Goal: Information Seeking & Learning: Learn about a topic

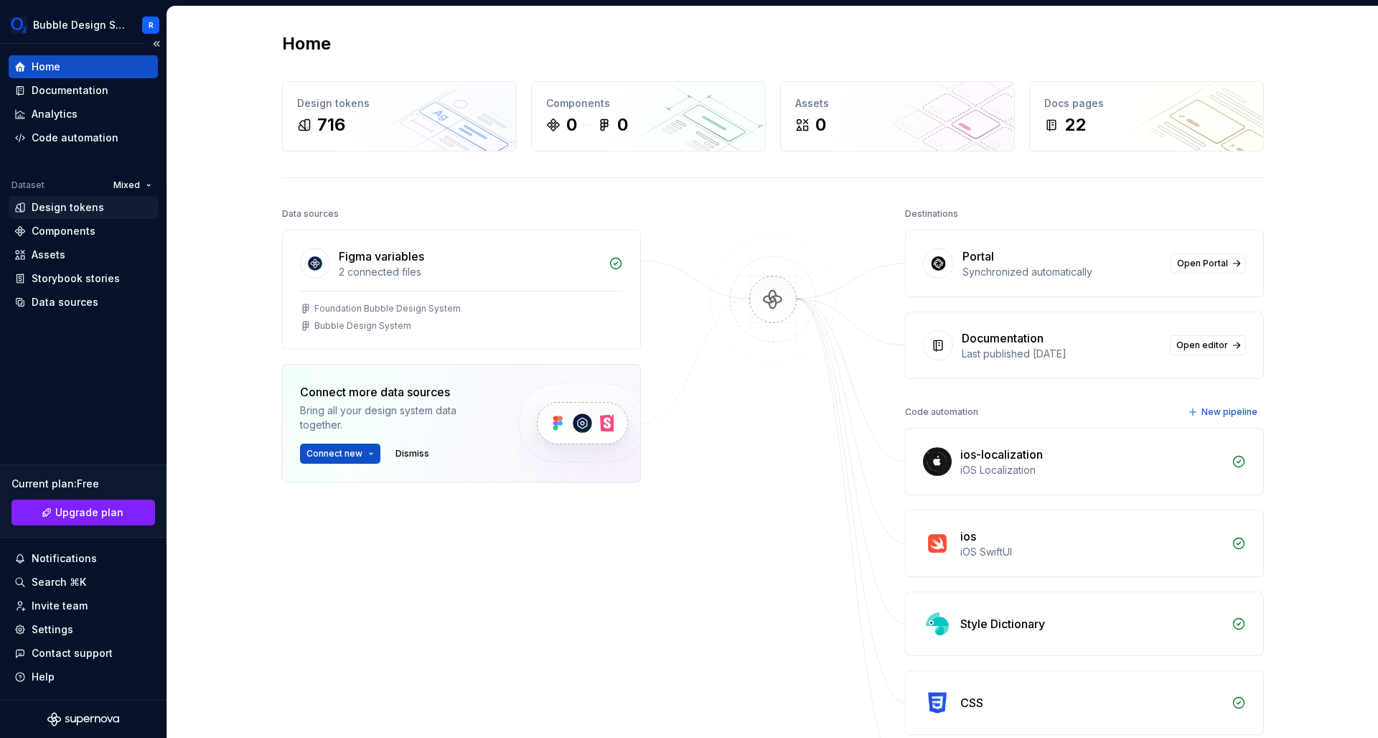
click at [55, 210] on div "Design tokens" at bounding box center [68, 207] width 72 height 14
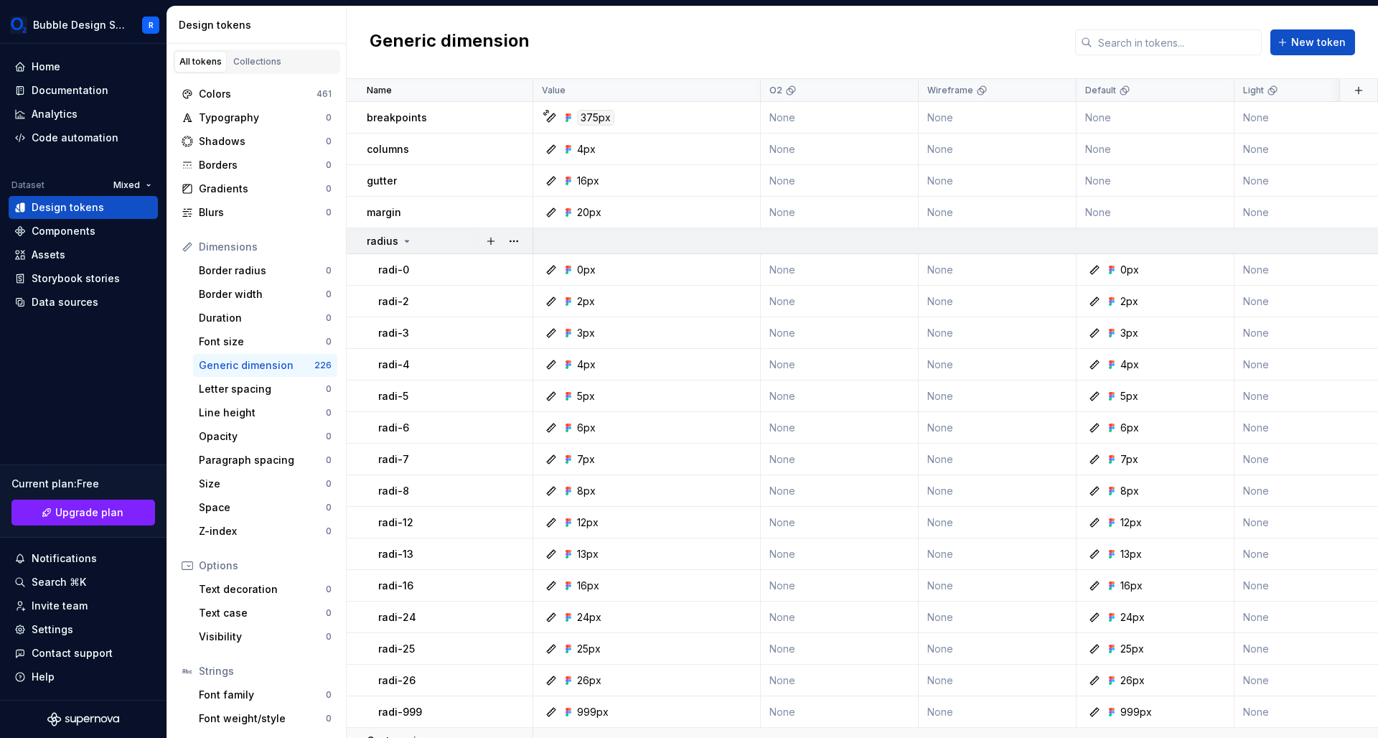
click at [397, 240] on div "radius" at bounding box center [390, 241] width 46 height 14
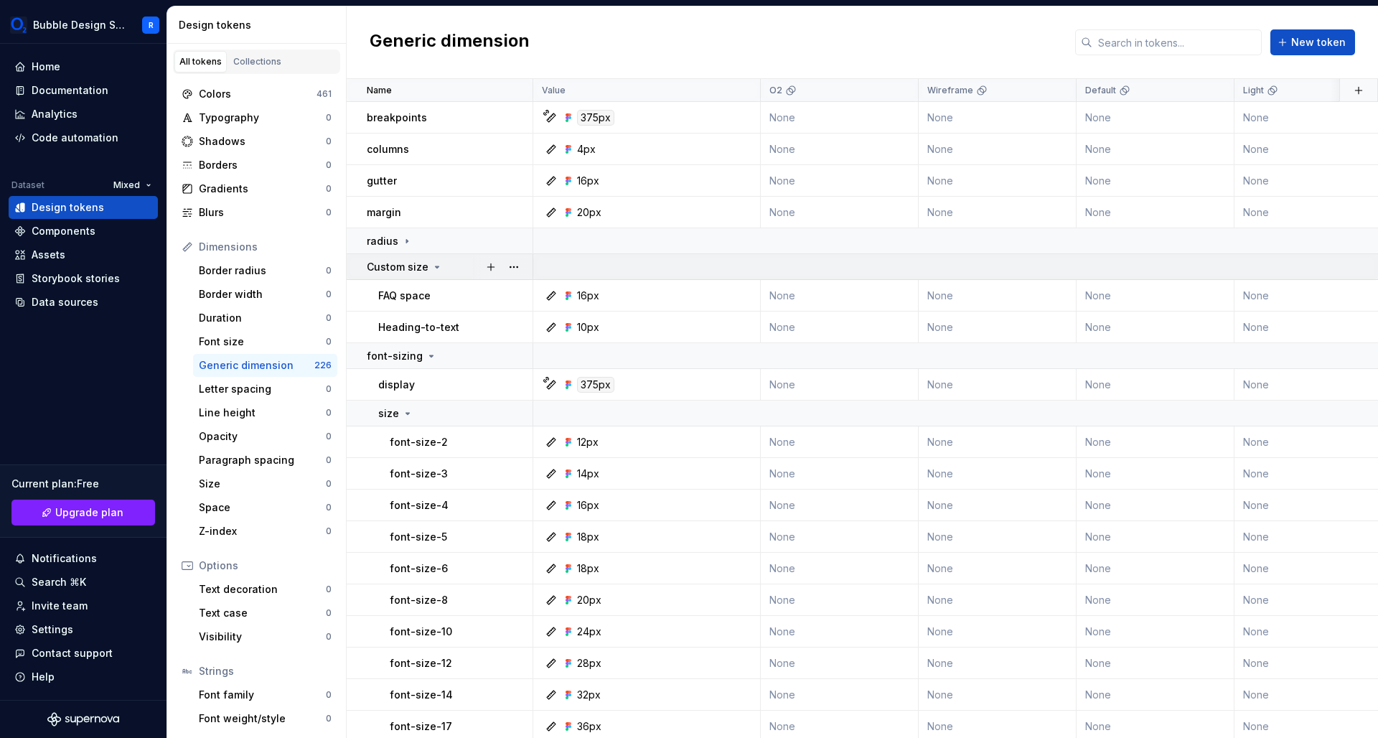
click at [436, 266] on icon at bounding box center [438, 266] width 4 height 1
click at [436, 266] on icon at bounding box center [436, 266] width 11 height 11
click at [436, 268] on icon at bounding box center [438, 266] width 4 height 1
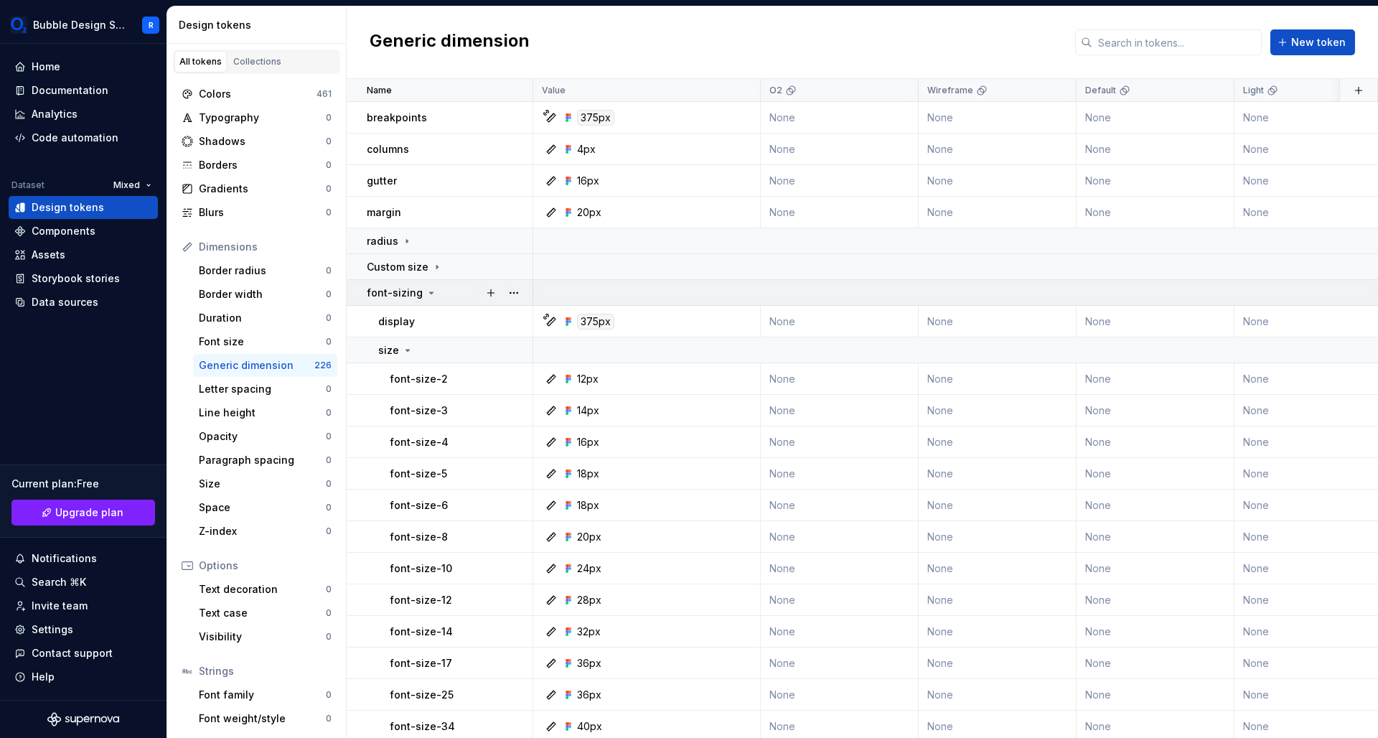
click at [427, 296] on icon at bounding box center [430, 292] width 11 height 11
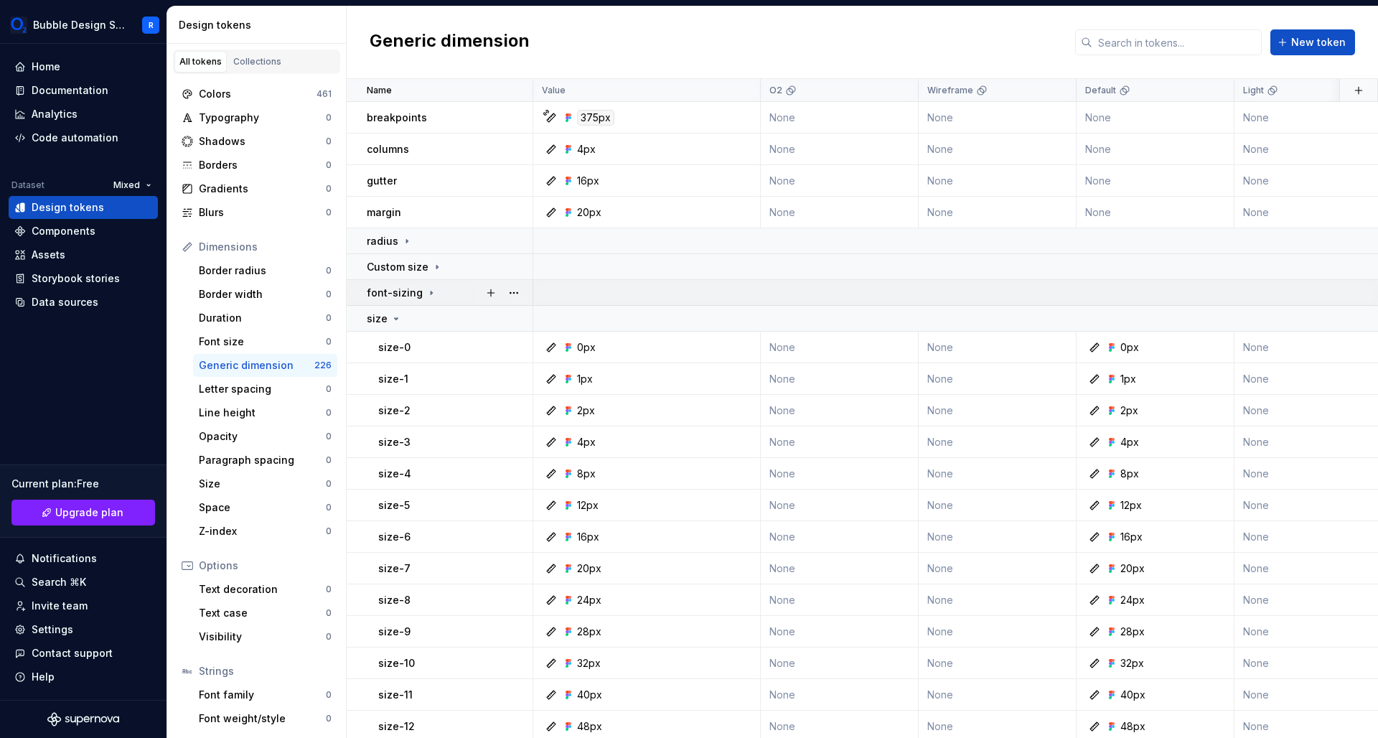
click at [427, 296] on icon at bounding box center [430, 292] width 11 height 11
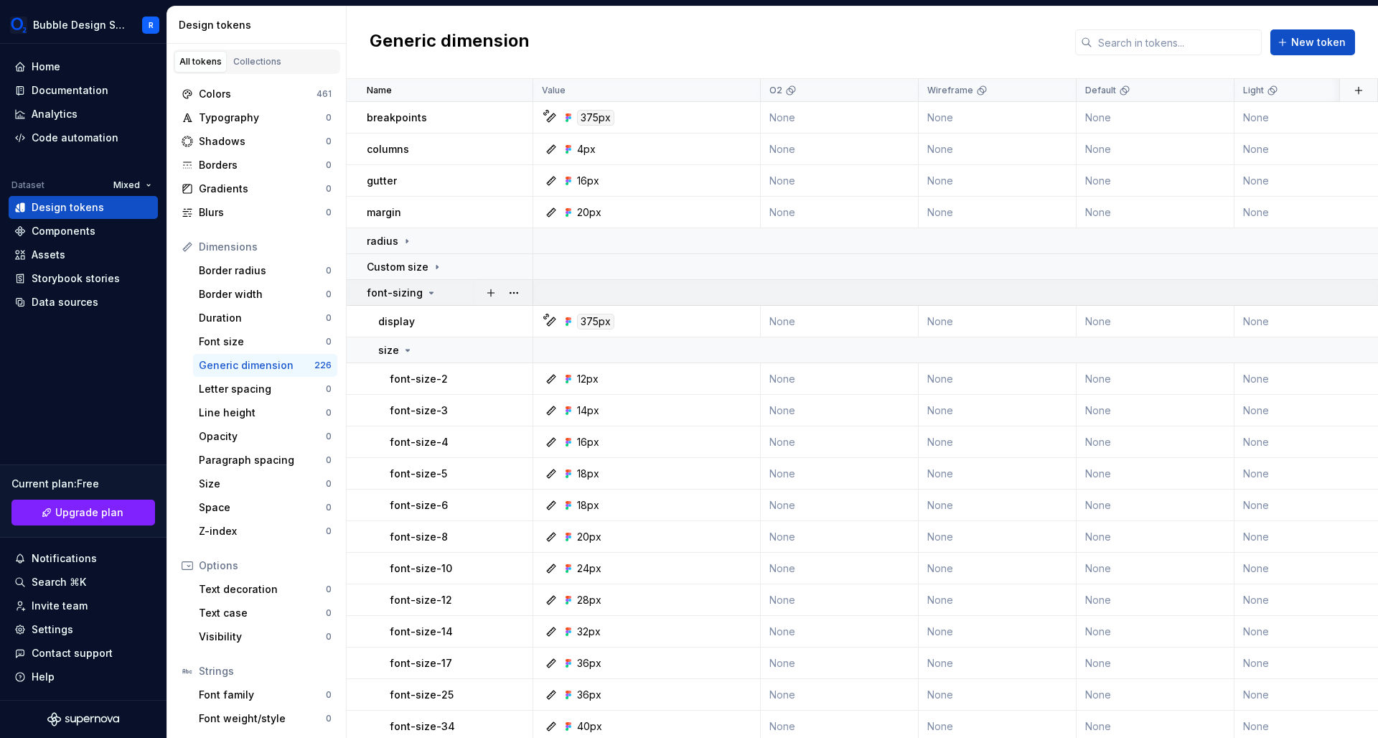
click at [425, 293] on icon at bounding box center [430, 292] width 11 height 11
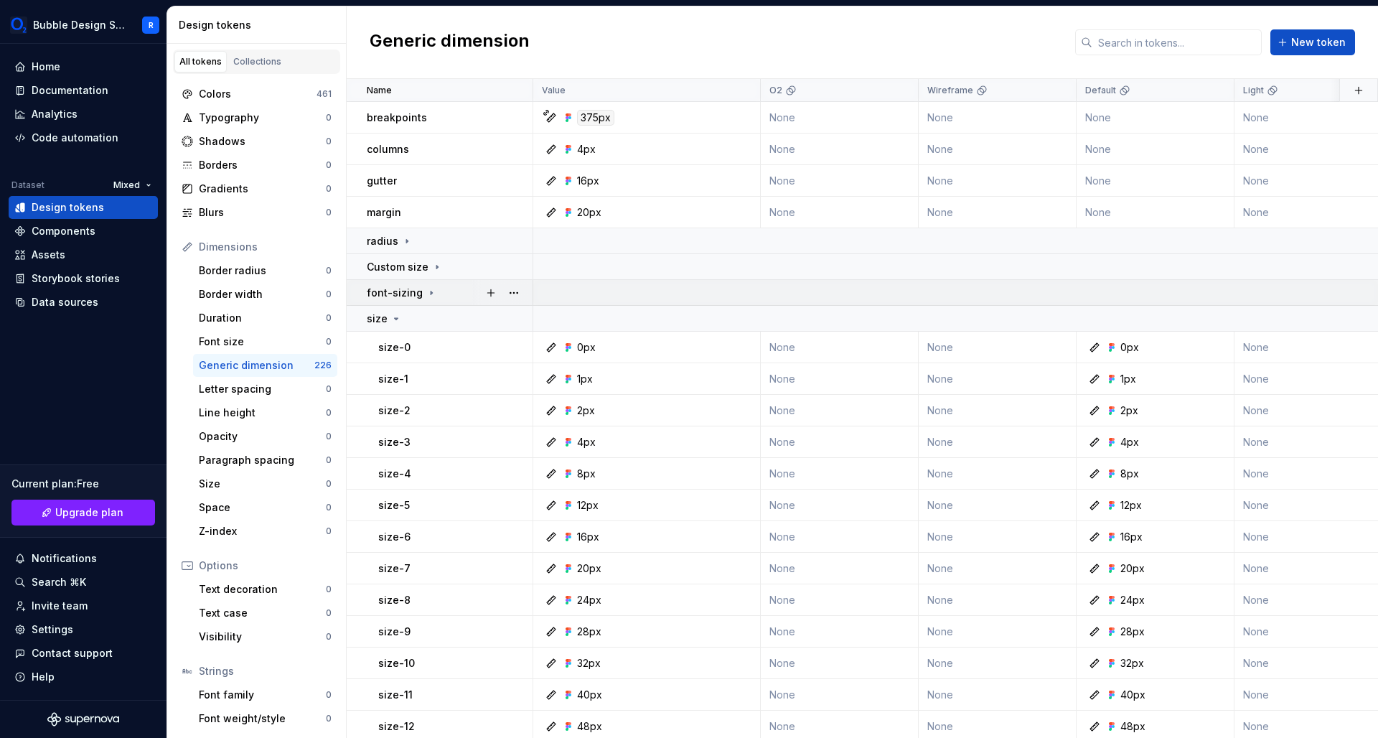
click at [425, 293] on icon at bounding box center [430, 292] width 11 height 11
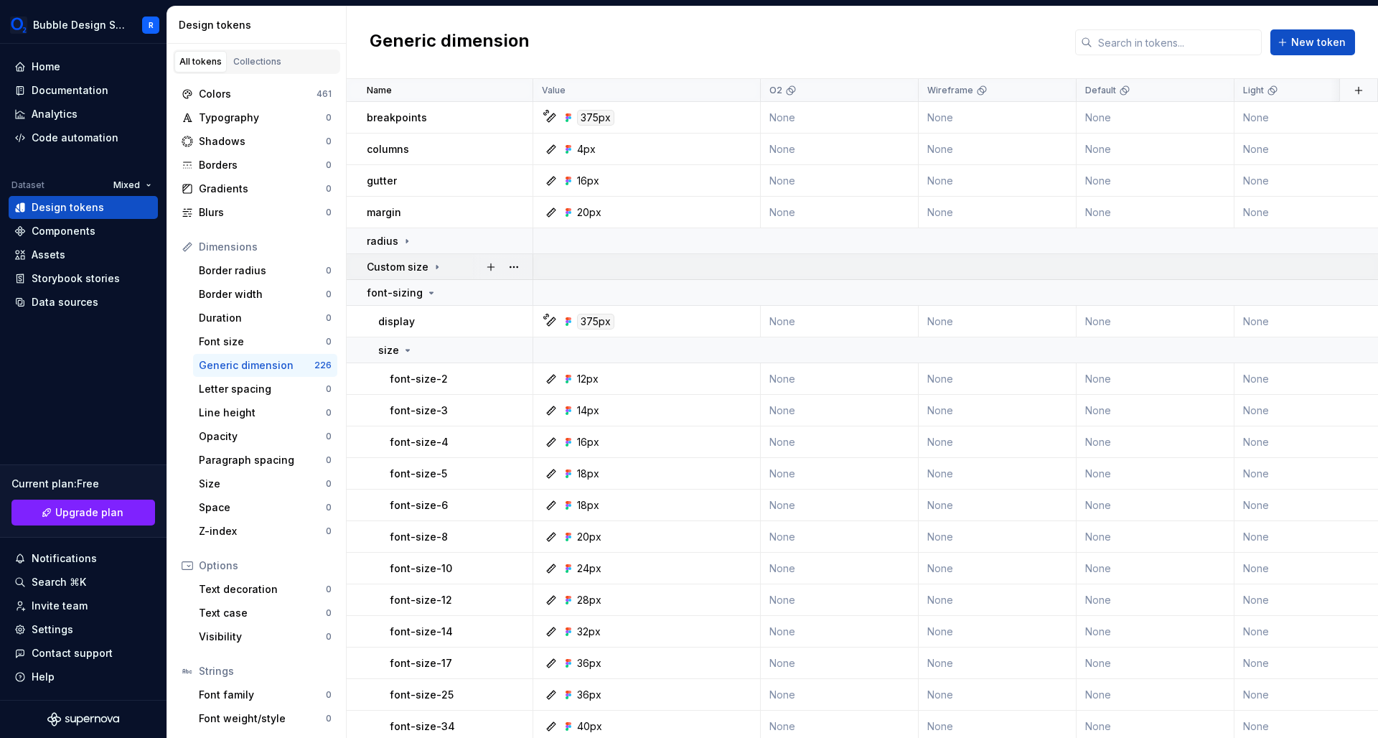
click at [433, 271] on icon at bounding box center [436, 266] width 11 height 11
click at [420, 290] on div "font-sizing" at bounding box center [402, 293] width 70 height 14
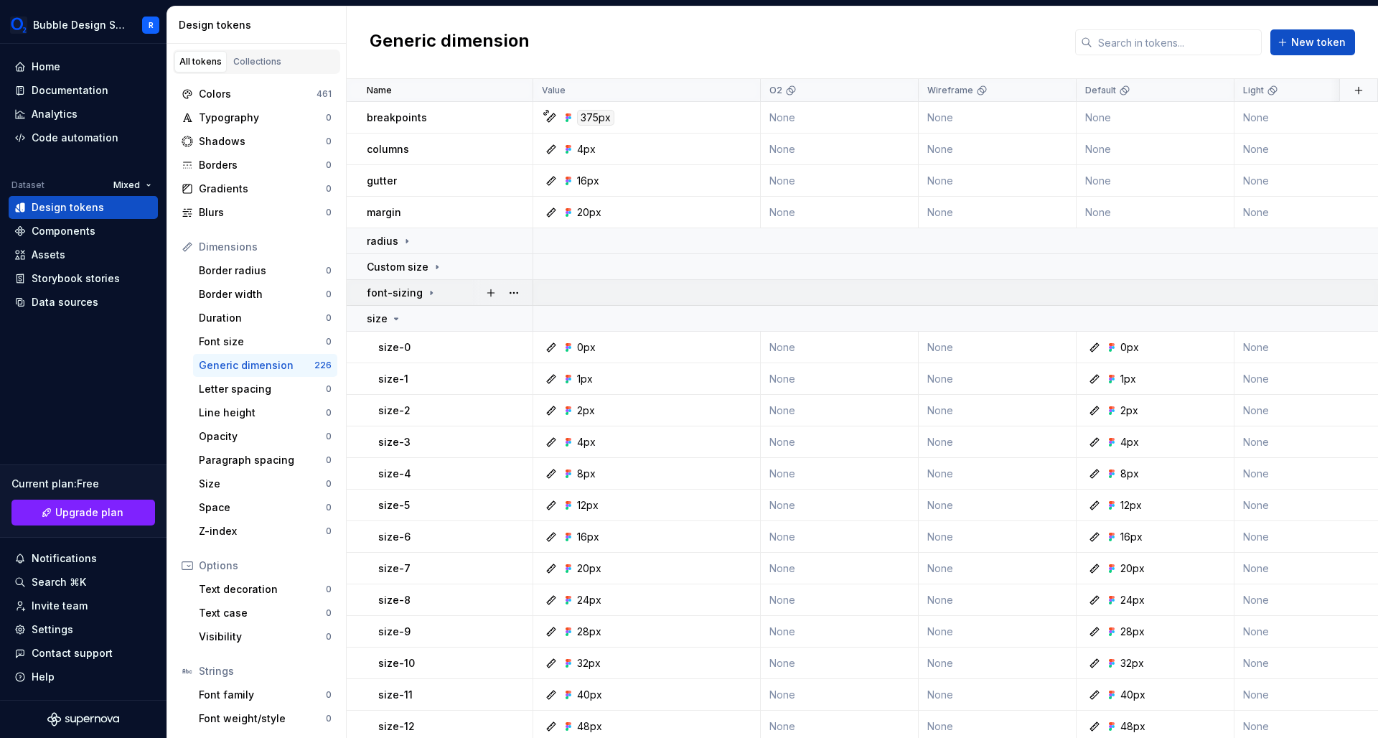
click at [427, 287] on icon at bounding box center [430, 292] width 11 height 11
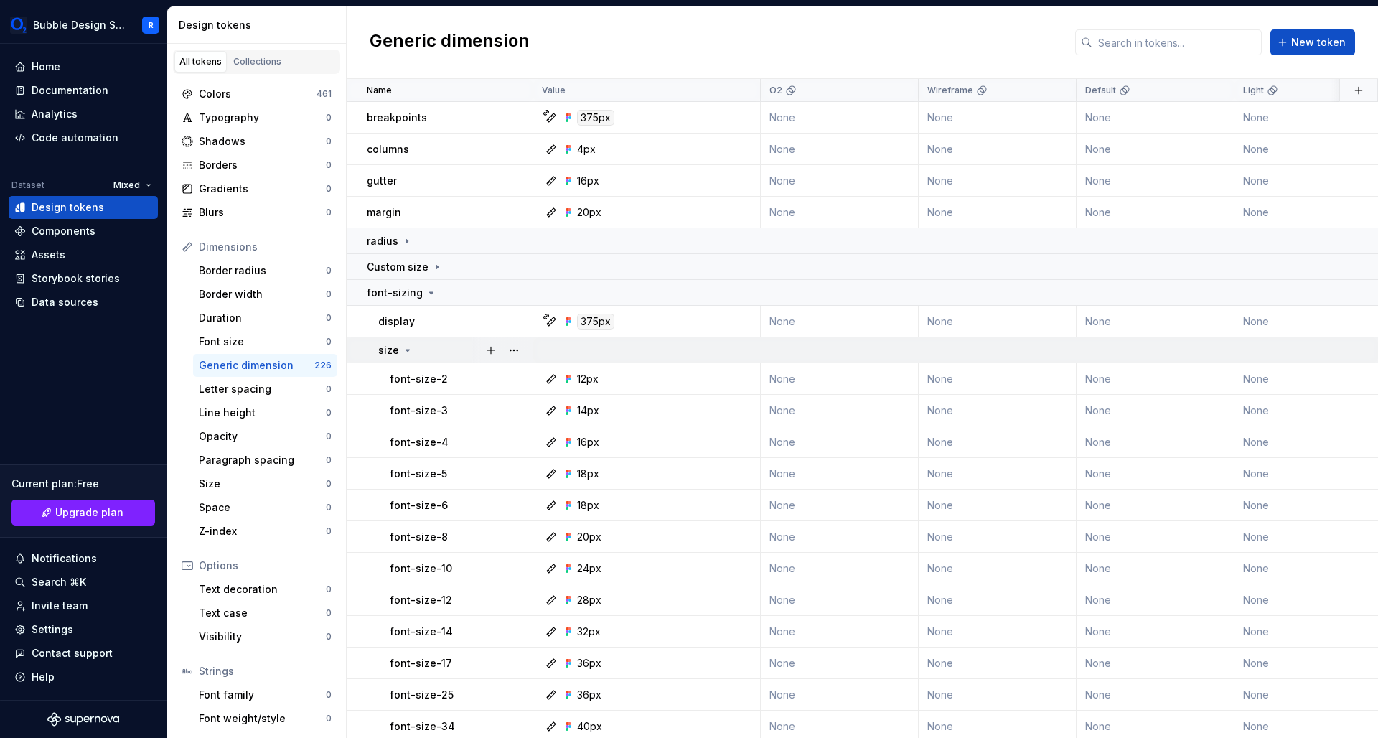
click at [402, 350] on icon at bounding box center [407, 349] width 11 height 11
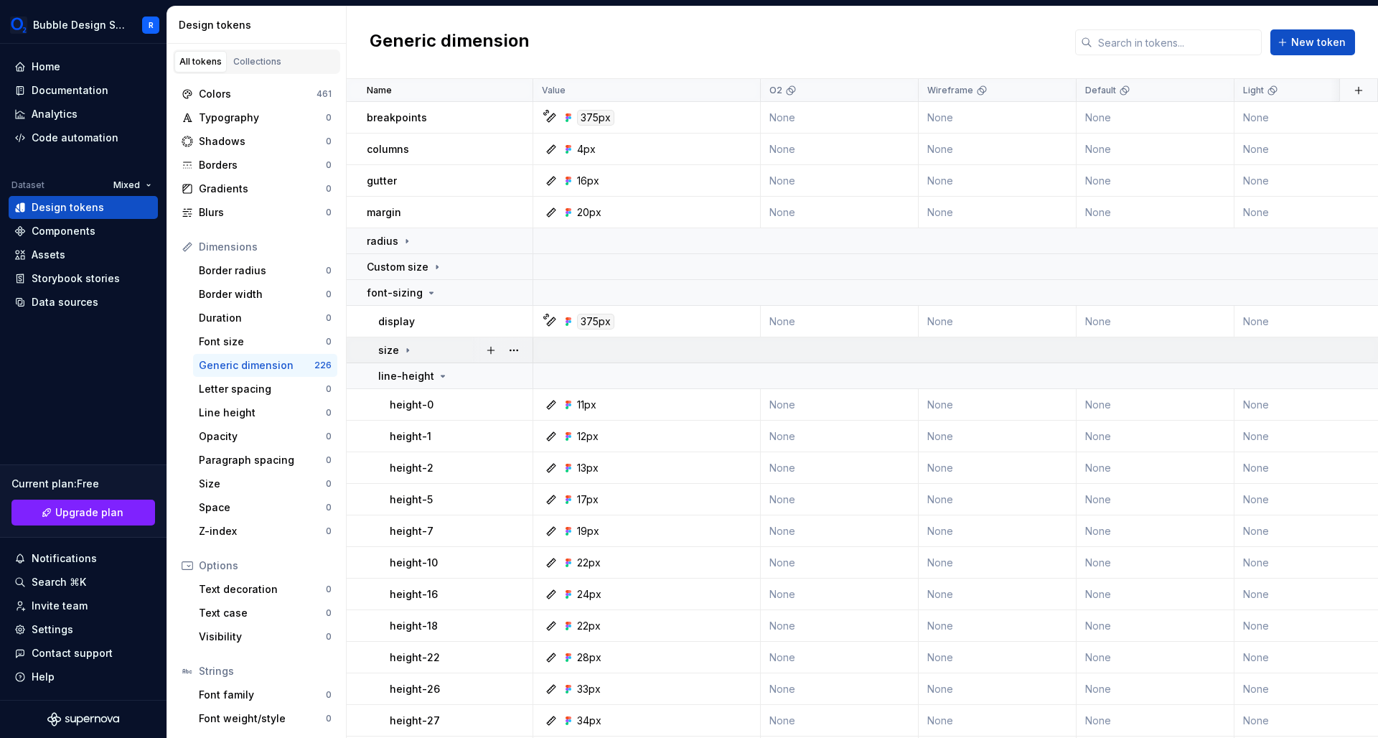
click at [403, 345] on icon at bounding box center [407, 349] width 11 height 11
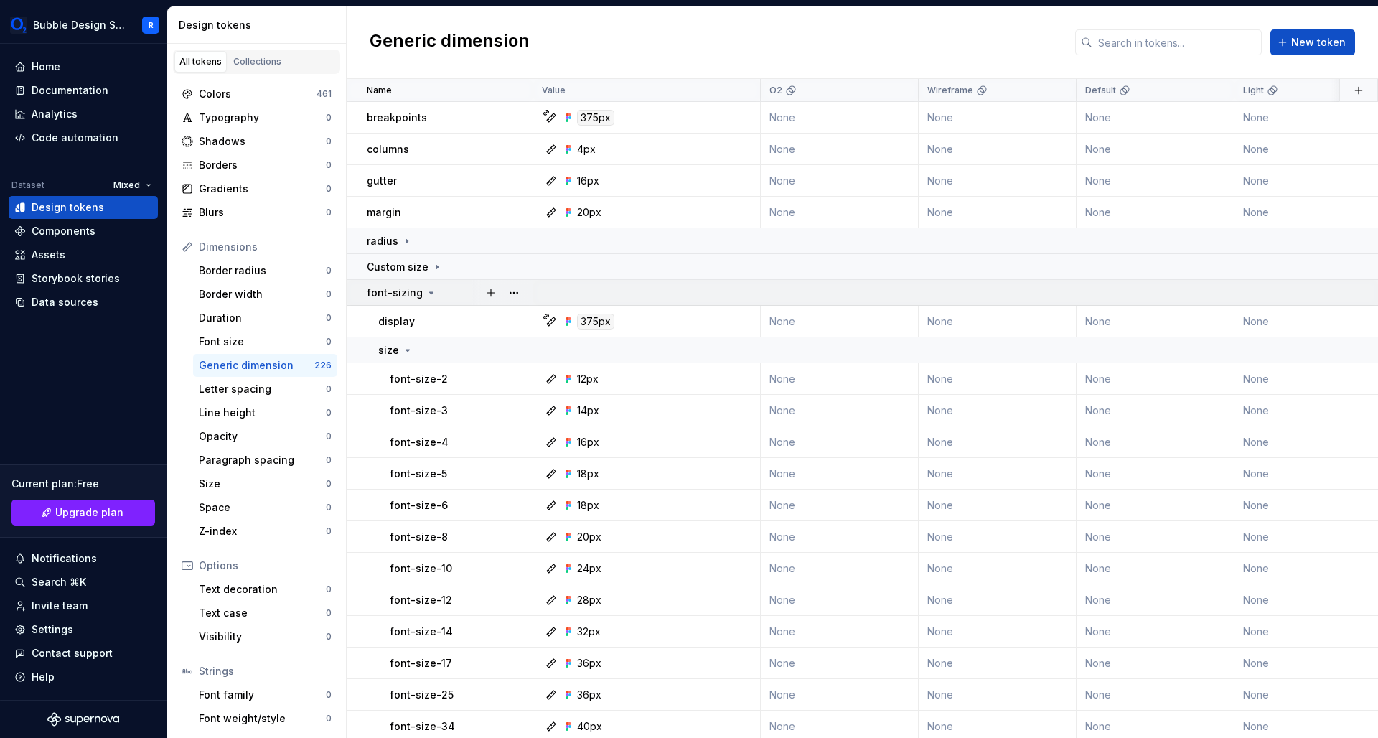
click at [426, 296] on icon at bounding box center [430, 292] width 11 height 11
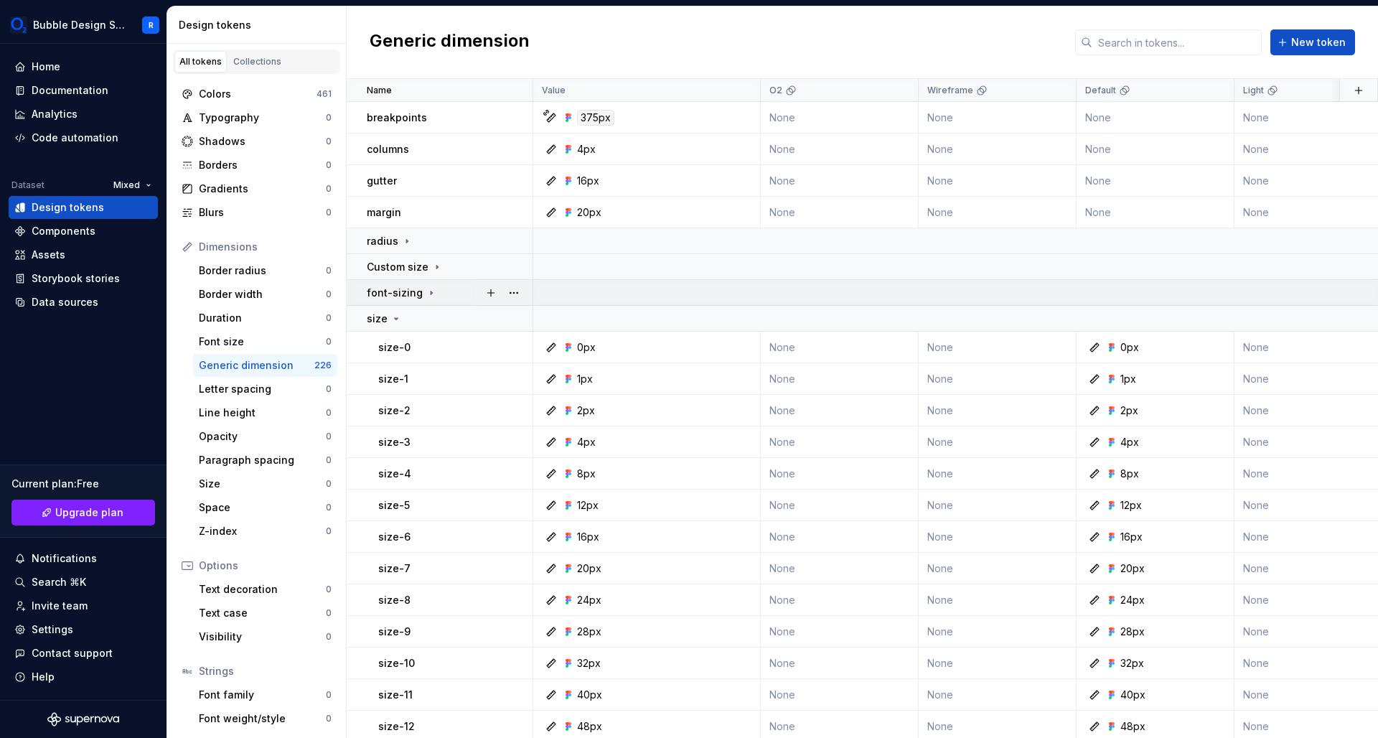
click at [426, 296] on icon at bounding box center [430, 292] width 11 height 11
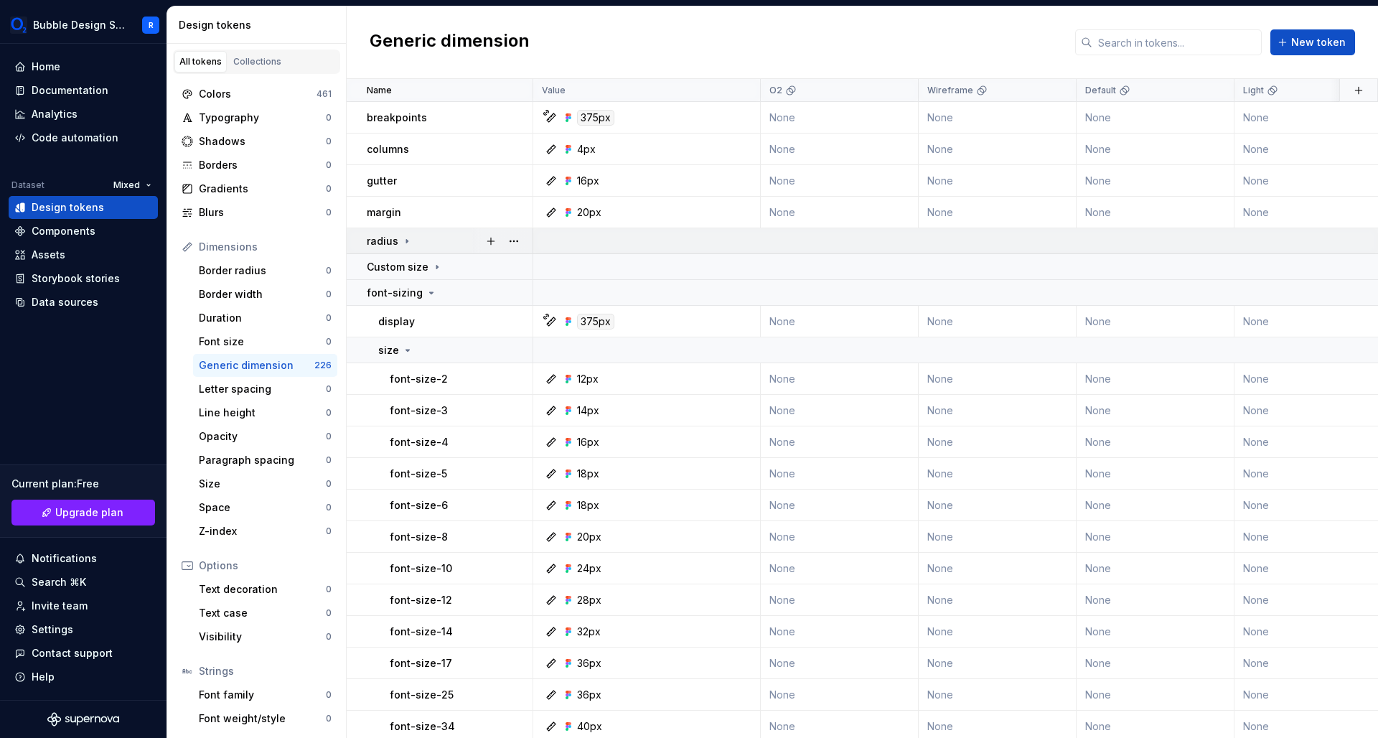
click at [406, 242] on icon at bounding box center [406, 241] width 1 height 4
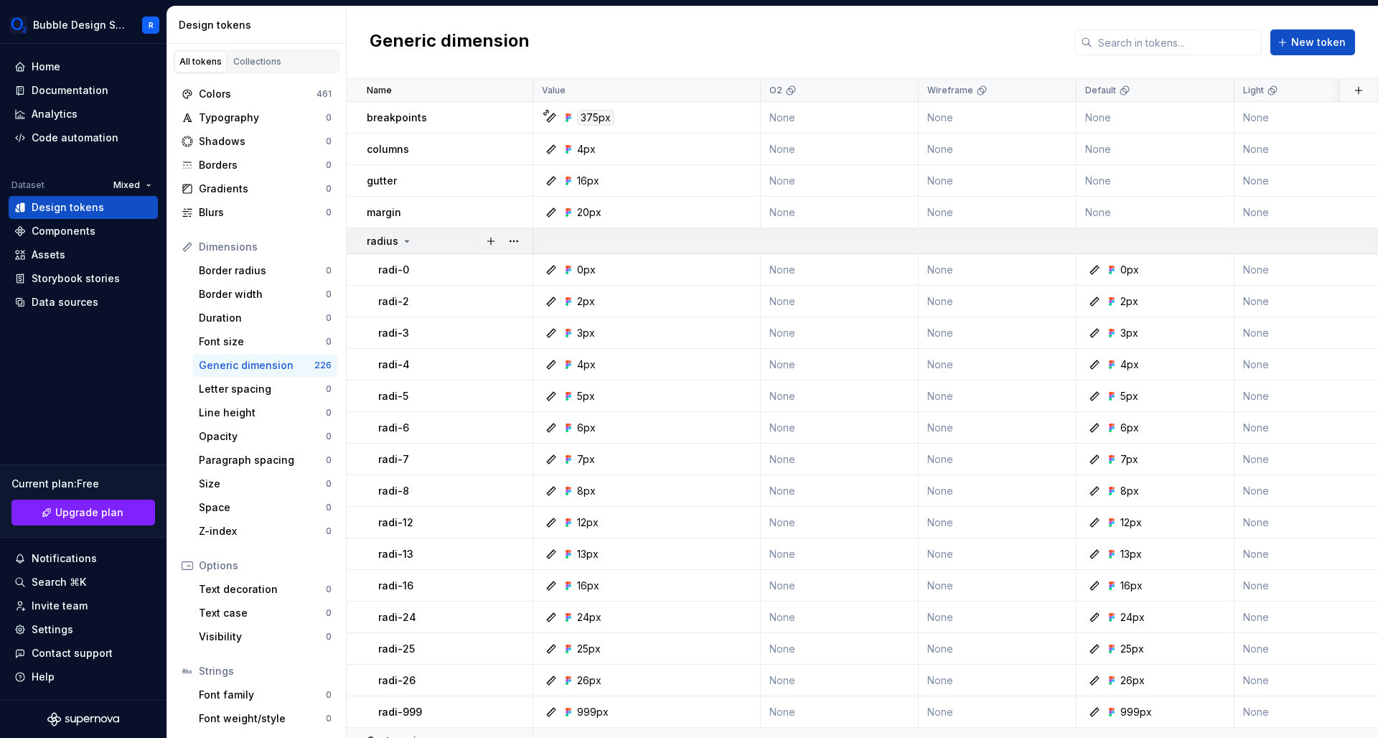
click at [405, 242] on icon at bounding box center [407, 240] width 4 height 1
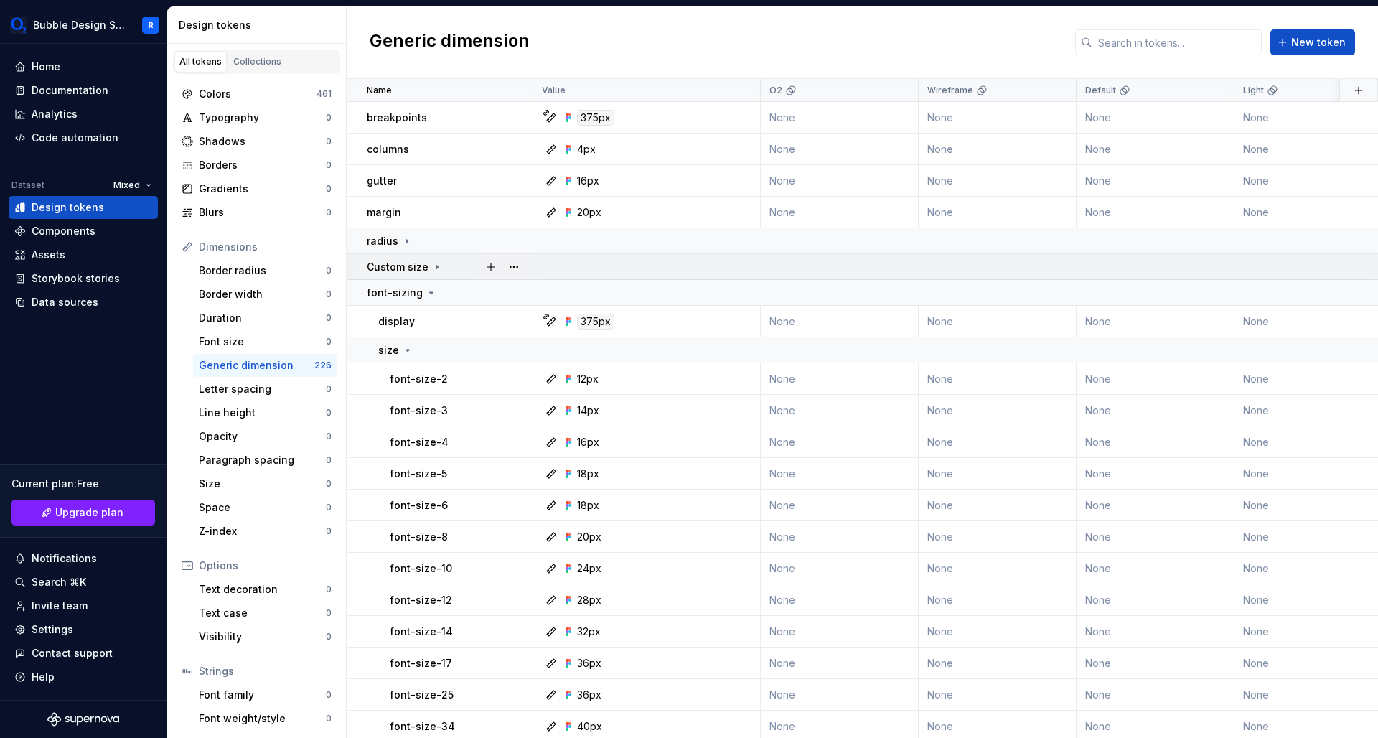
click at [436, 267] on icon at bounding box center [436, 267] width 1 height 4
click at [436, 267] on icon at bounding box center [438, 266] width 4 height 1
click at [427, 291] on icon at bounding box center [430, 292] width 11 height 11
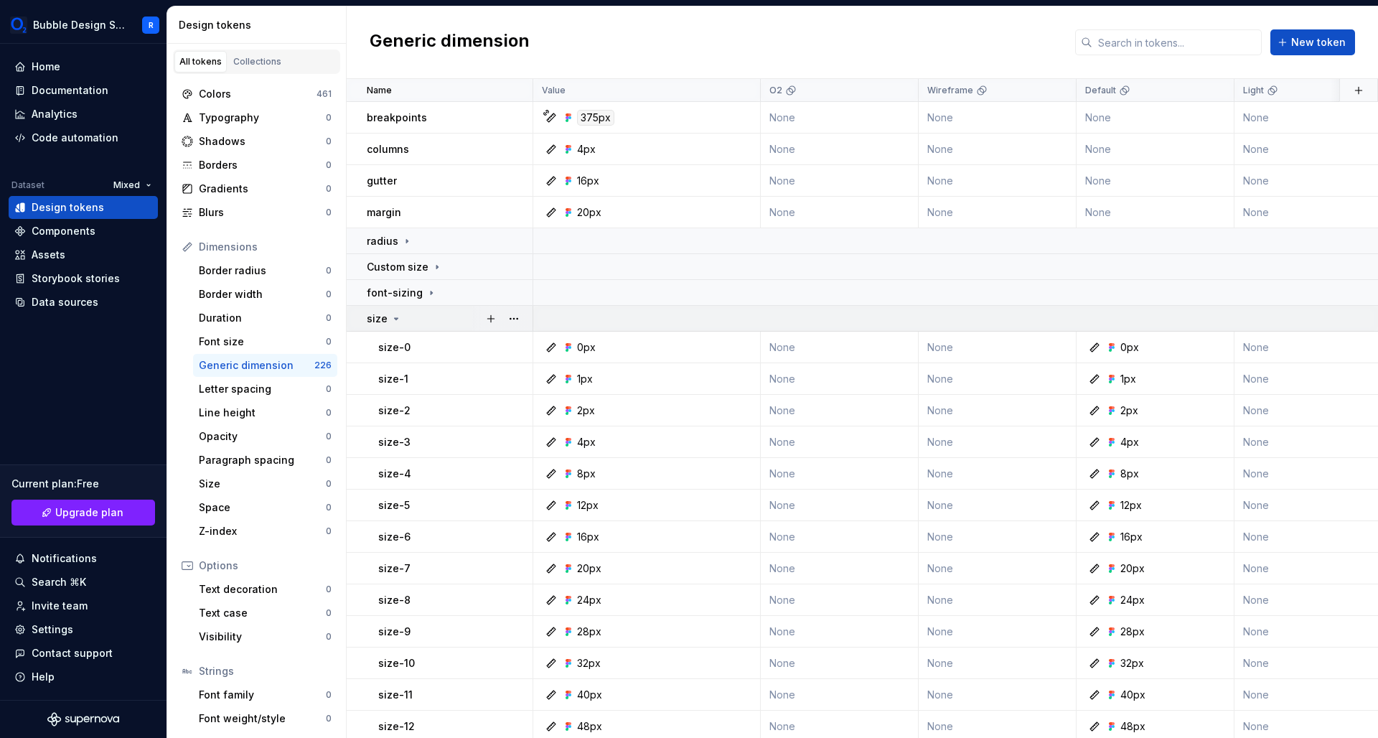
click at [392, 316] on icon at bounding box center [395, 318] width 11 height 11
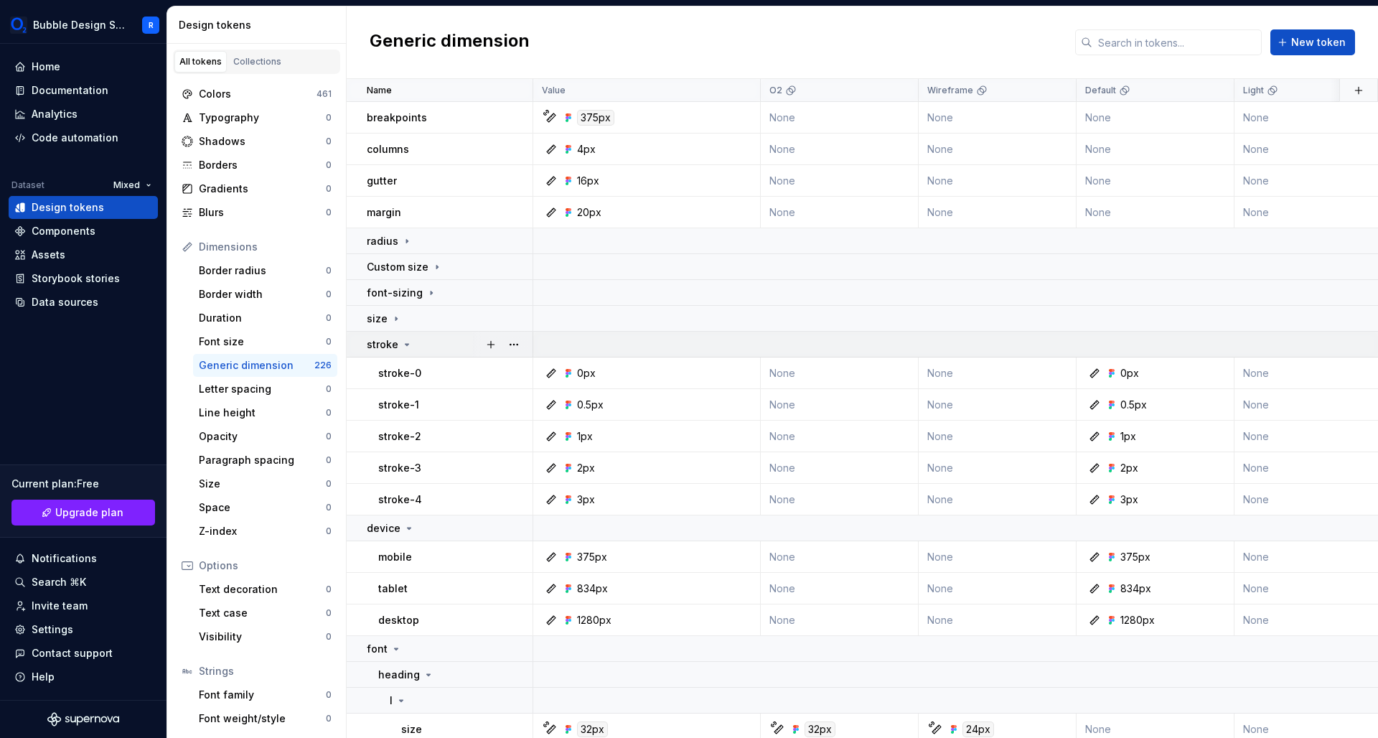
click at [398, 347] on div "stroke" at bounding box center [390, 344] width 46 height 14
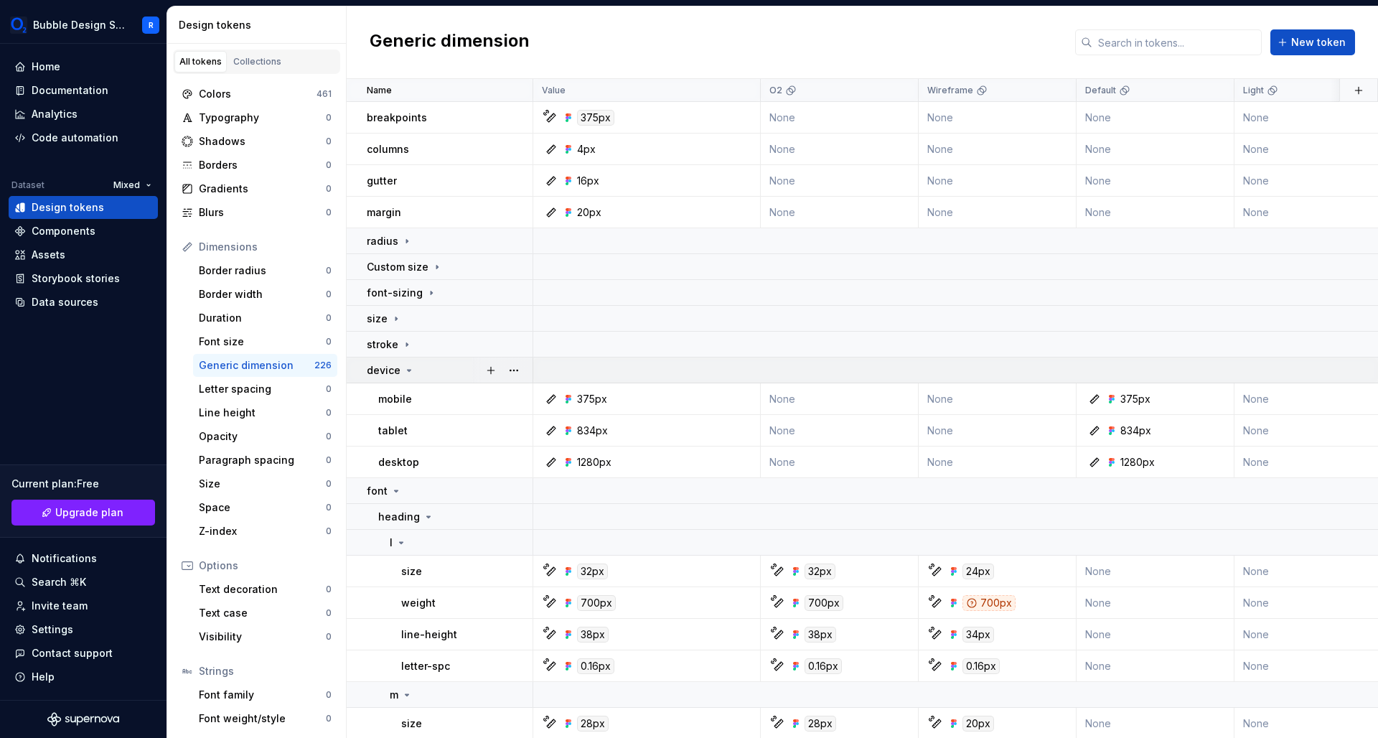
click at [400, 371] on div "device" at bounding box center [391, 370] width 48 height 14
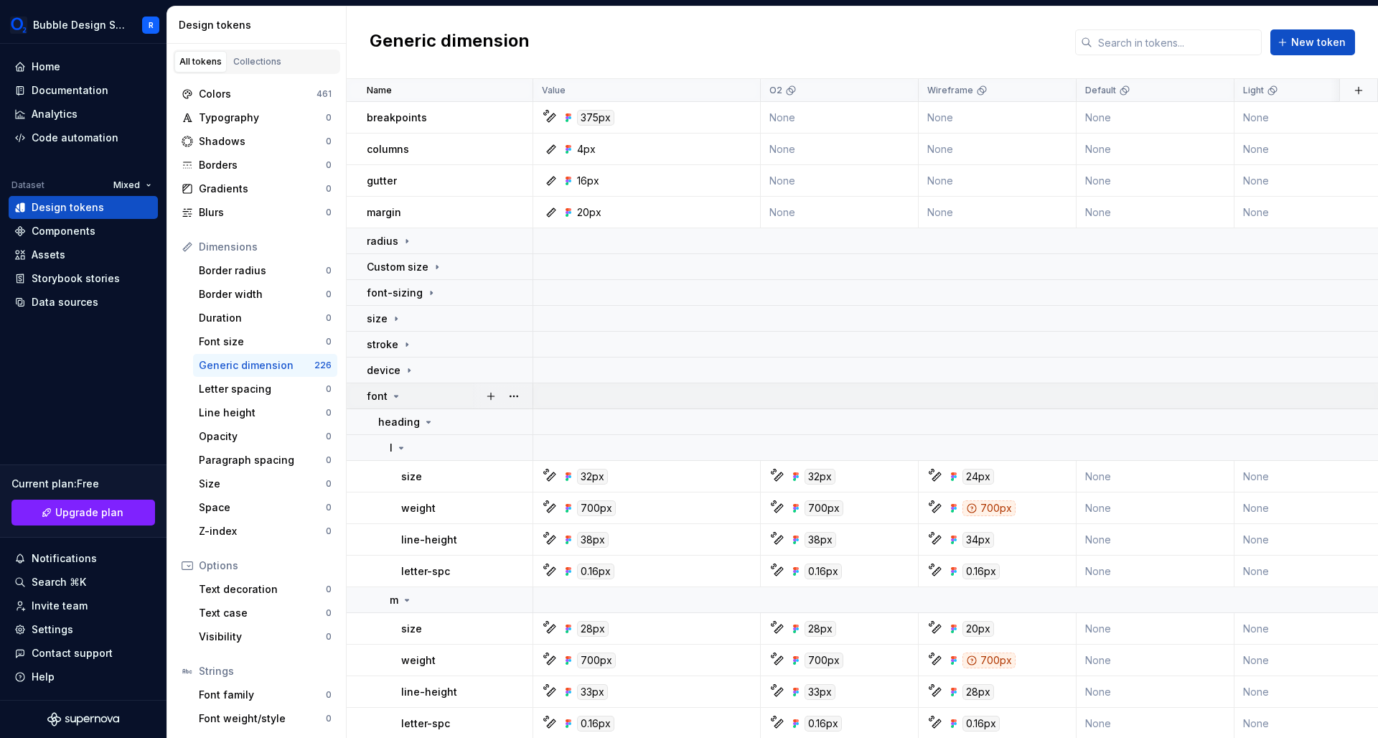
click at [391, 398] on icon at bounding box center [395, 395] width 11 height 11
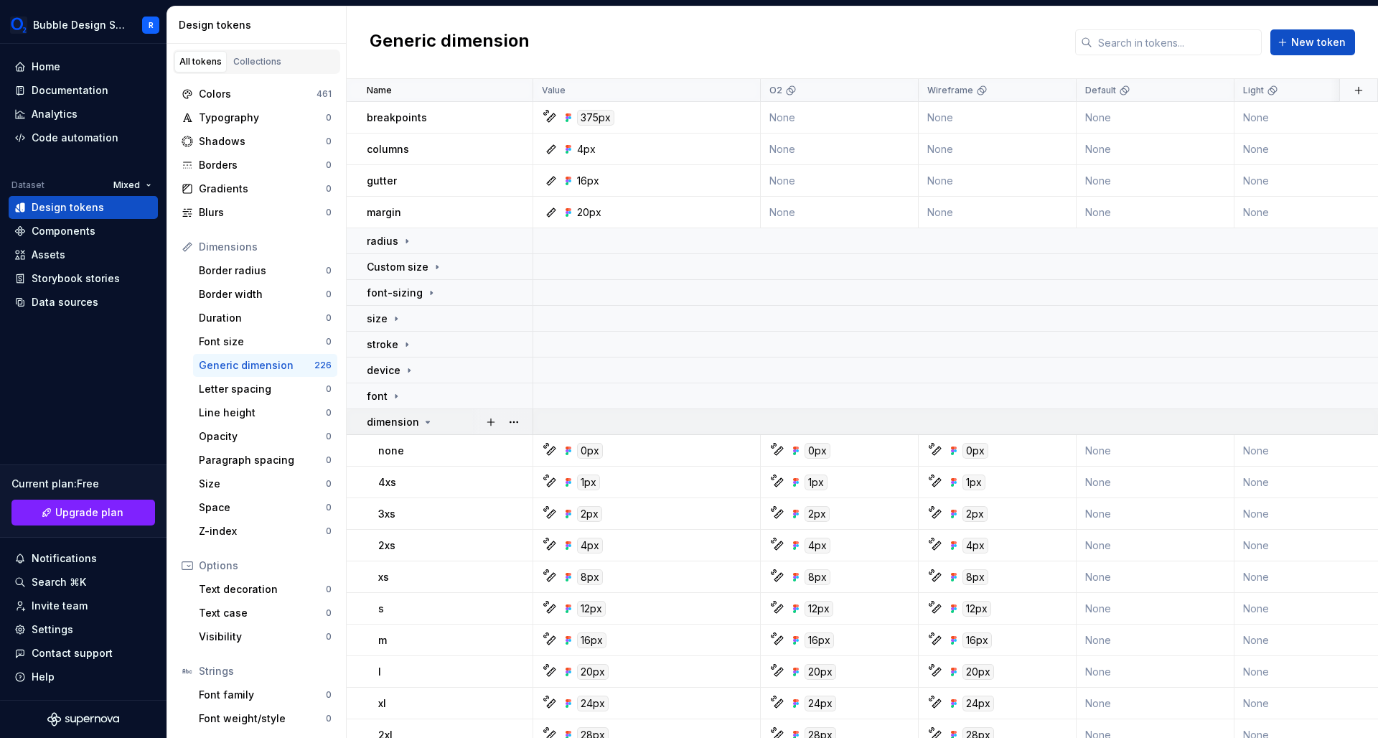
click at [426, 421] on icon at bounding box center [428, 421] width 4 height 1
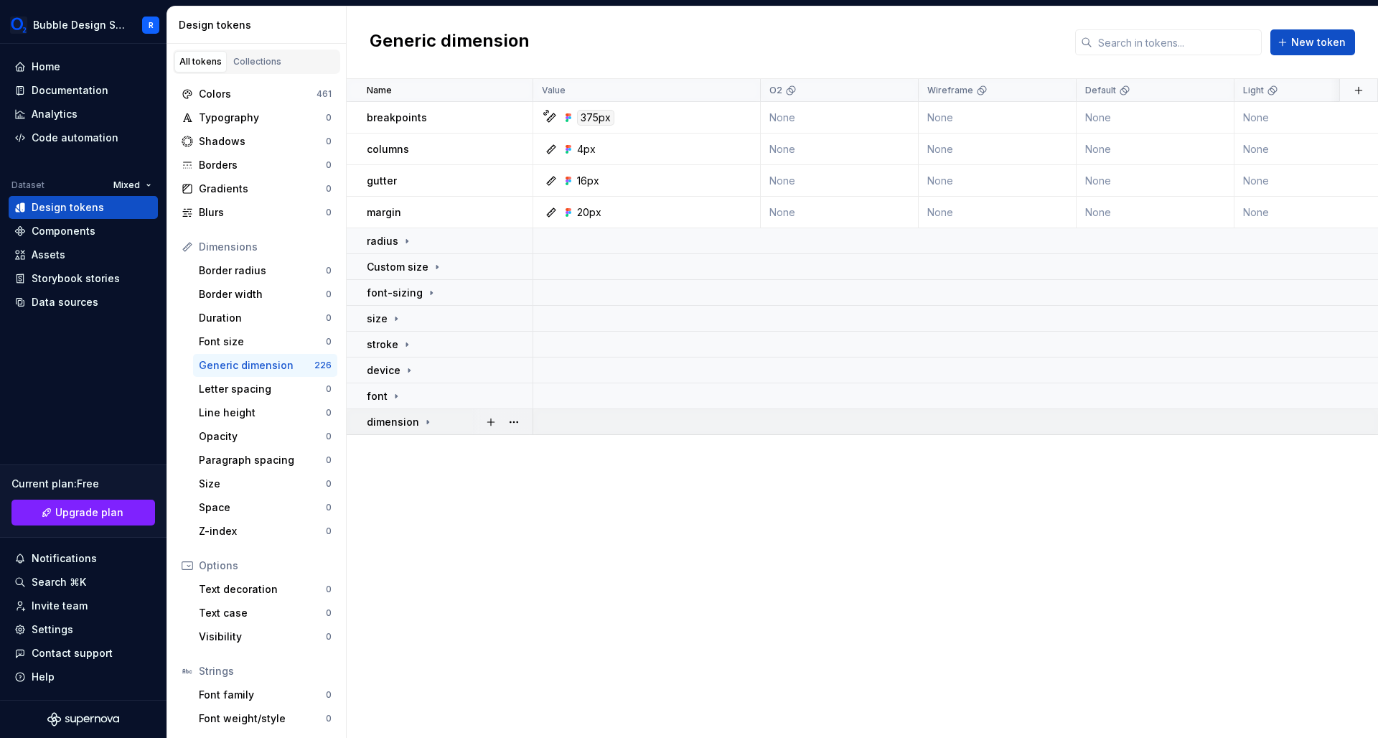
click at [418, 420] on div "dimension" at bounding box center [400, 422] width 67 height 14
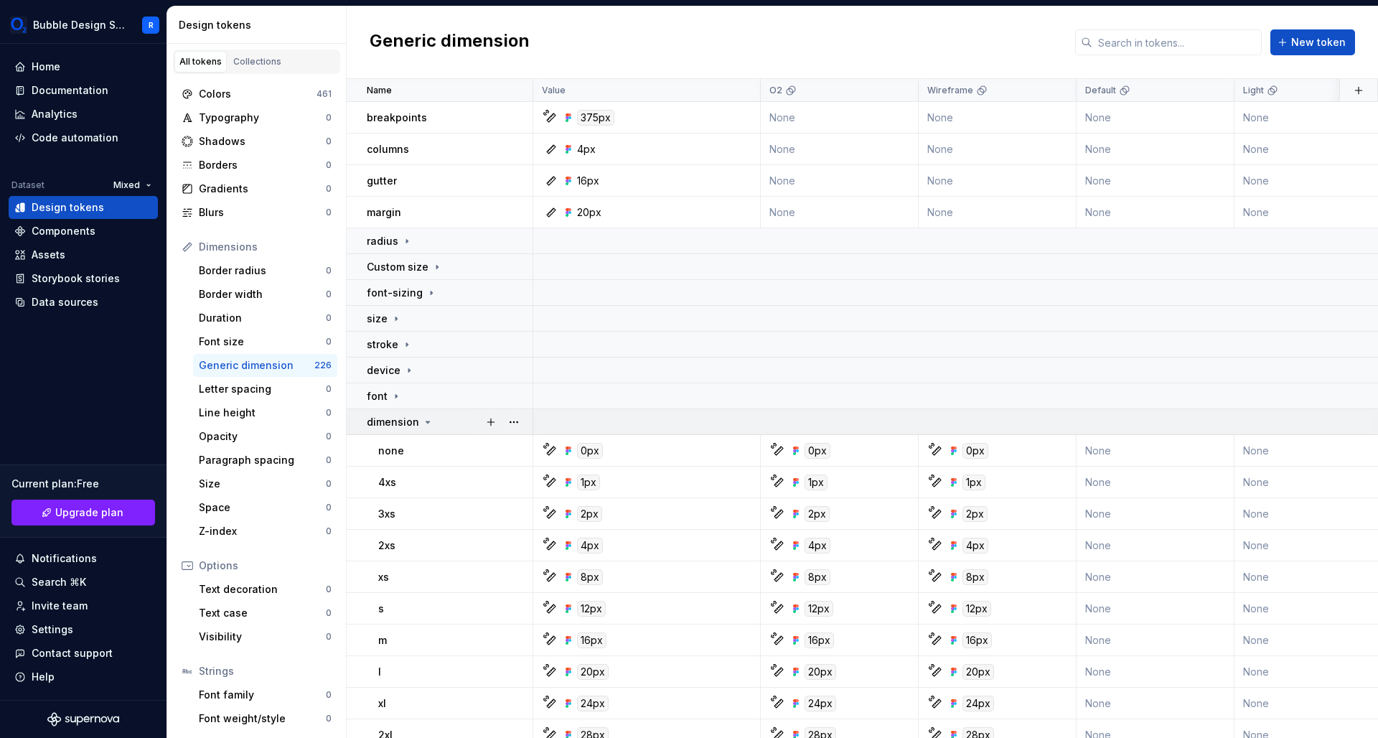
click at [422, 422] on icon at bounding box center [427, 421] width 11 height 11
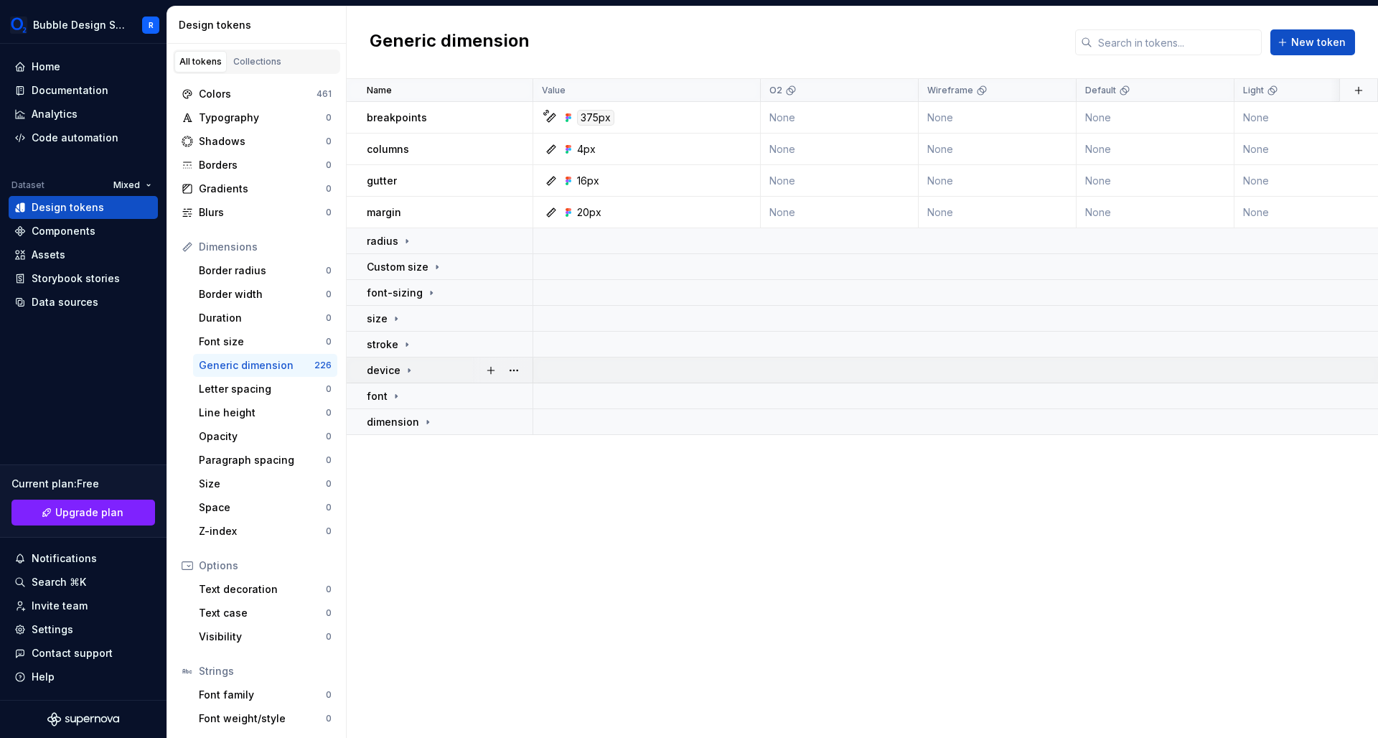
click at [408, 363] on div "device" at bounding box center [391, 370] width 48 height 14
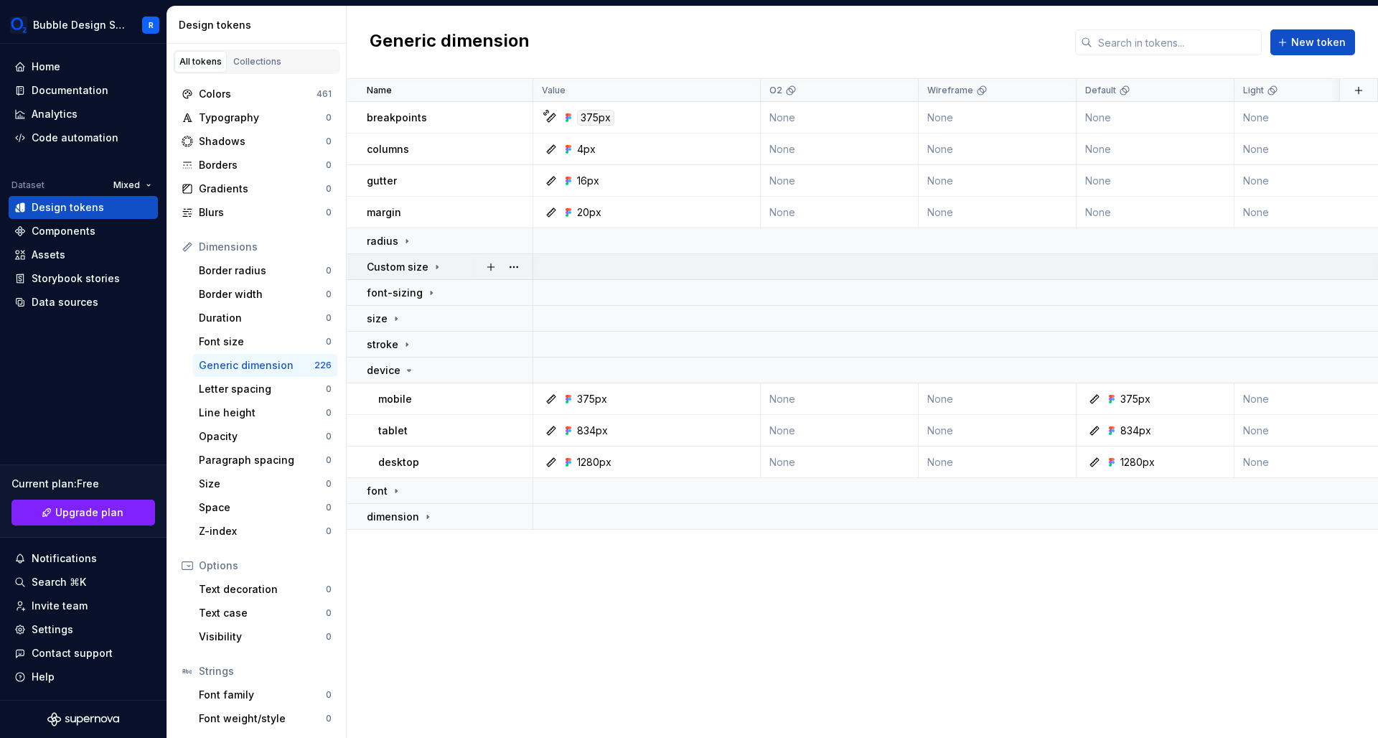
click at [420, 273] on p "Custom size" at bounding box center [398, 267] width 62 height 14
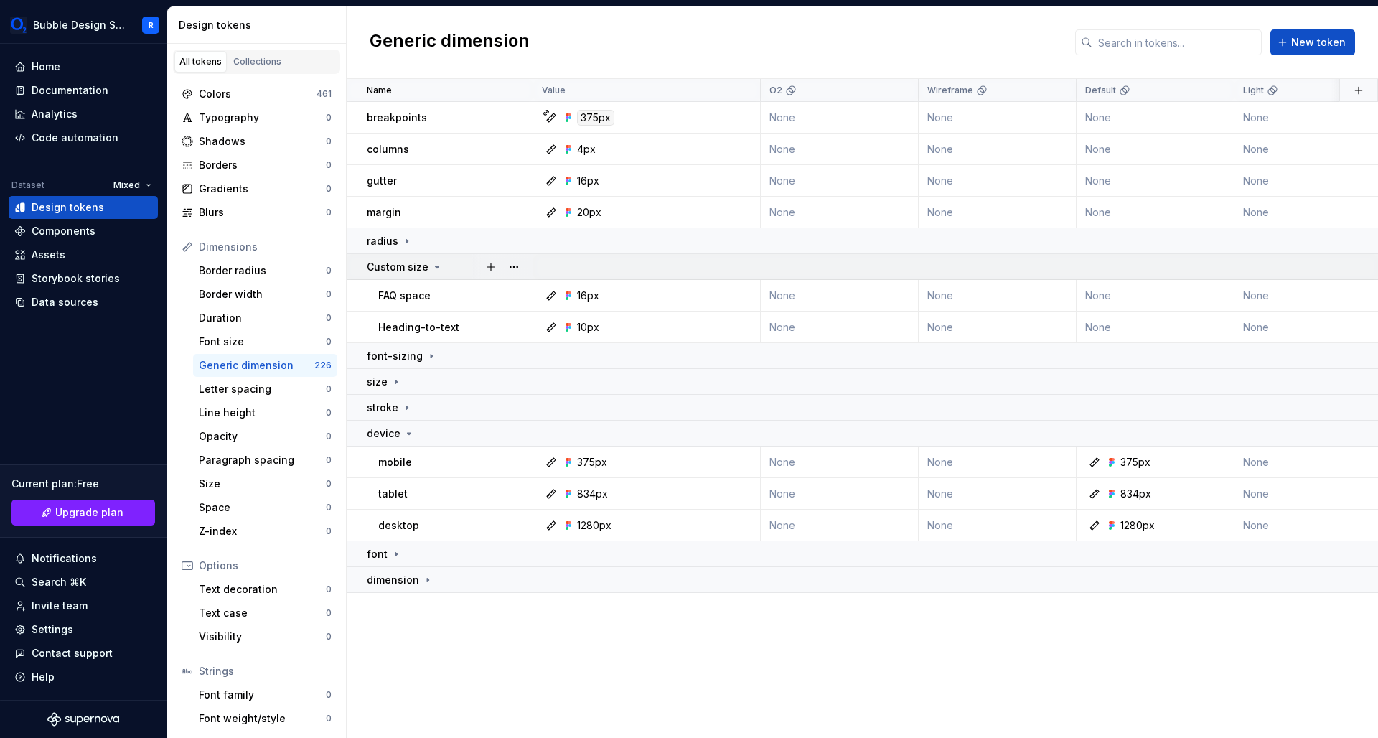
click at [404, 278] on td "Custom size" at bounding box center [440, 267] width 187 height 26
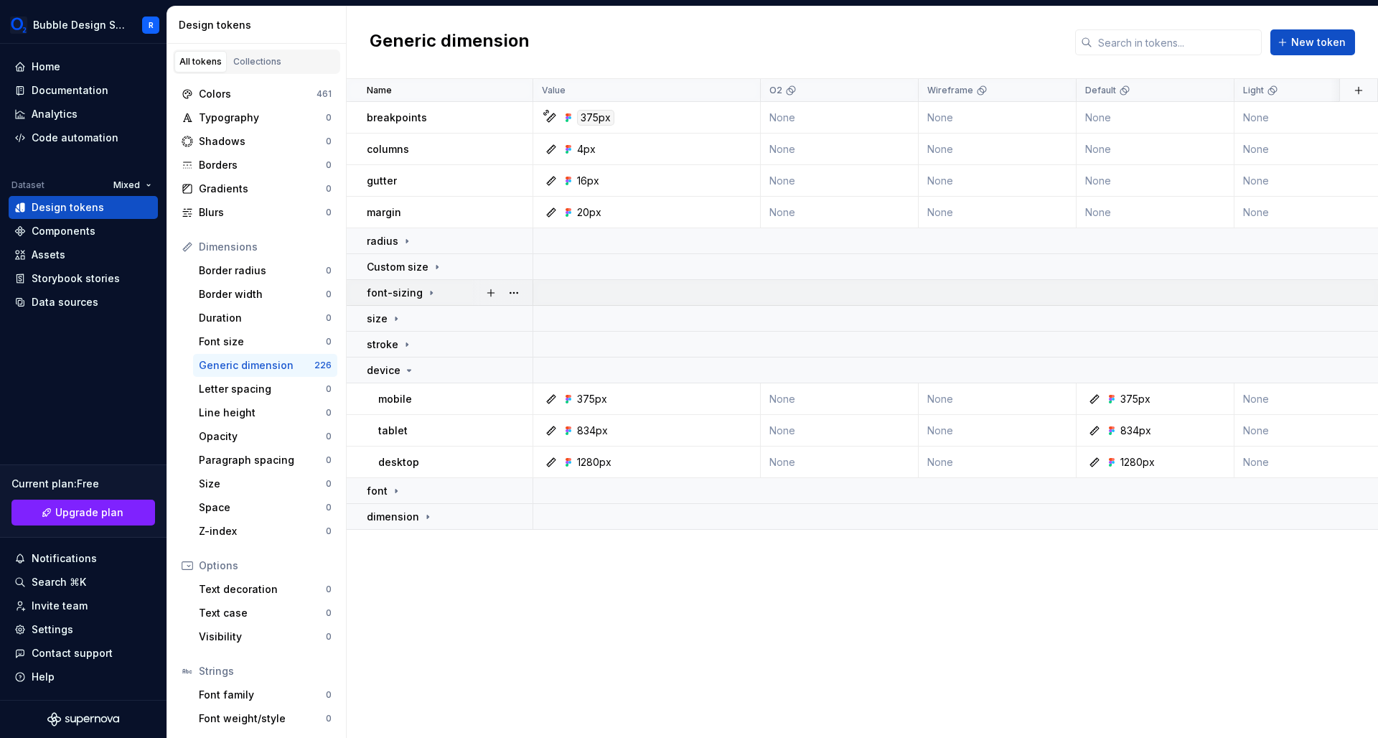
click at [403, 296] on p "font-sizing" at bounding box center [395, 293] width 56 height 14
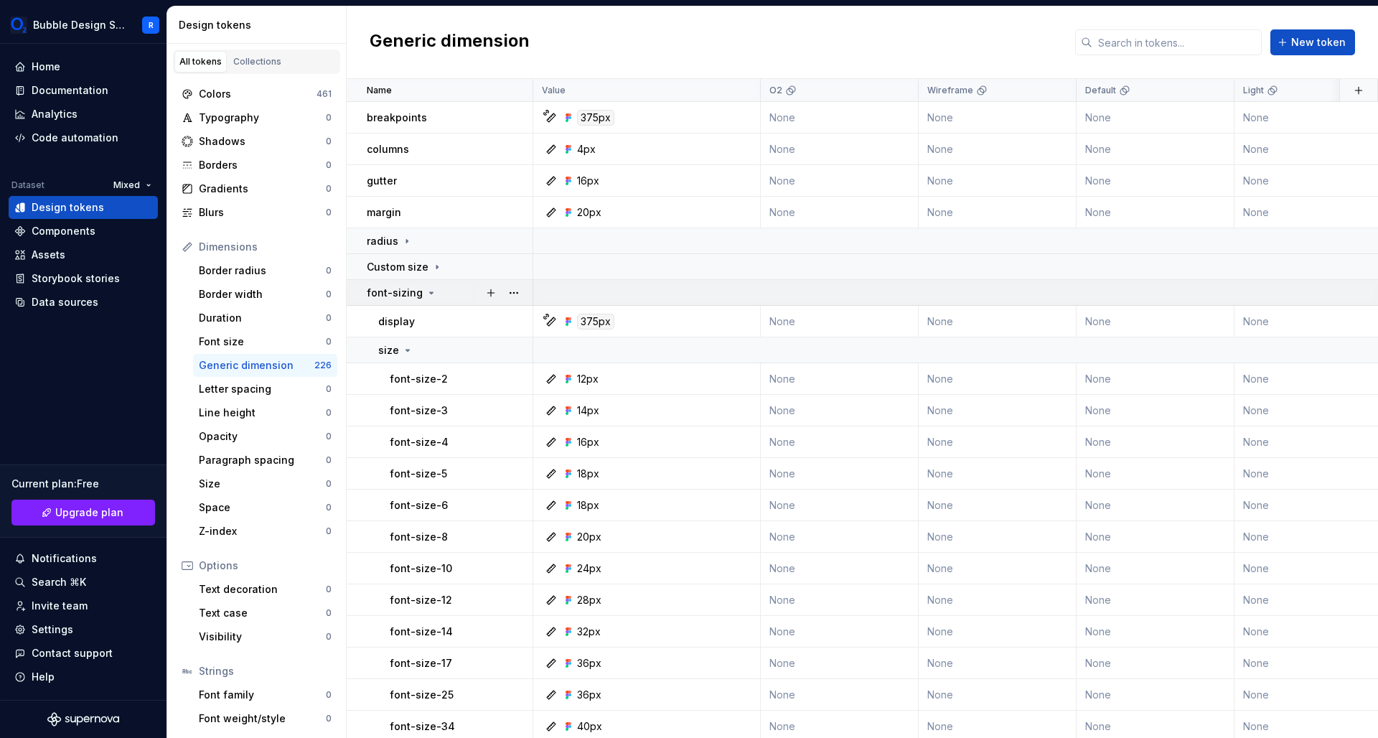
click at [403, 296] on p "font-sizing" at bounding box center [395, 293] width 56 height 14
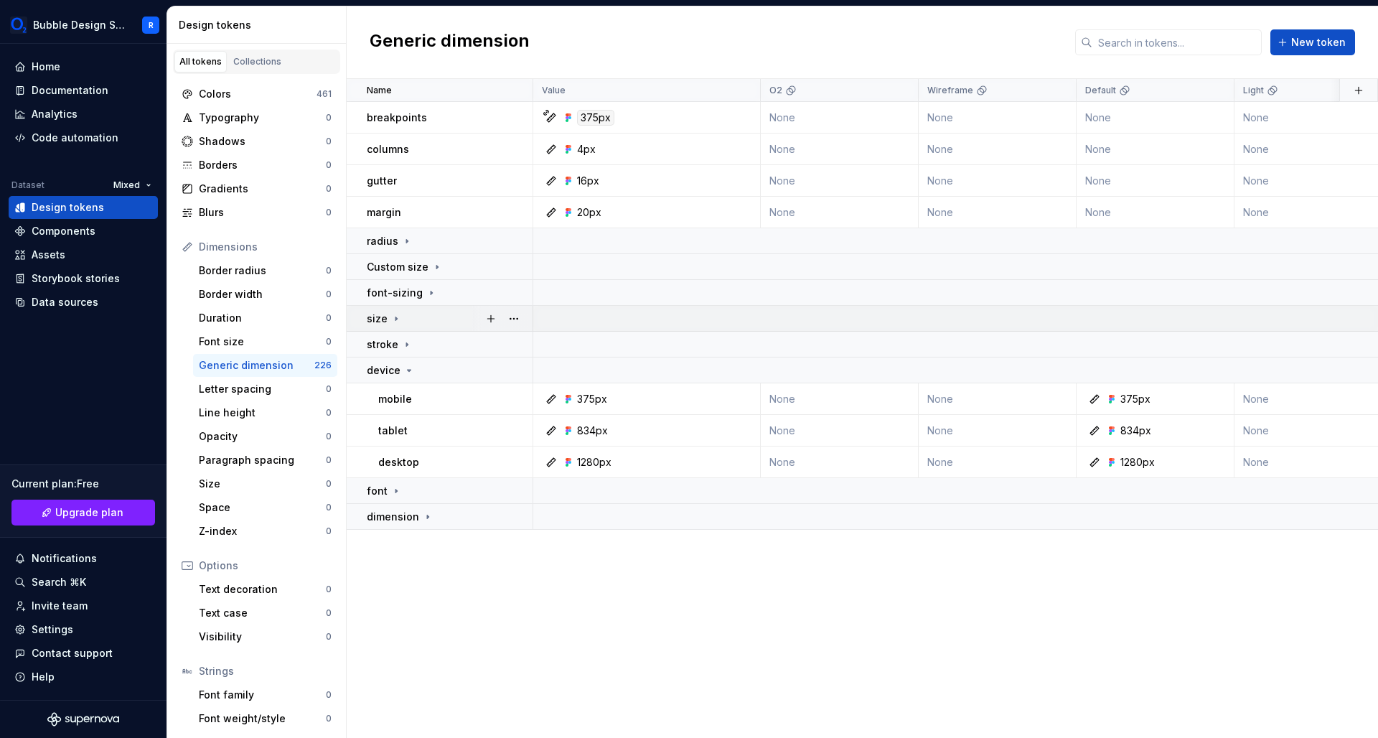
click at [390, 321] on icon at bounding box center [395, 318] width 11 height 11
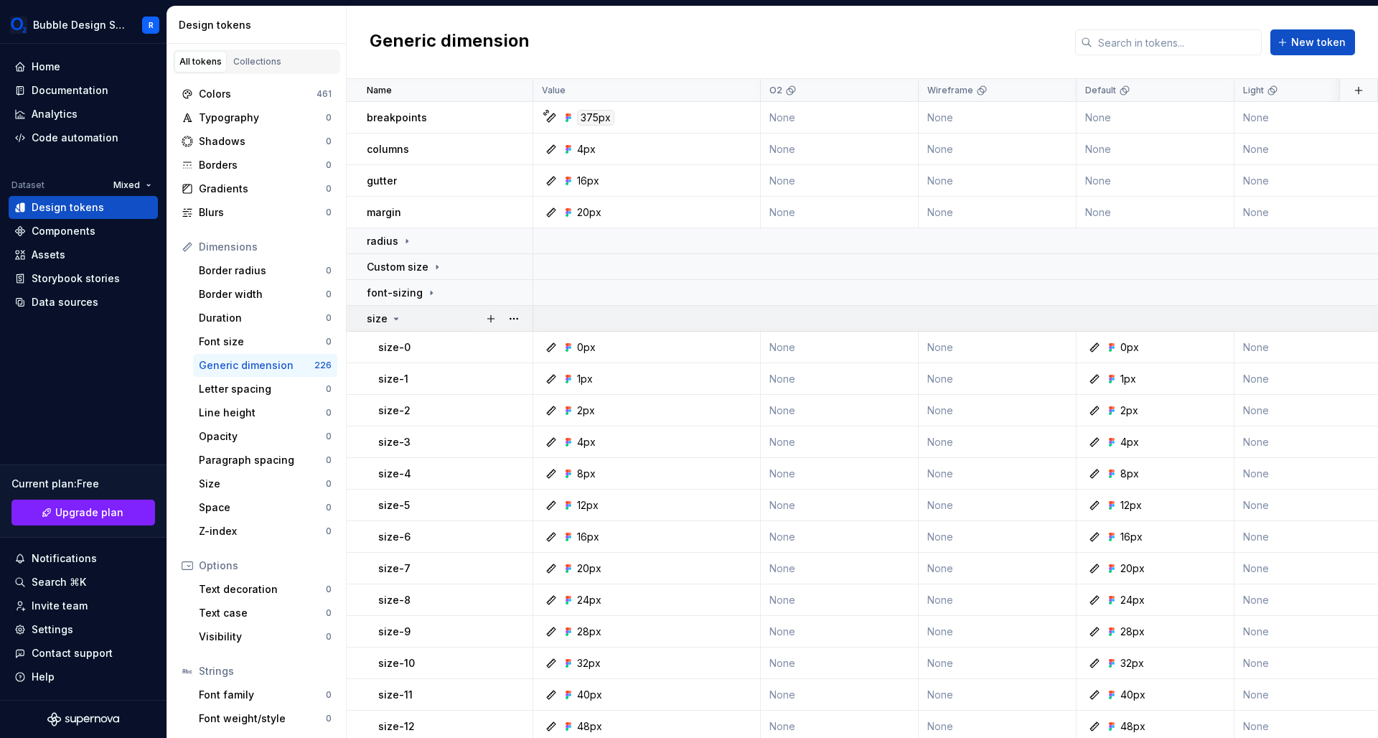
click at [388, 321] on div "size" at bounding box center [384, 318] width 35 height 14
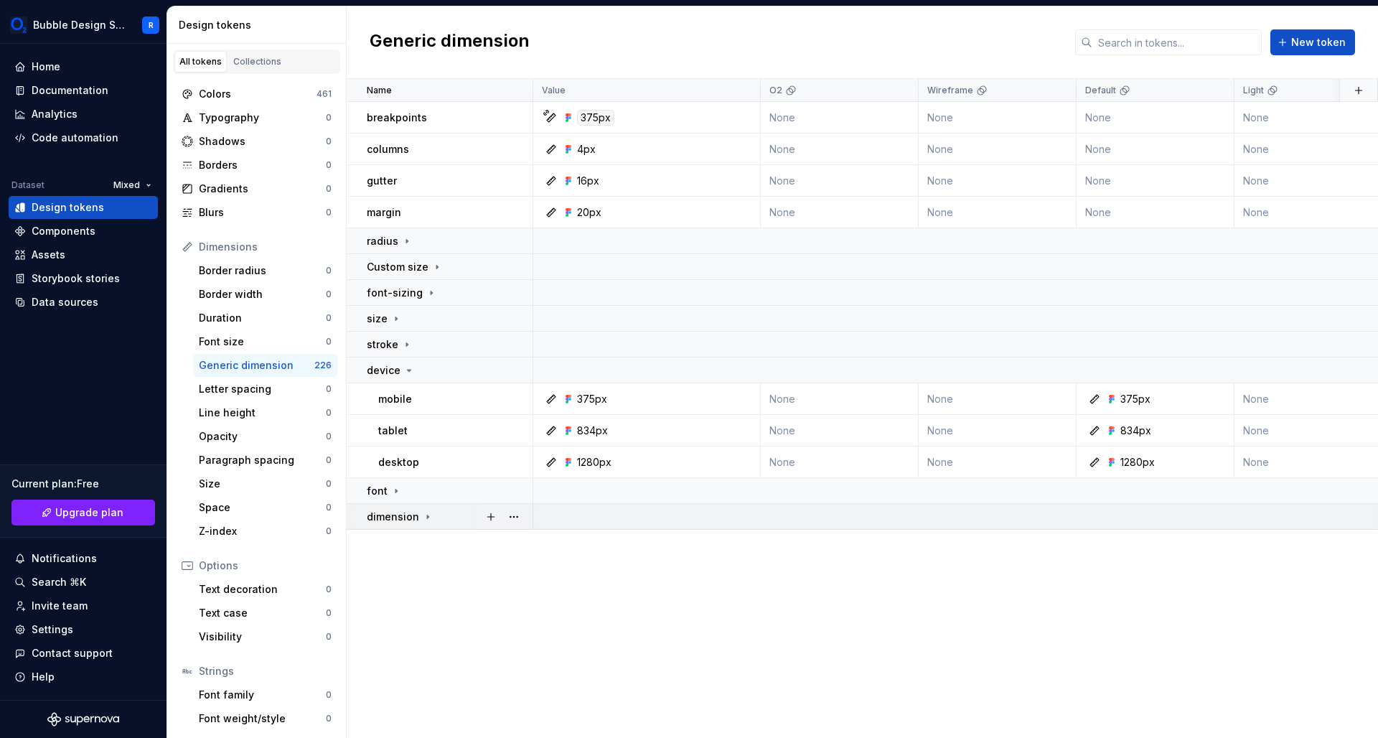
click at [413, 527] on td "dimension" at bounding box center [440, 517] width 187 height 26
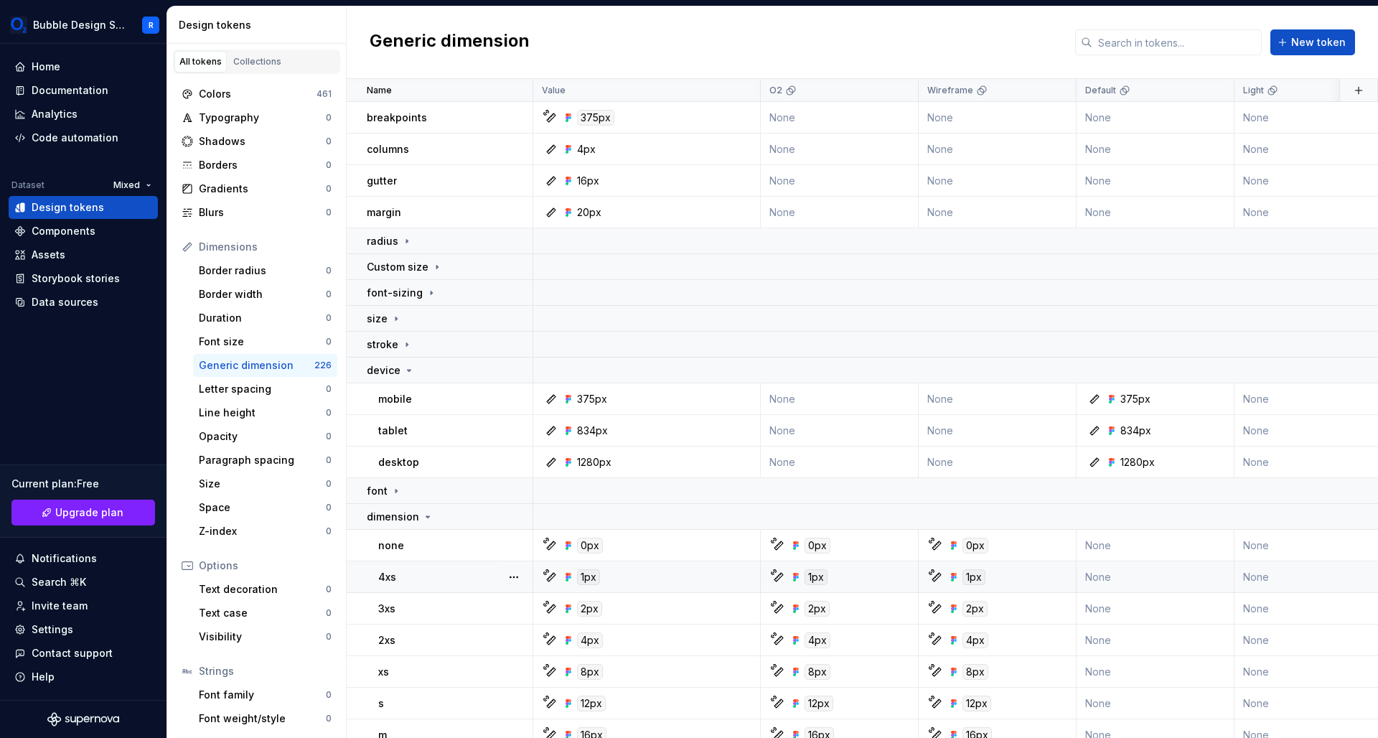
scroll to position [2, 0]
click at [404, 365] on icon at bounding box center [408, 367] width 11 height 11
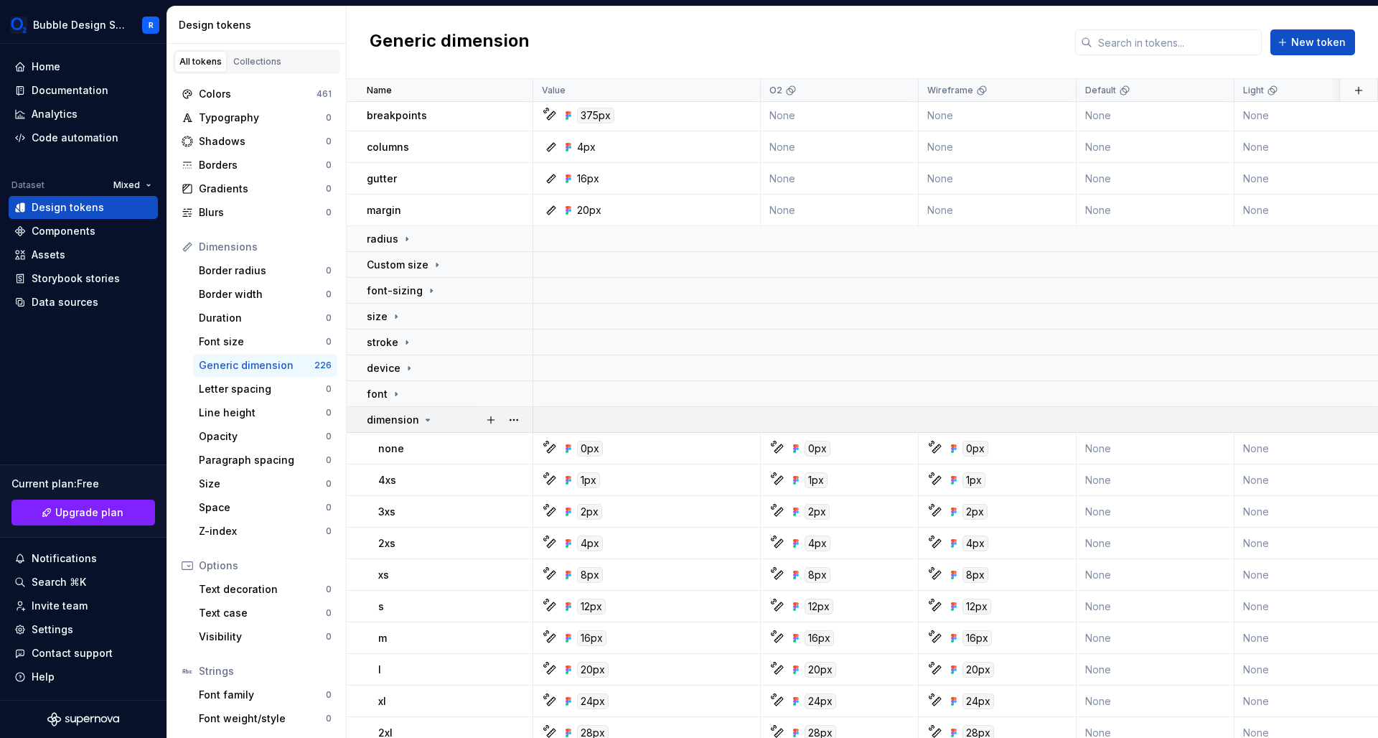
click at [410, 425] on p "dimension" at bounding box center [393, 420] width 52 height 14
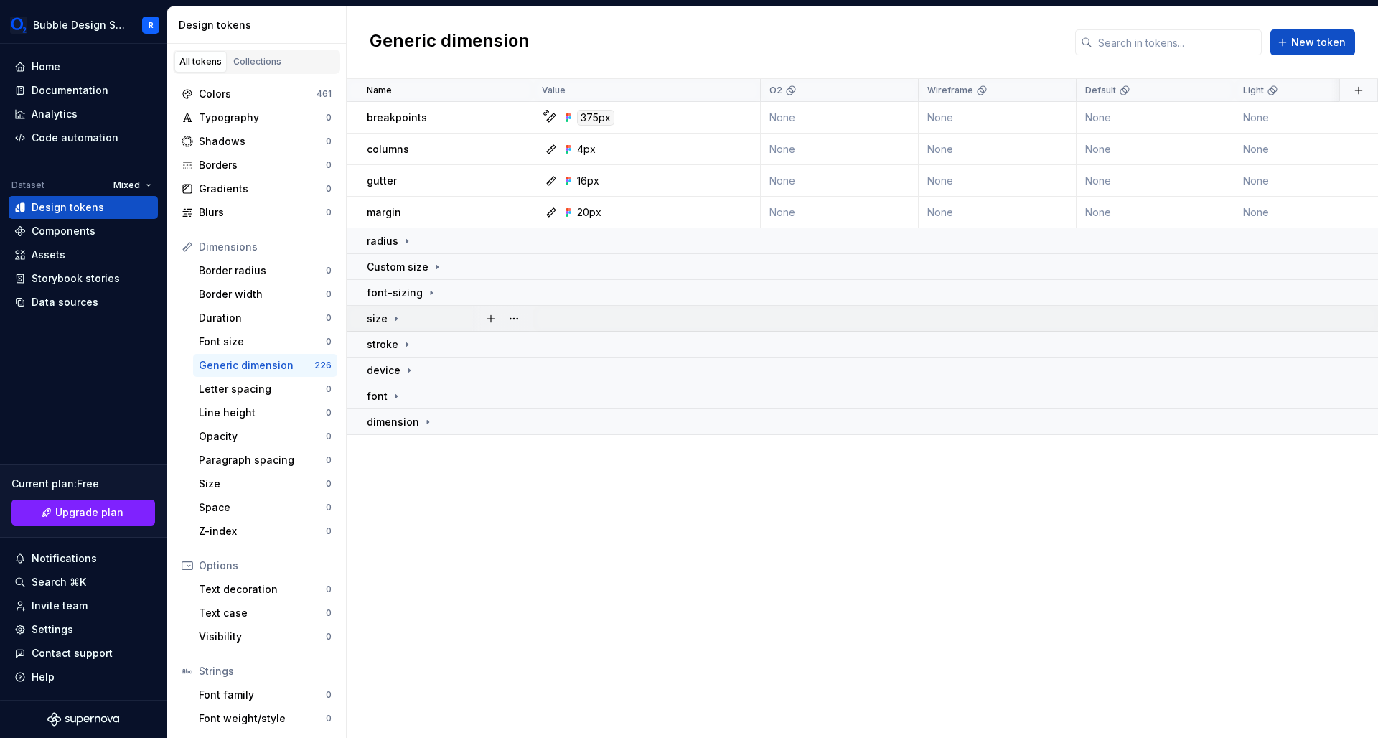
click at [387, 311] on div "size" at bounding box center [384, 318] width 35 height 14
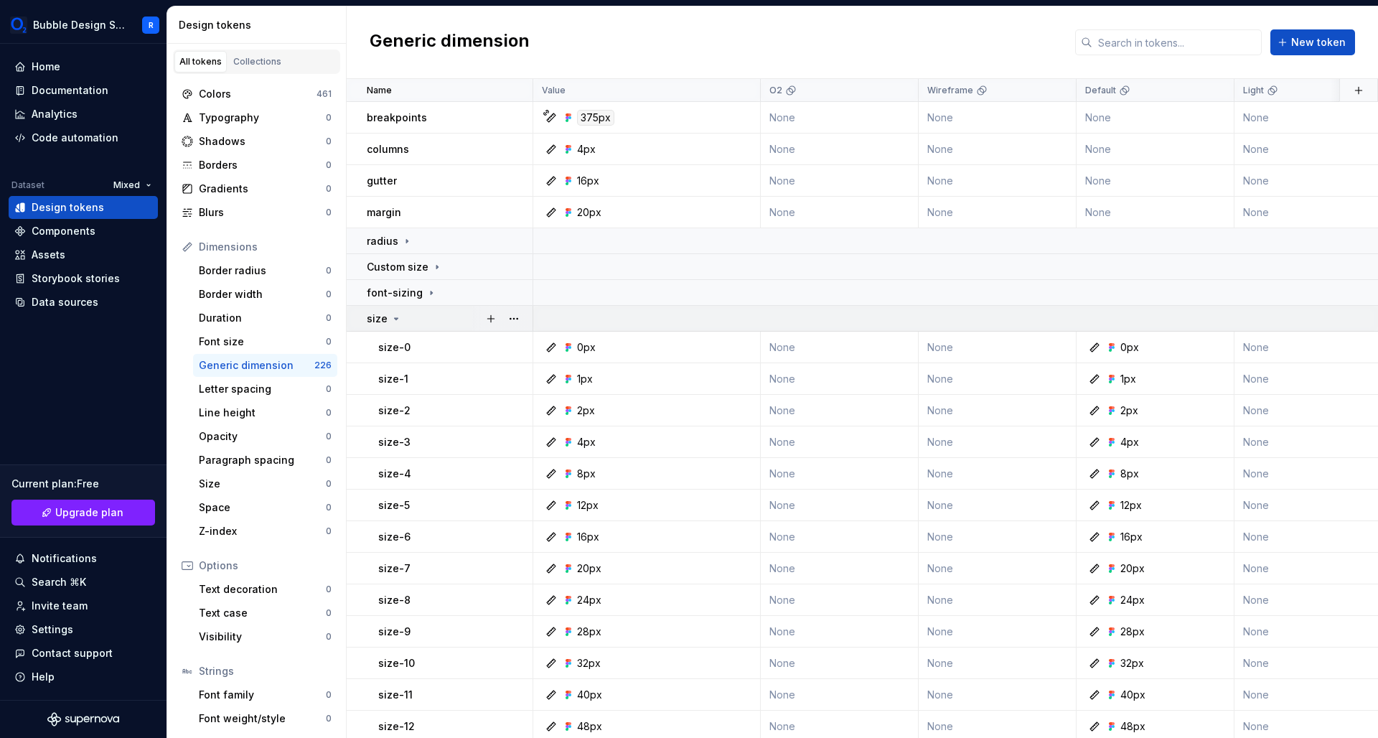
click at [385, 313] on p "size" at bounding box center [377, 318] width 21 height 14
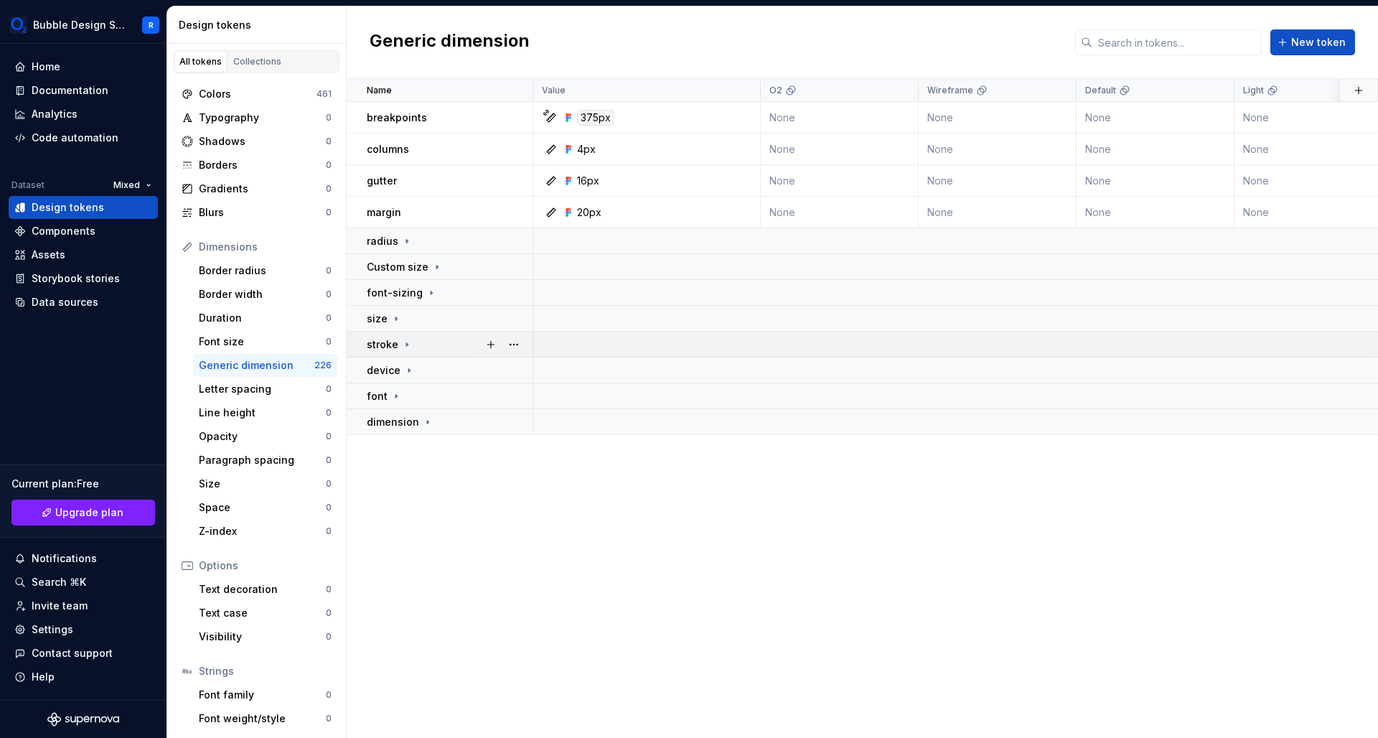
click at [403, 344] on icon at bounding box center [406, 344] width 11 height 11
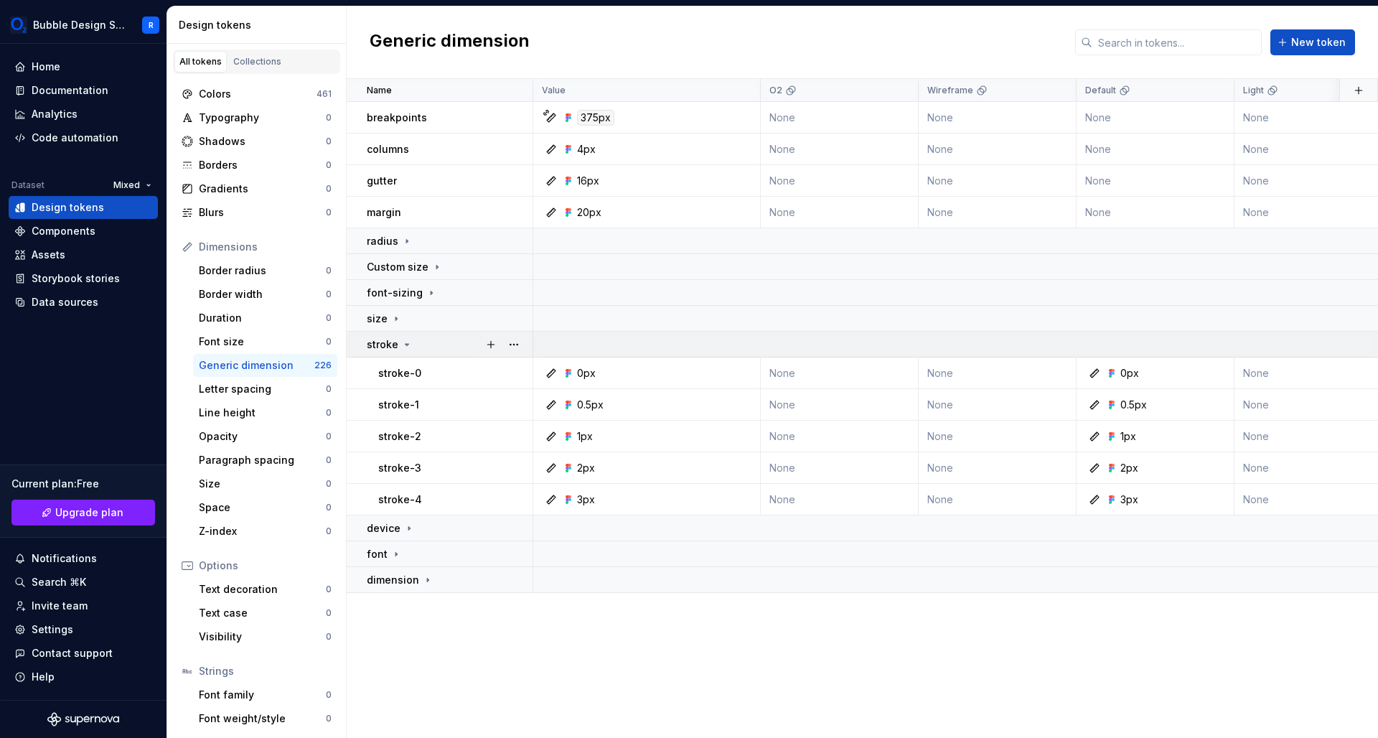
click at [403, 344] on icon at bounding box center [406, 344] width 11 height 11
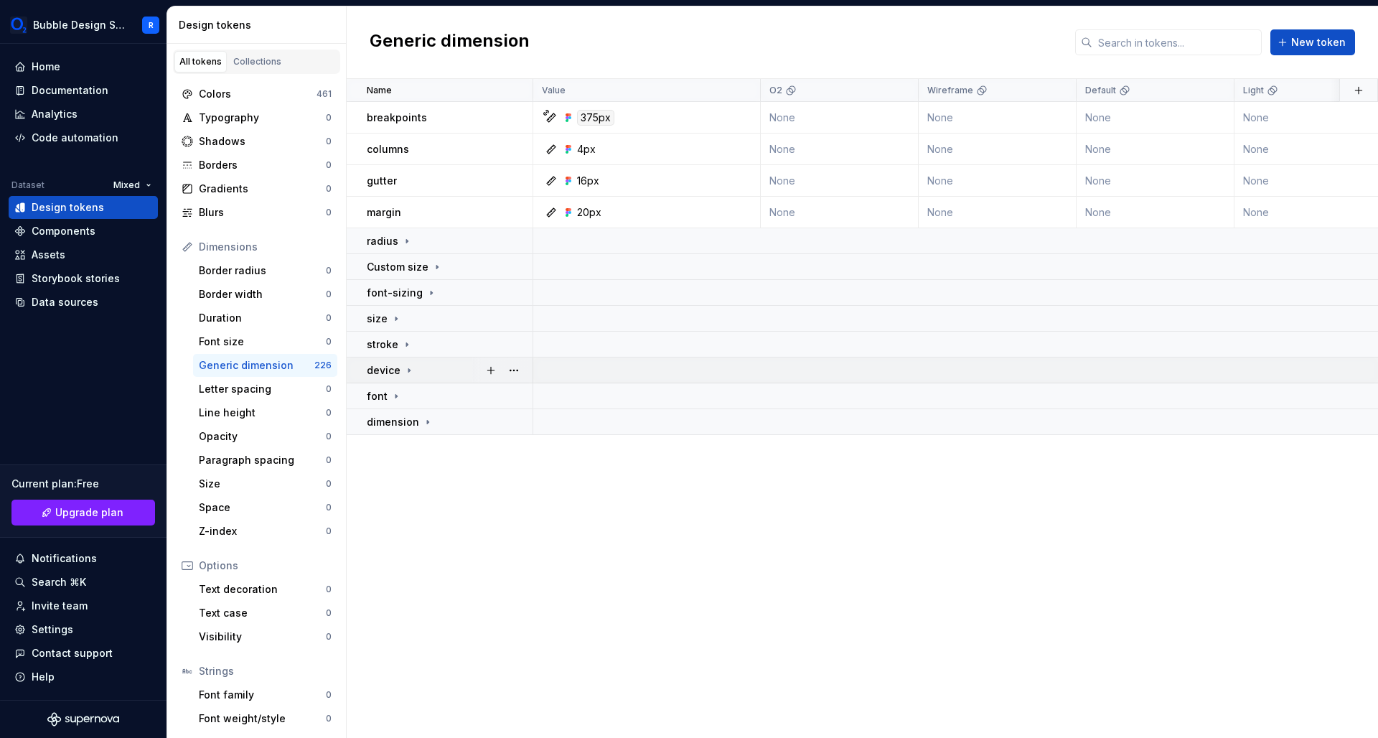
click at [400, 375] on div "device" at bounding box center [391, 370] width 48 height 14
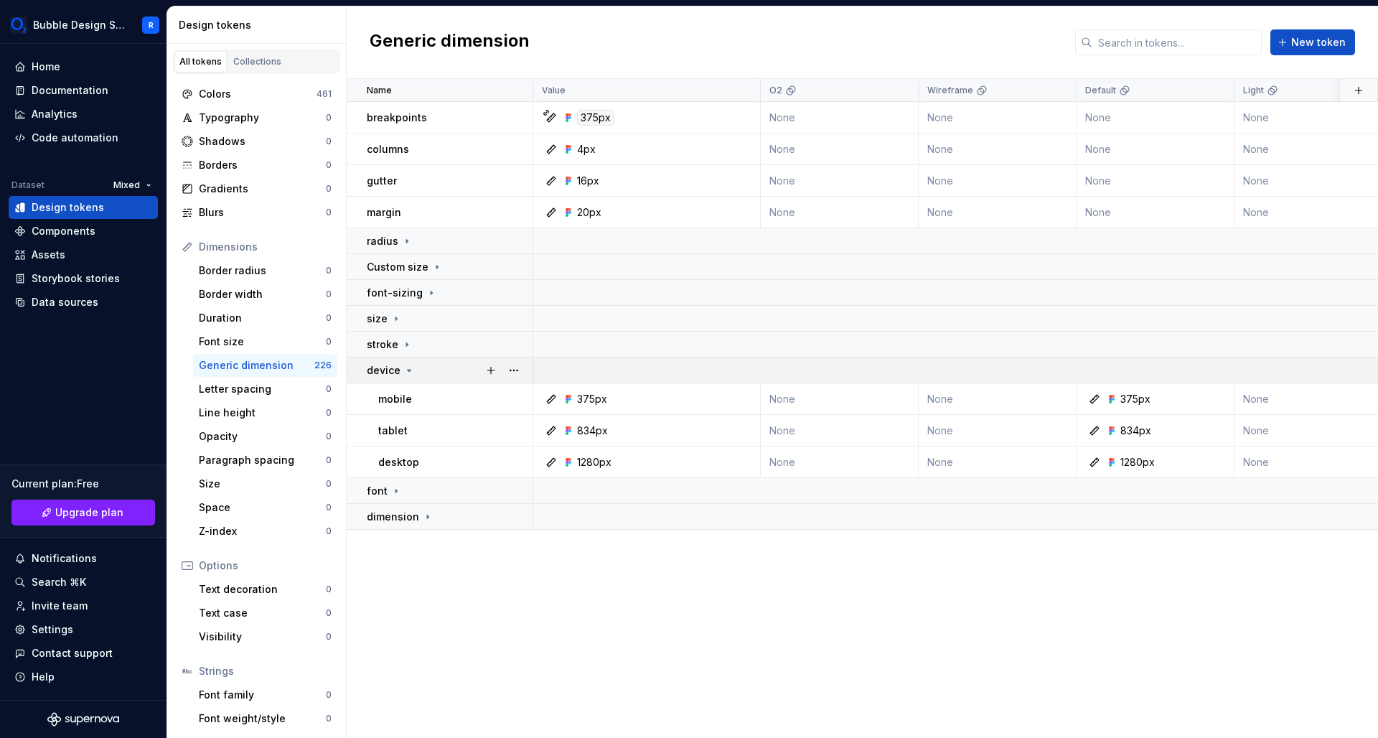
click at [397, 373] on p "device" at bounding box center [384, 370] width 34 height 14
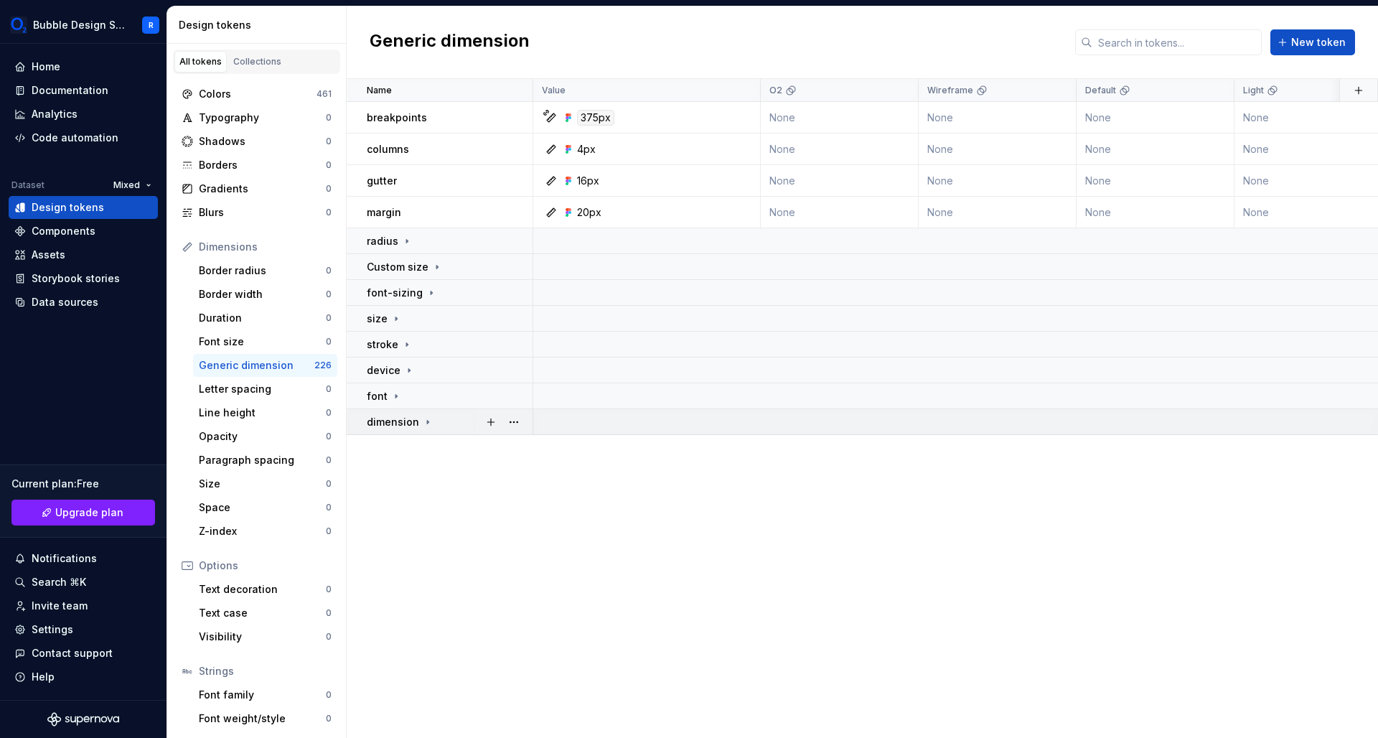
click at [422, 424] on icon at bounding box center [427, 421] width 11 height 11
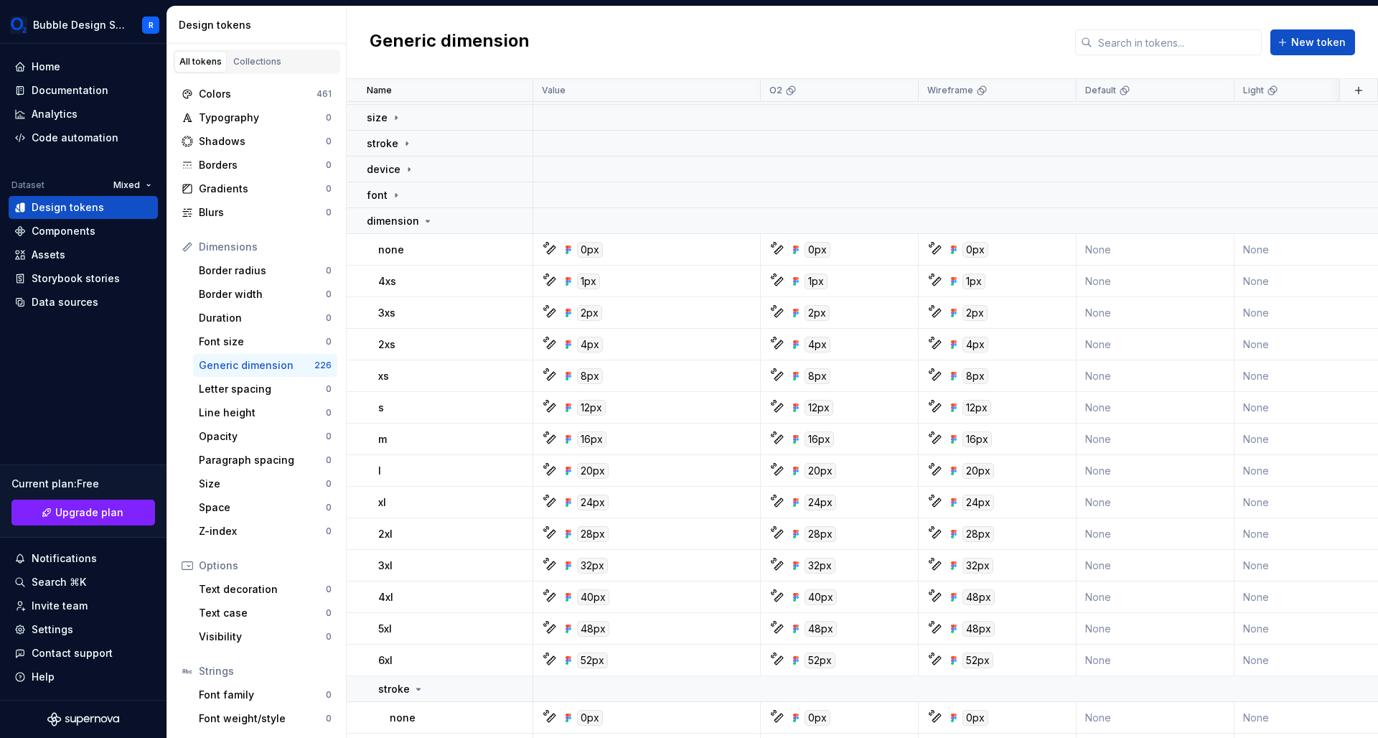
scroll to position [104, 0]
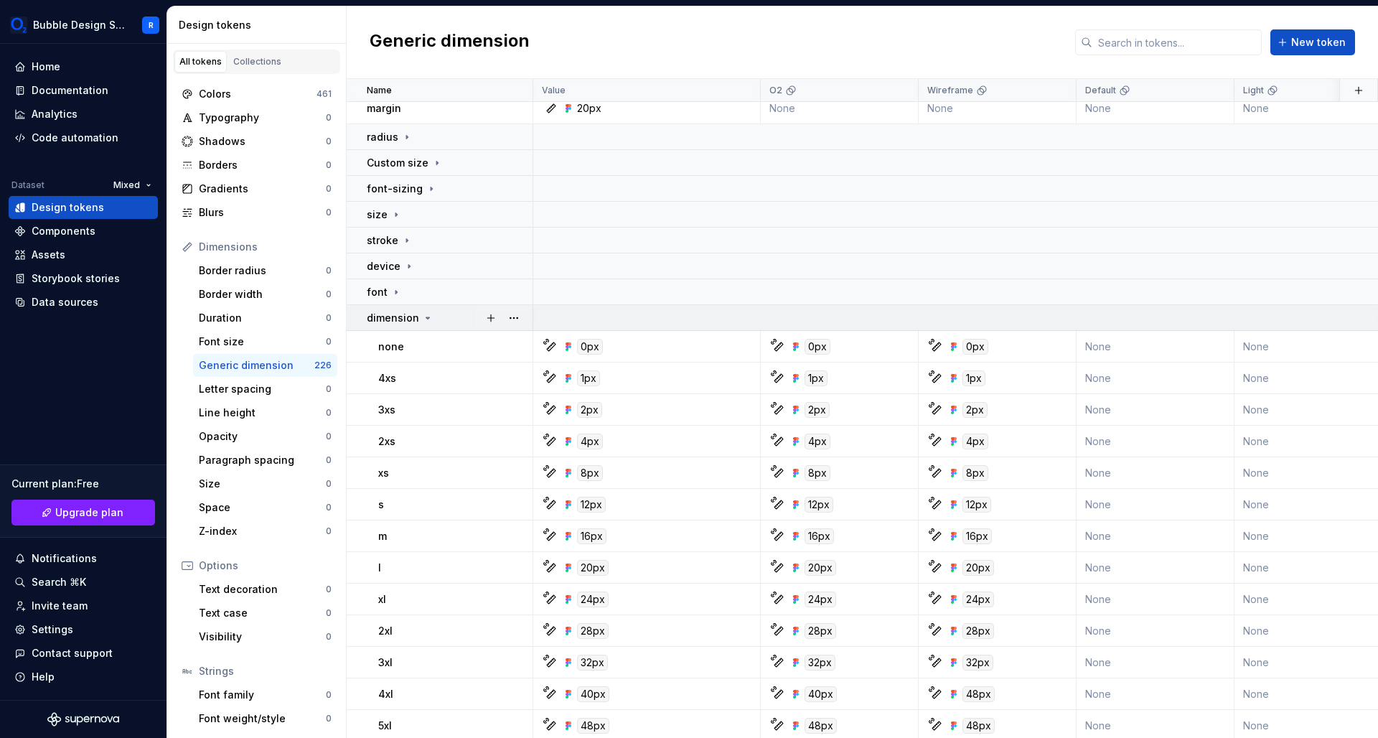
click at [425, 321] on icon at bounding box center [427, 317] width 11 height 11
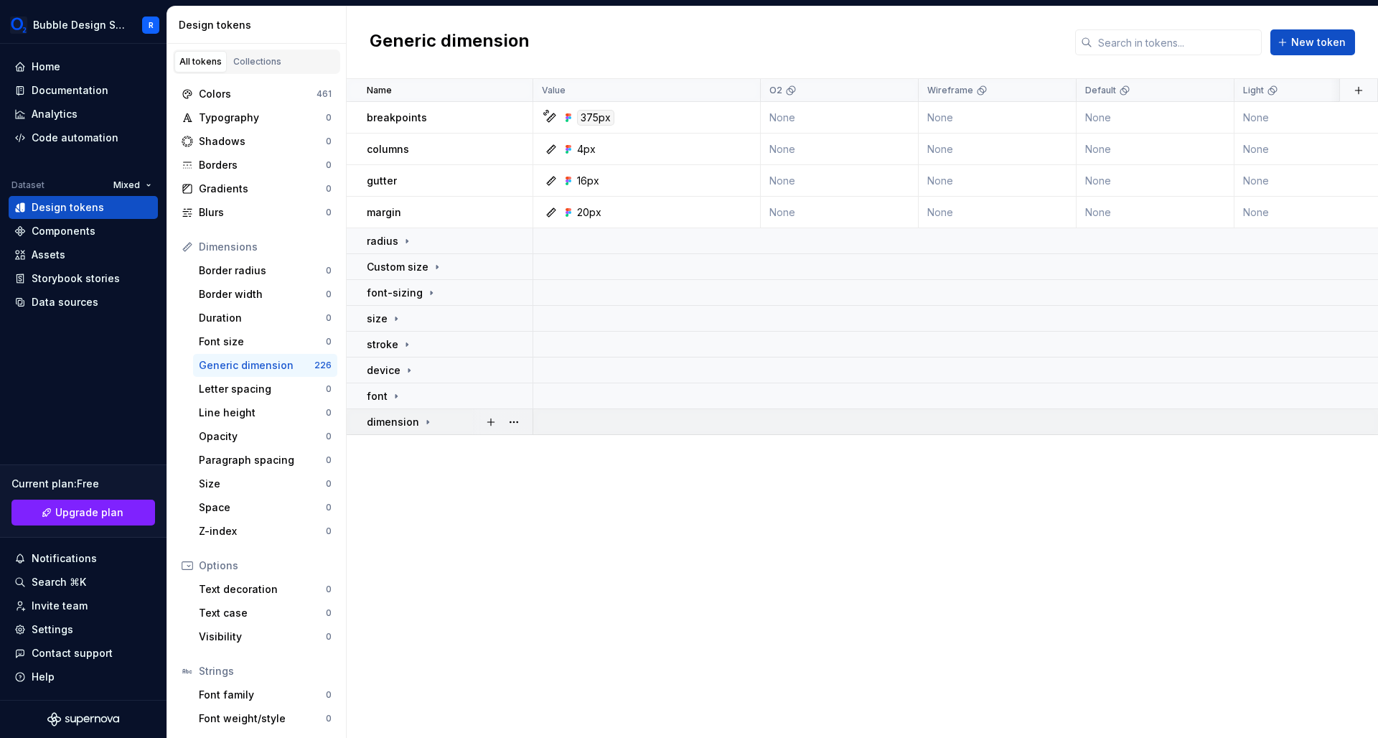
scroll to position [0, 0]
click at [405, 375] on icon at bounding box center [408, 370] width 11 height 11
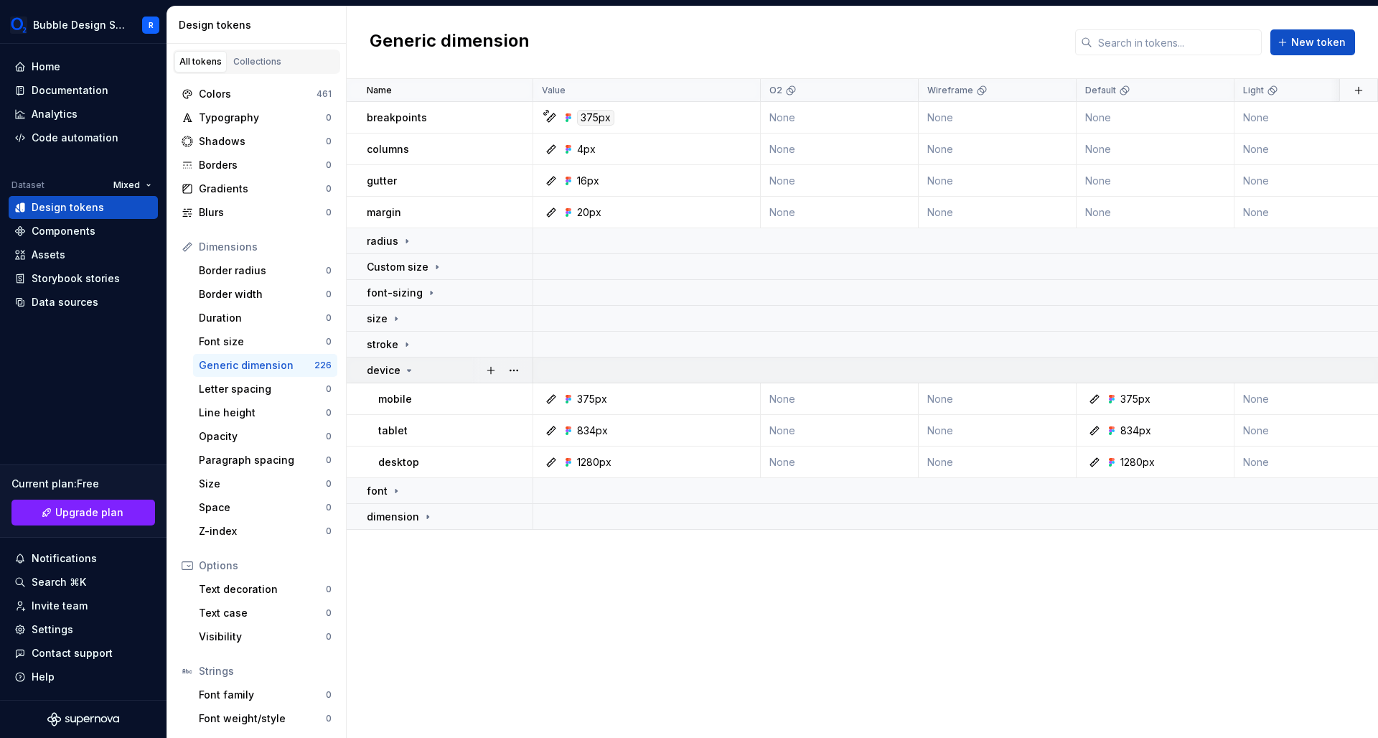
click at [405, 375] on icon at bounding box center [408, 370] width 11 height 11
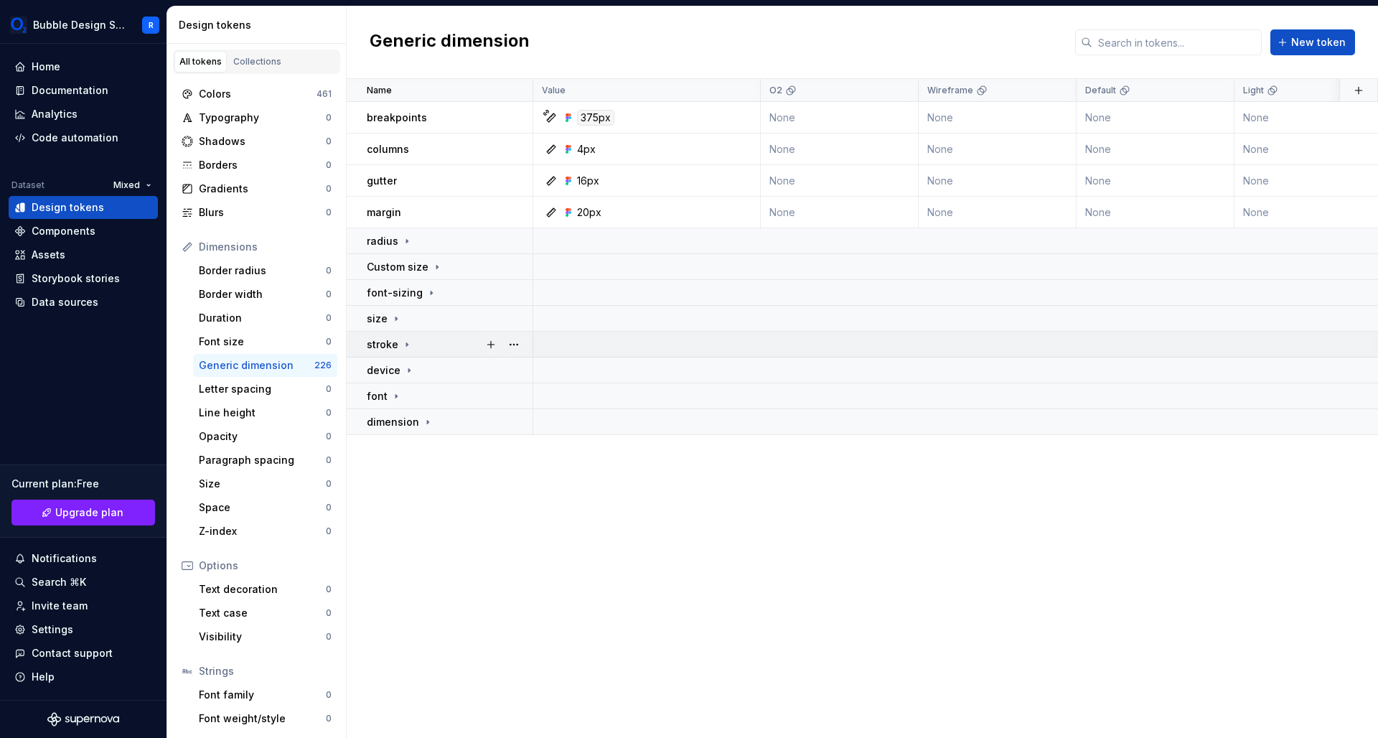
click at [401, 339] on icon at bounding box center [406, 344] width 11 height 11
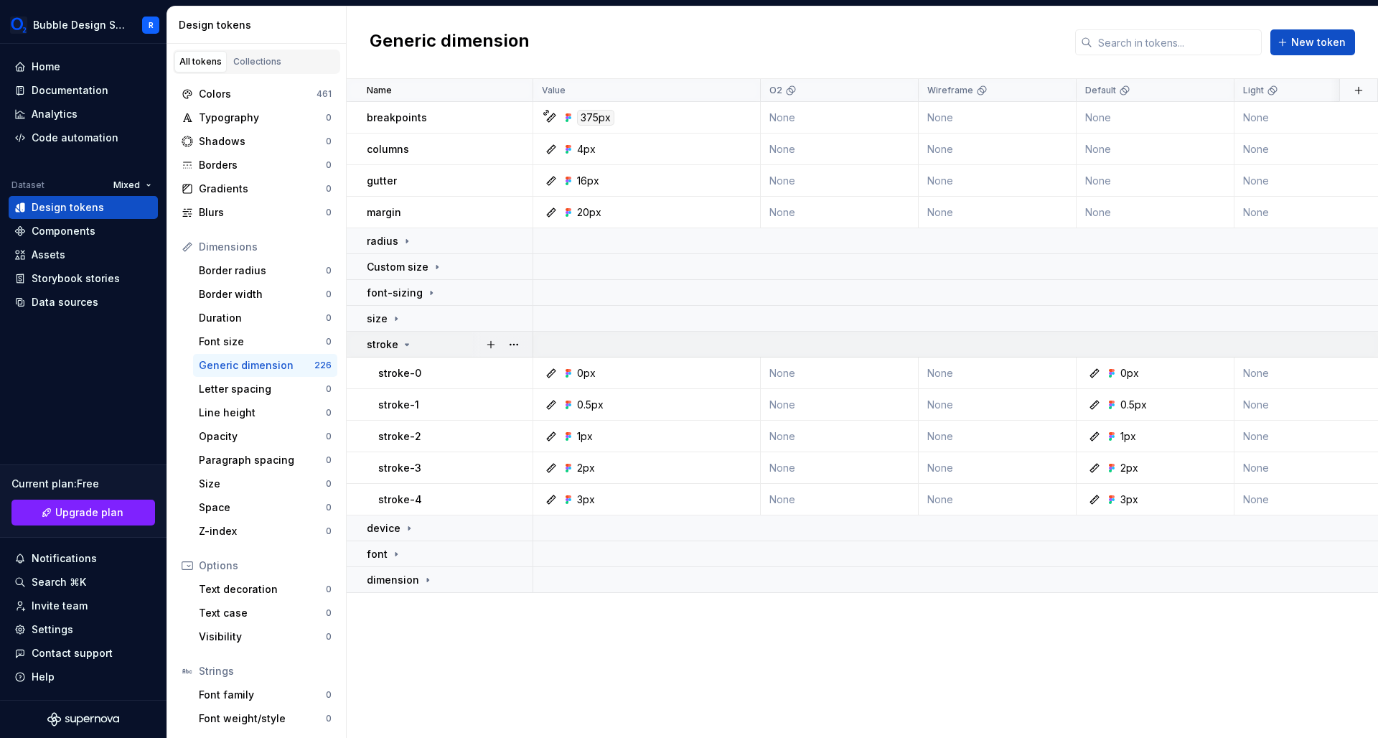
click at [401, 339] on icon at bounding box center [406, 344] width 11 height 11
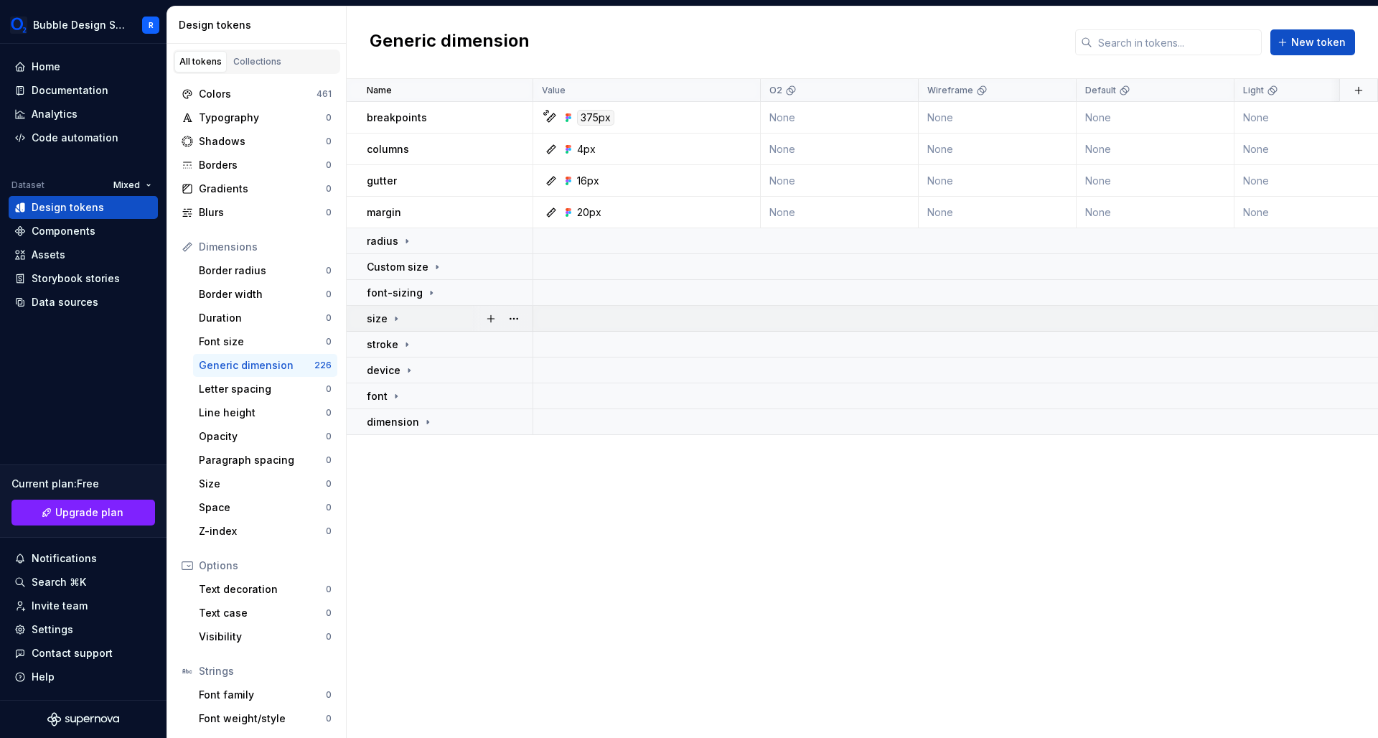
click at [390, 318] on icon at bounding box center [395, 318] width 11 height 11
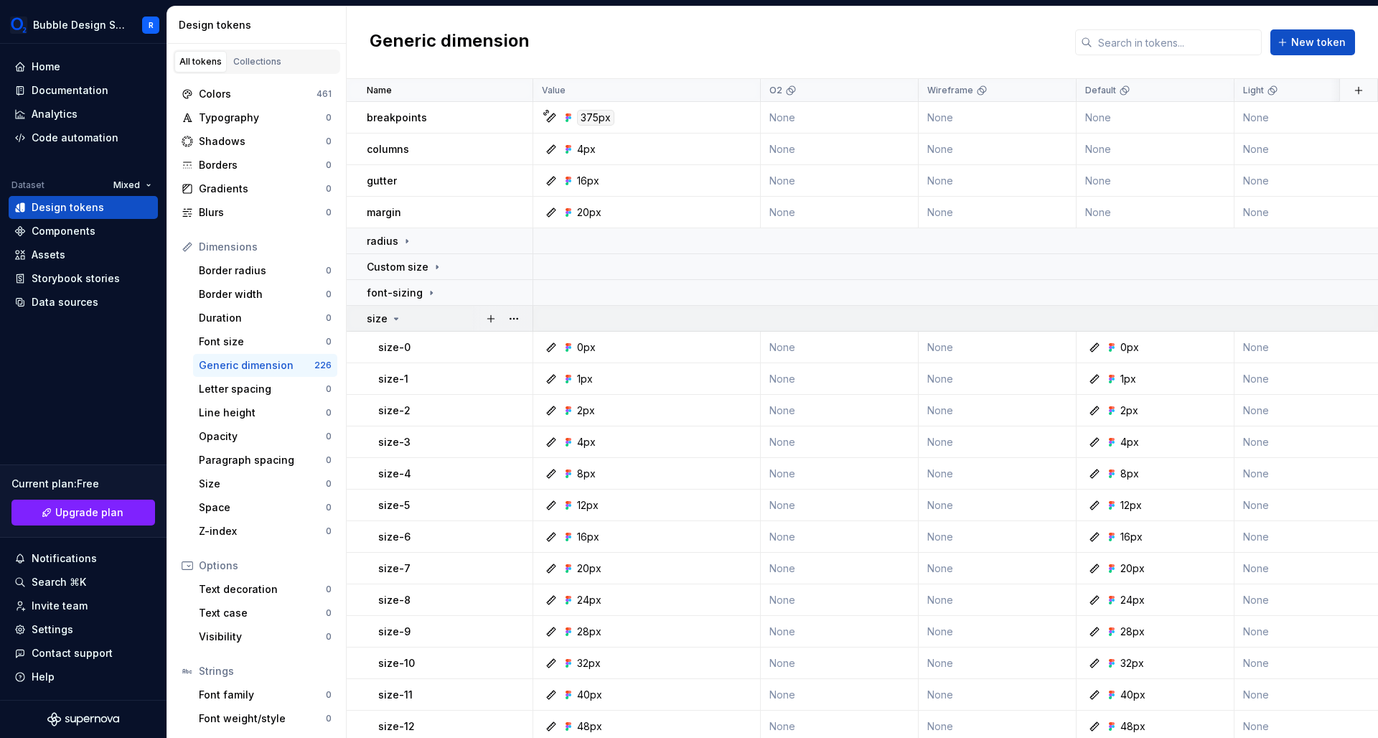
click at [394, 321] on icon at bounding box center [395, 318] width 11 height 11
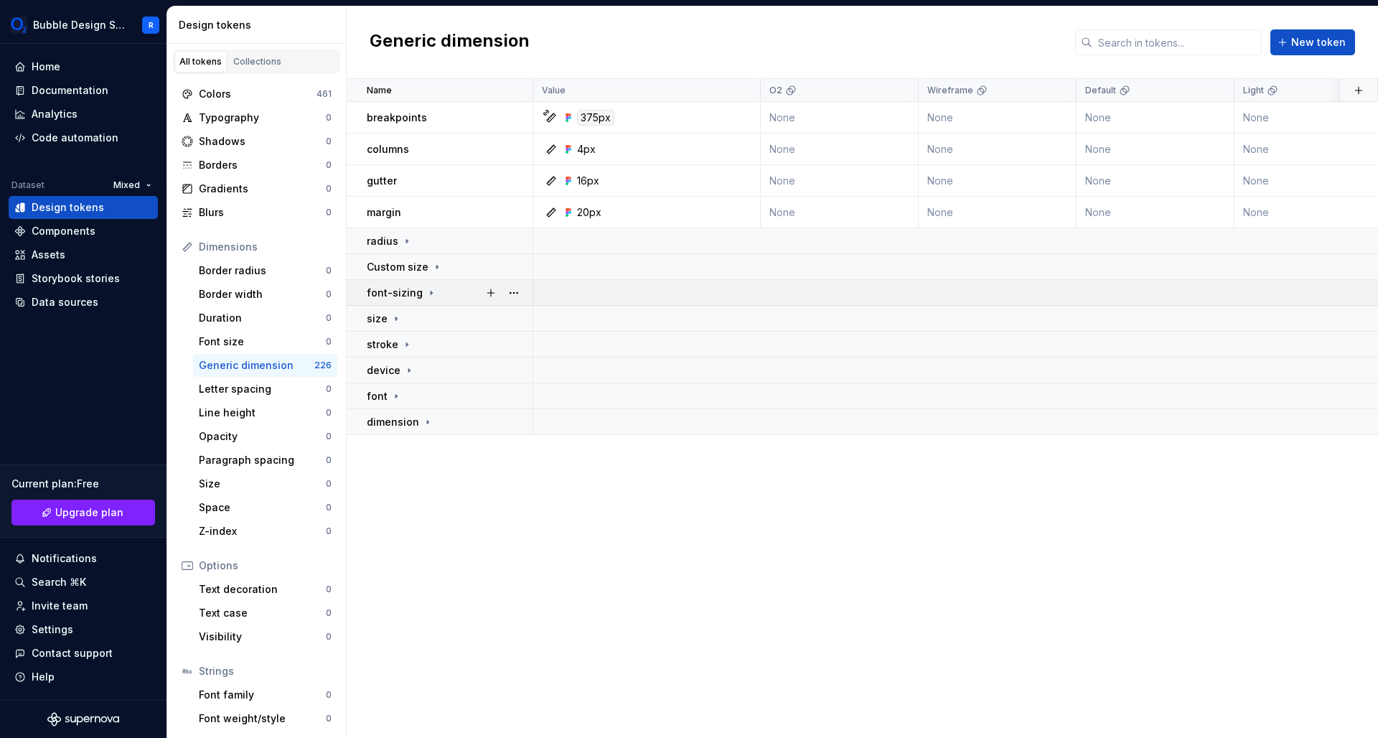
click at [420, 298] on div "font-sizing" at bounding box center [402, 293] width 70 height 14
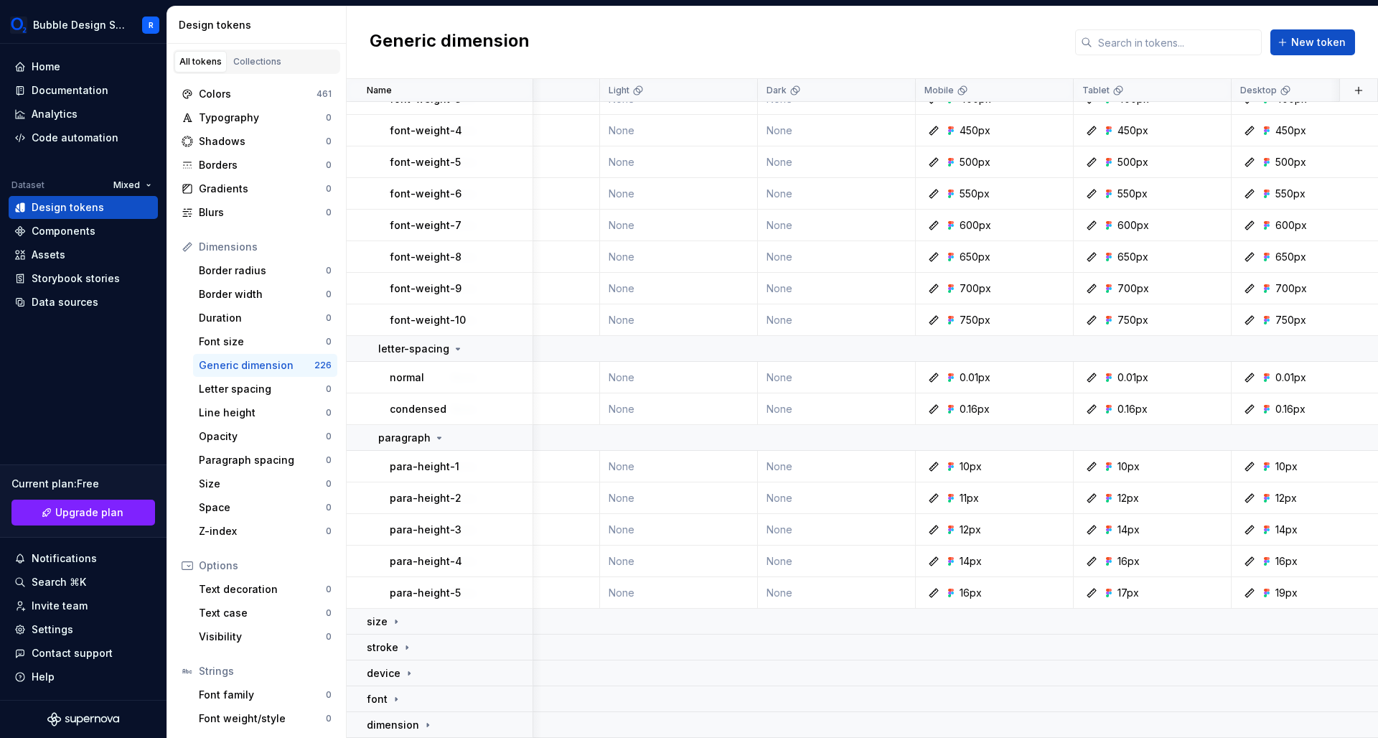
scroll to position [1254, 0]
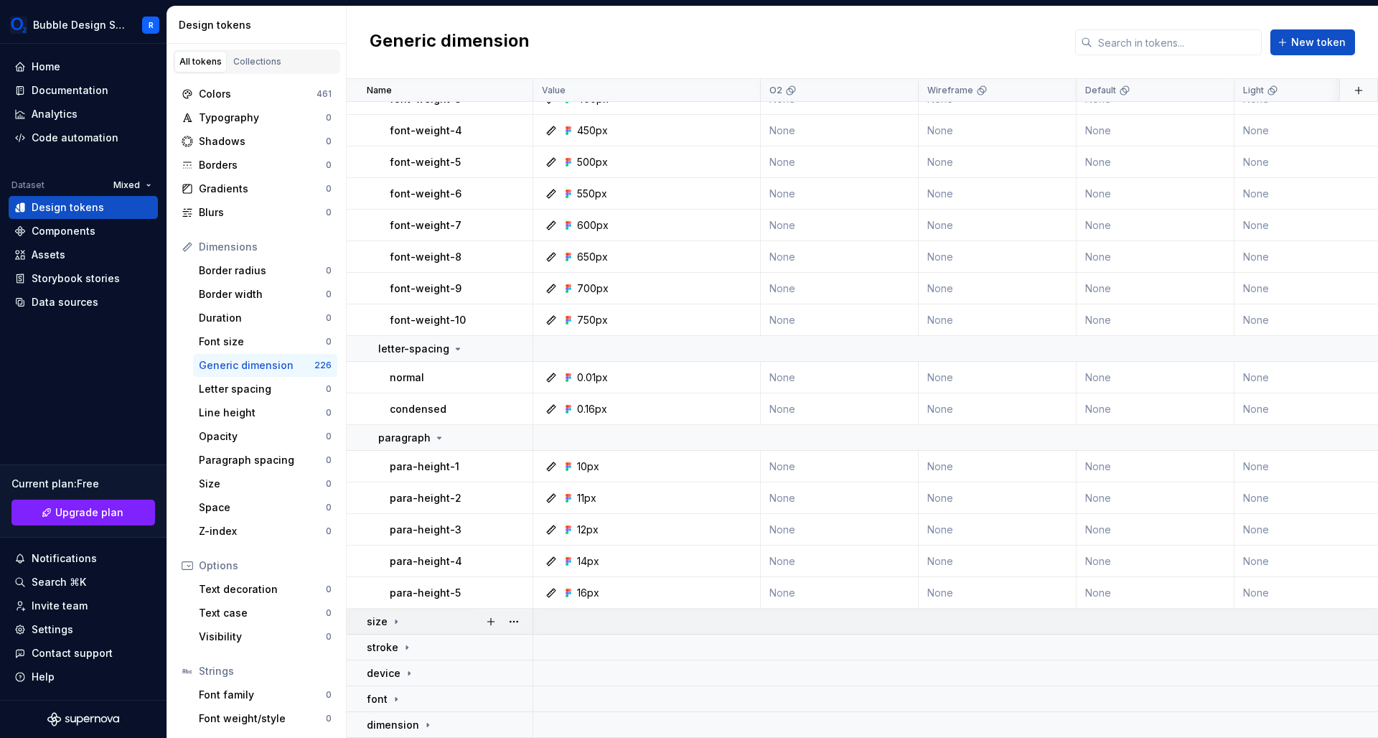
click at [479, 619] on div at bounding box center [502, 620] width 60 height 25
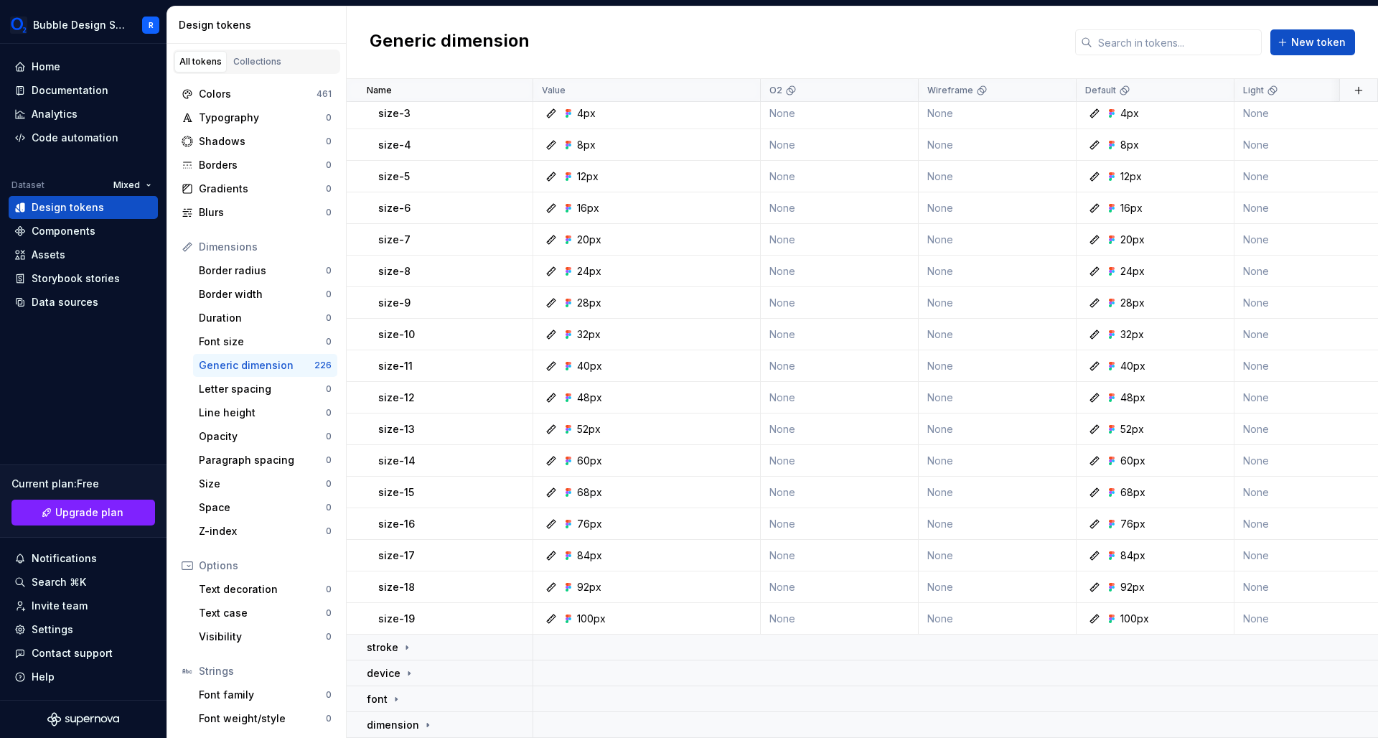
scroll to position [1885, 0]
click at [403, 669] on icon at bounding box center [408, 672] width 11 height 11
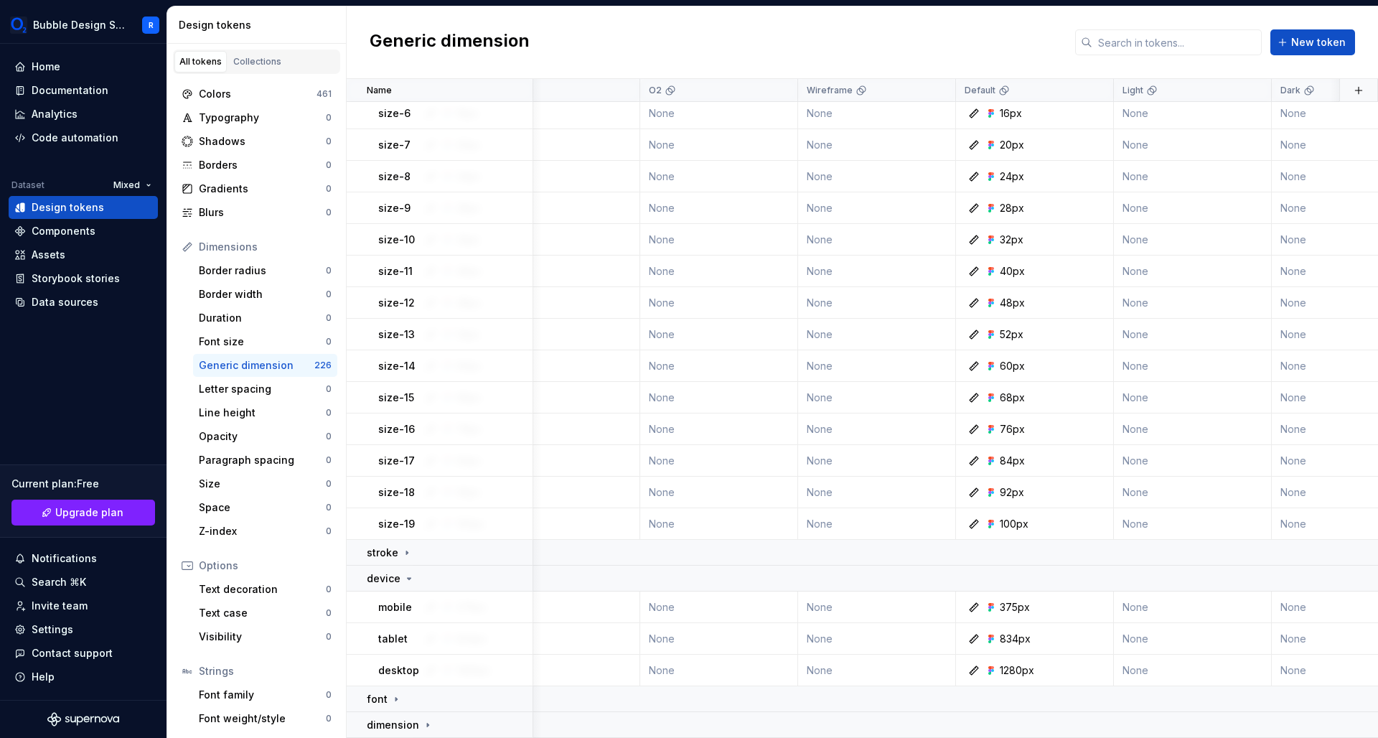
scroll to position [1980, 0]
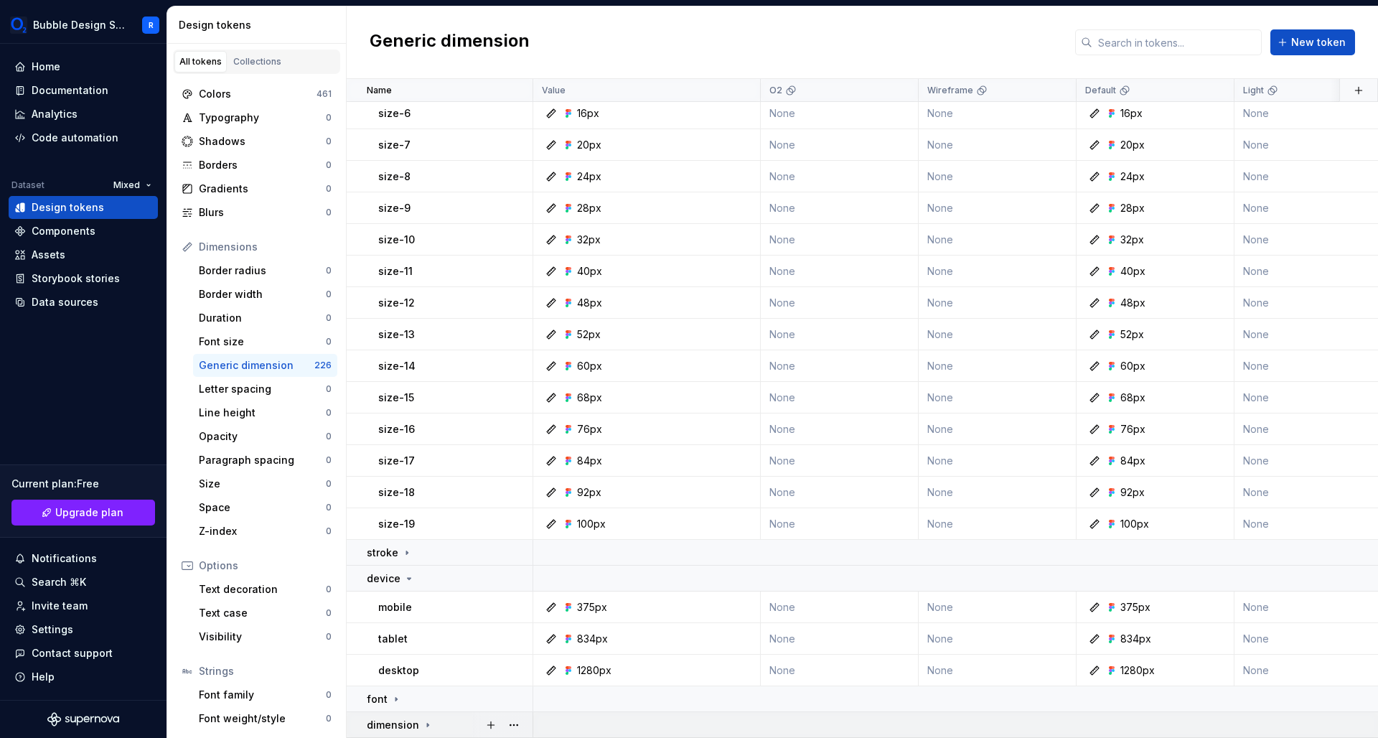
click at [417, 725] on td "dimension" at bounding box center [440, 725] width 187 height 26
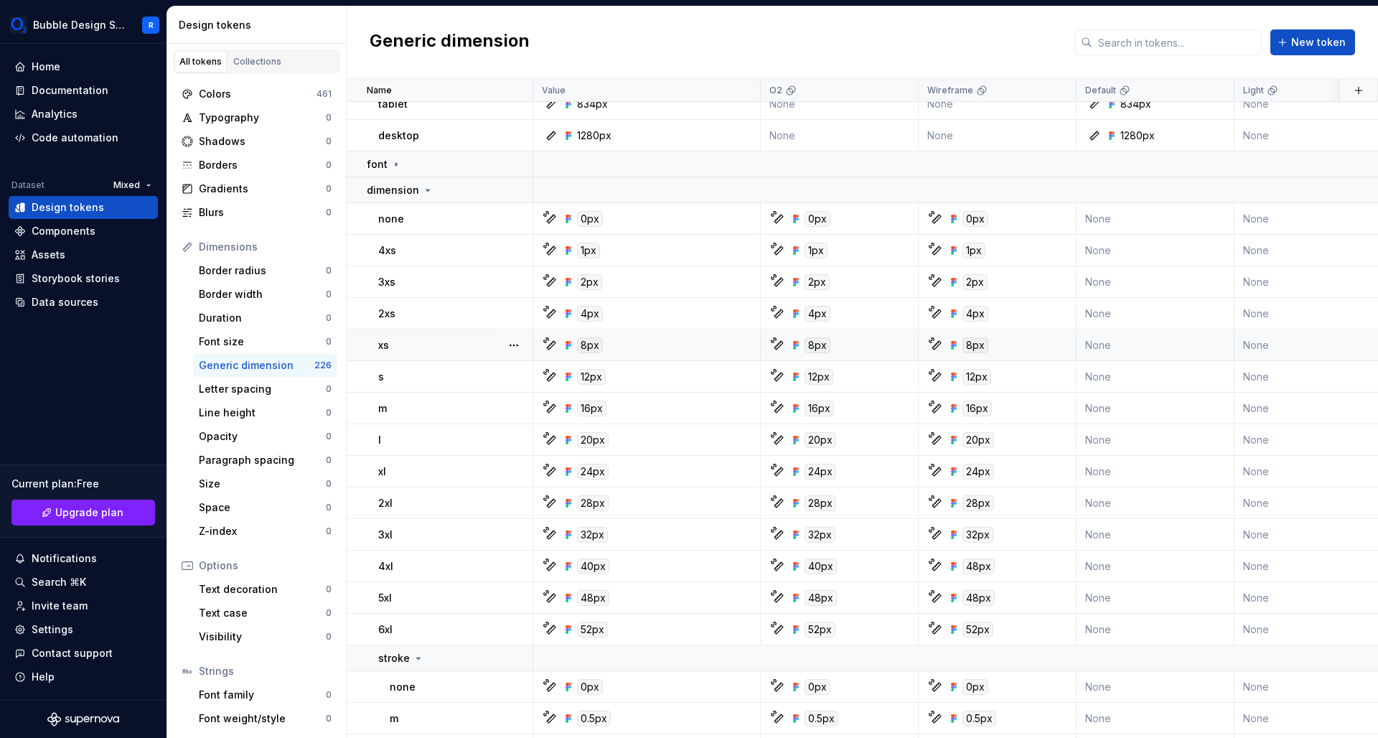
scroll to position [2371, 0]
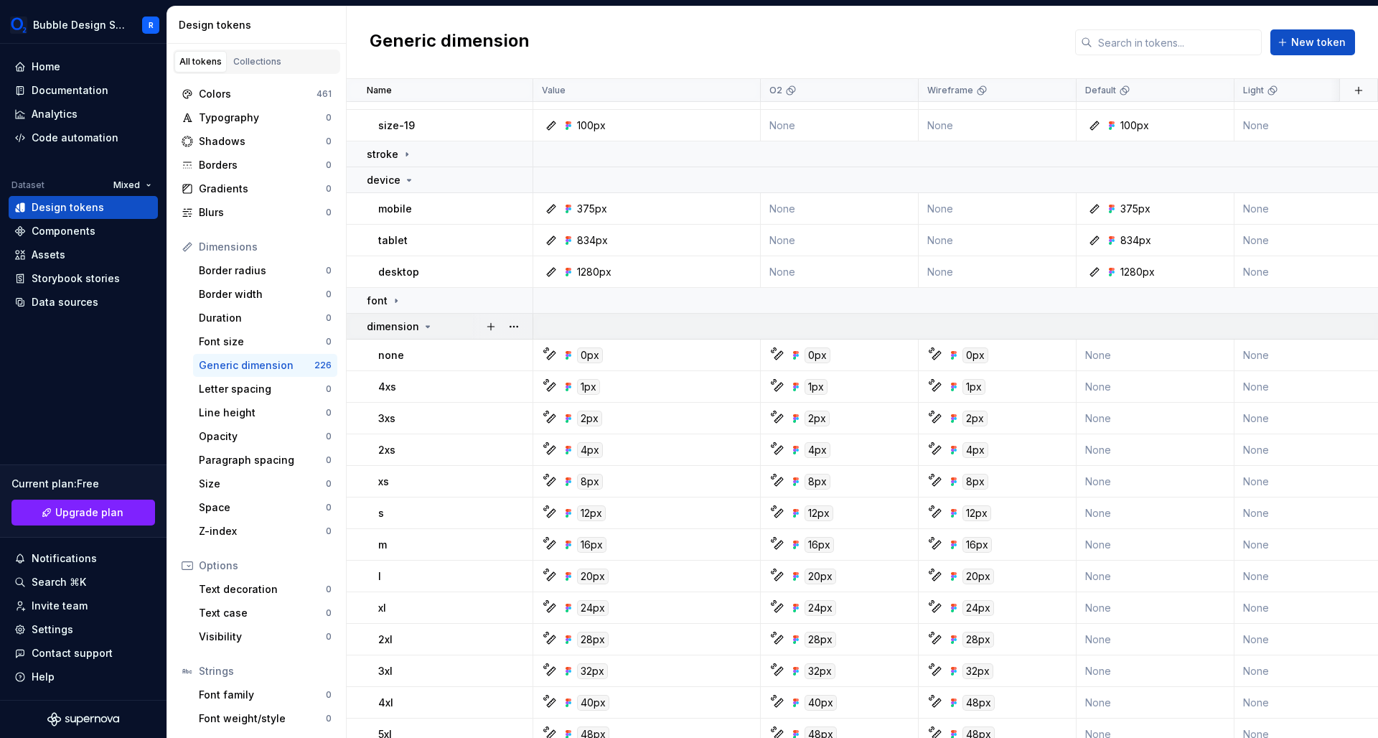
click at [423, 329] on icon at bounding box center [427, 326] width 11 height 11
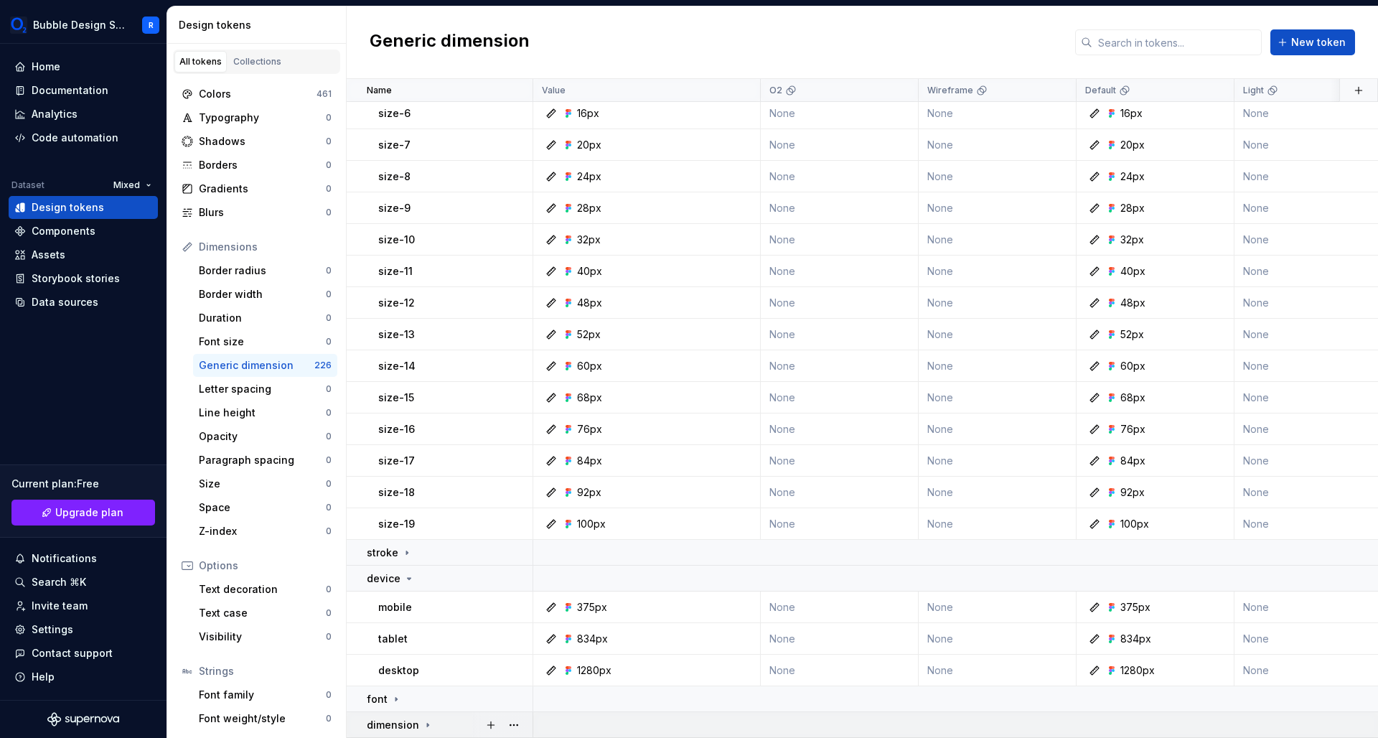
scroll to position [1980, 0]
click at [429, 719] on icon at bounding box center [427, 724] width 11 height 11
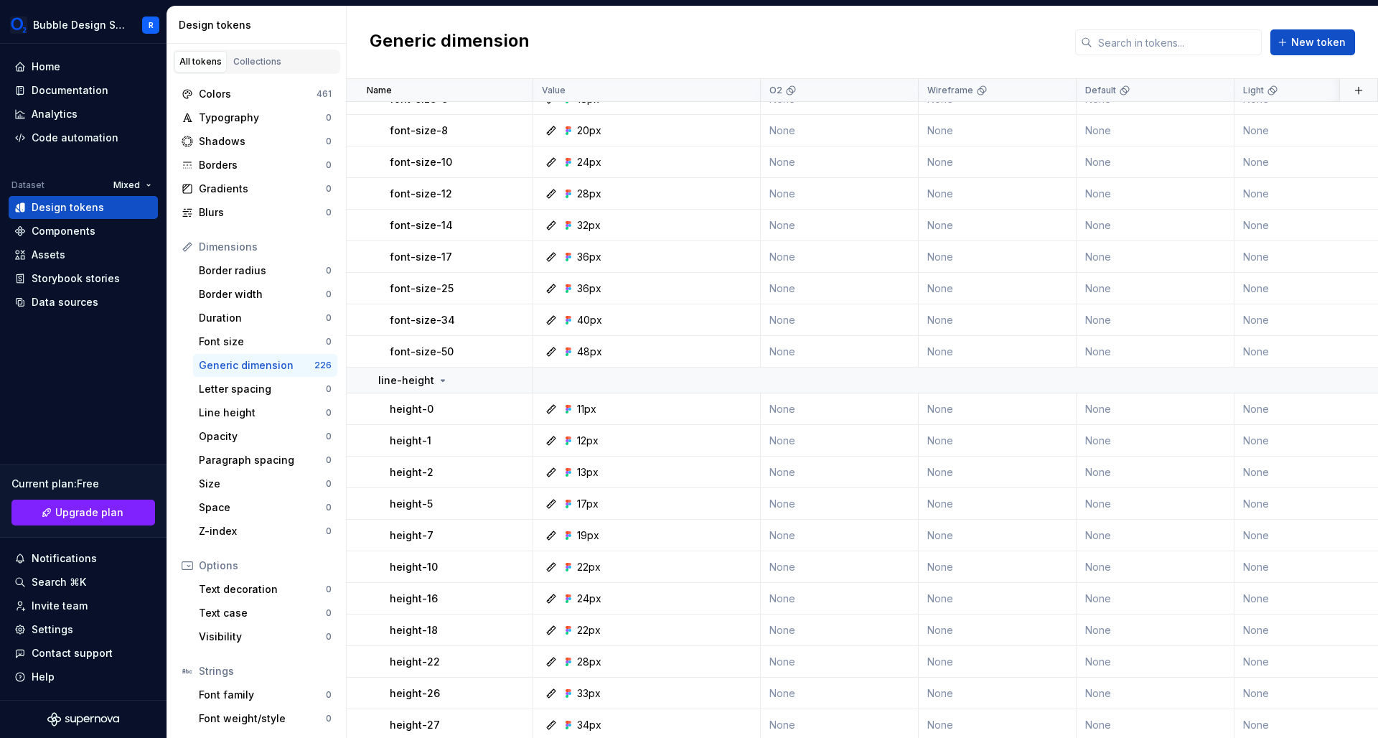
scroll to position [157, 0]
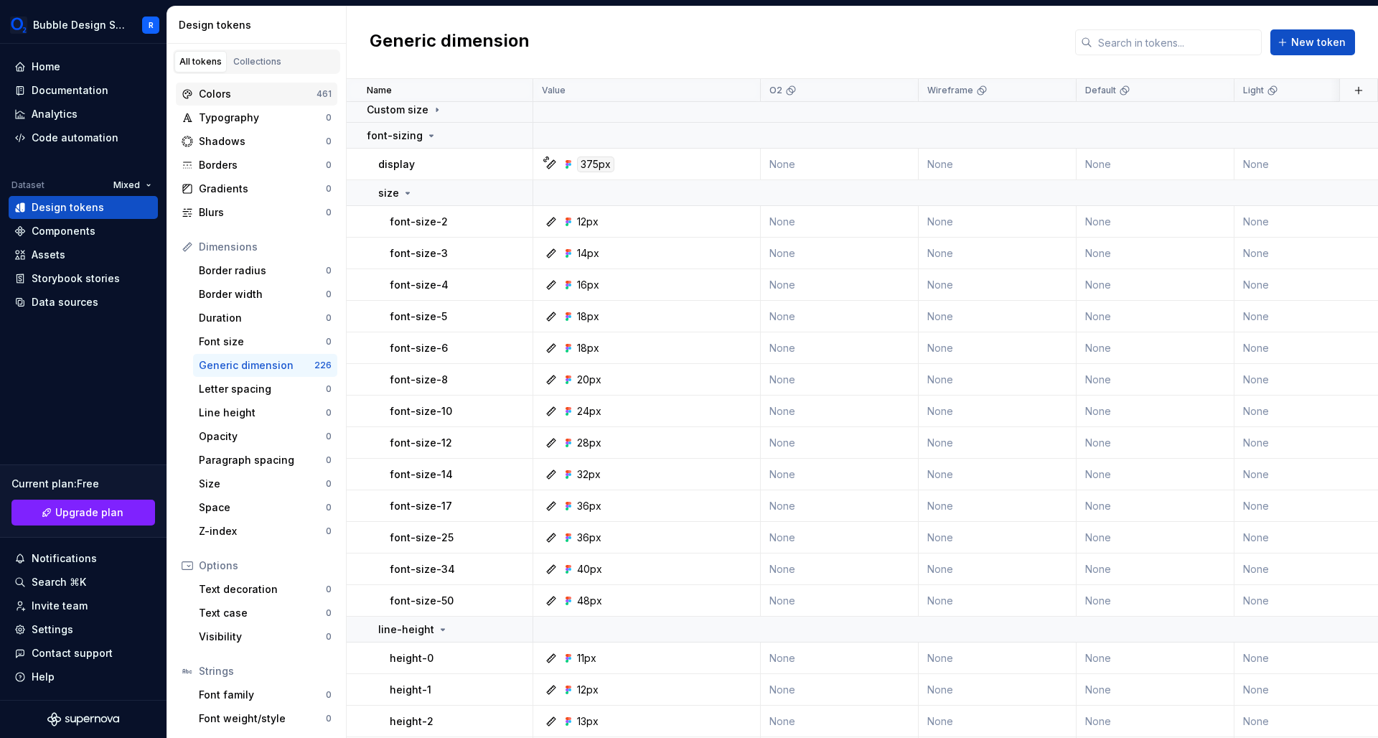
click at [234, 100] on div "Colors" at bounding box center [258, 94] width 118 height 14
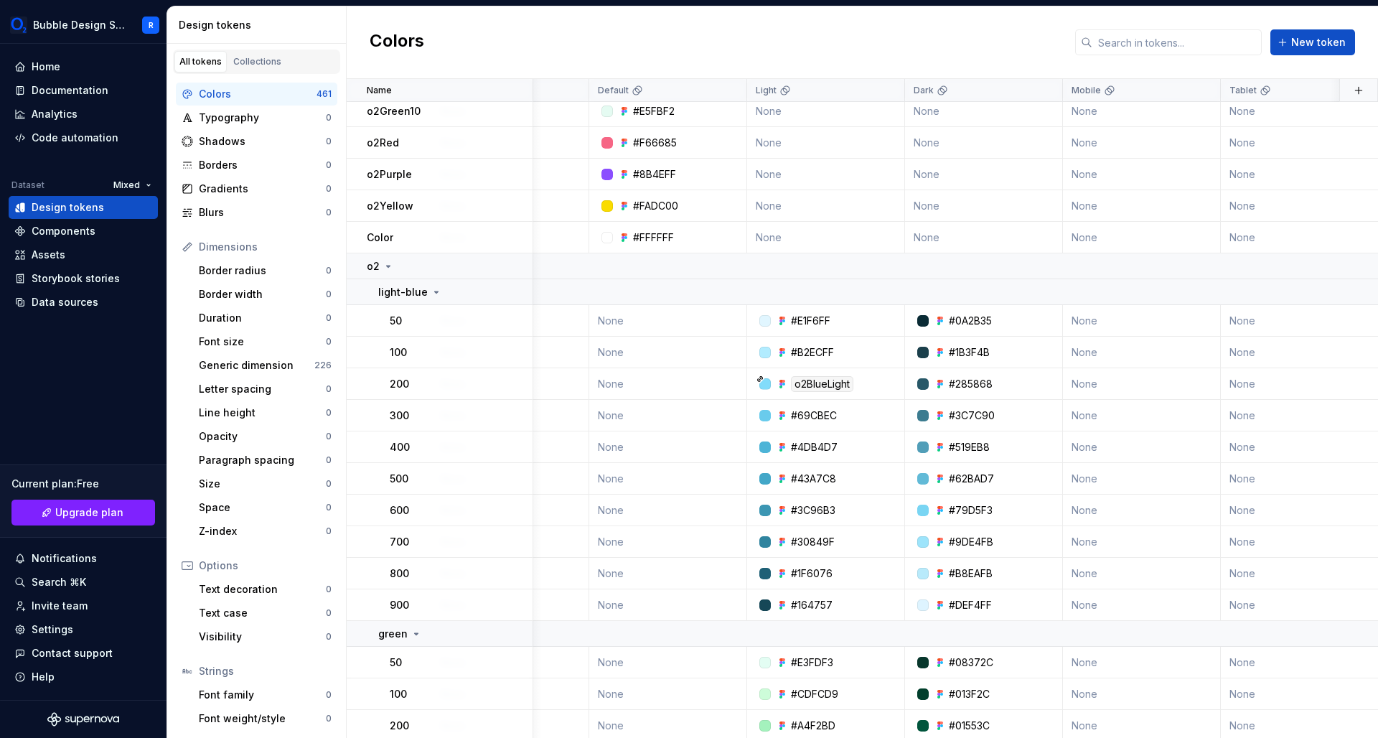
scroll to position [523, 518]
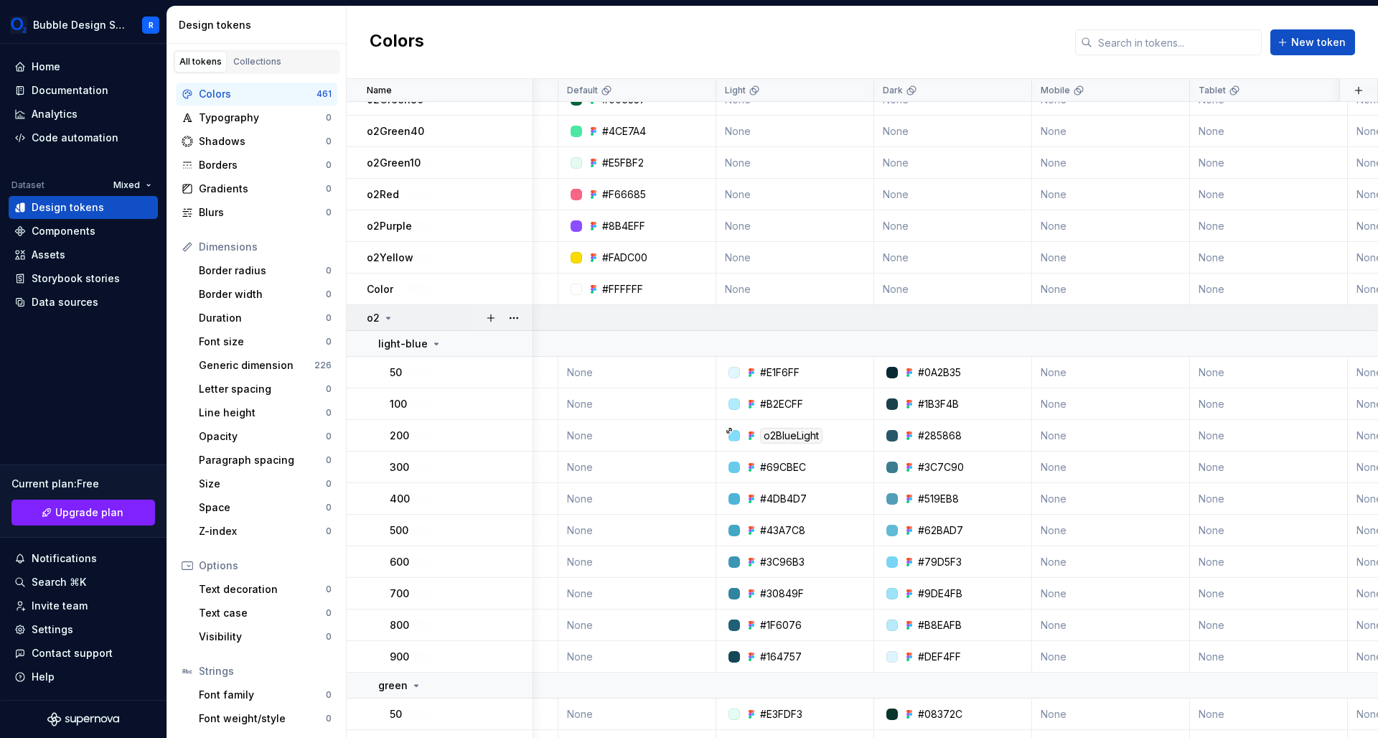
click at [385, 318] on icon at bounding box center [387, 317] width 11 height 11
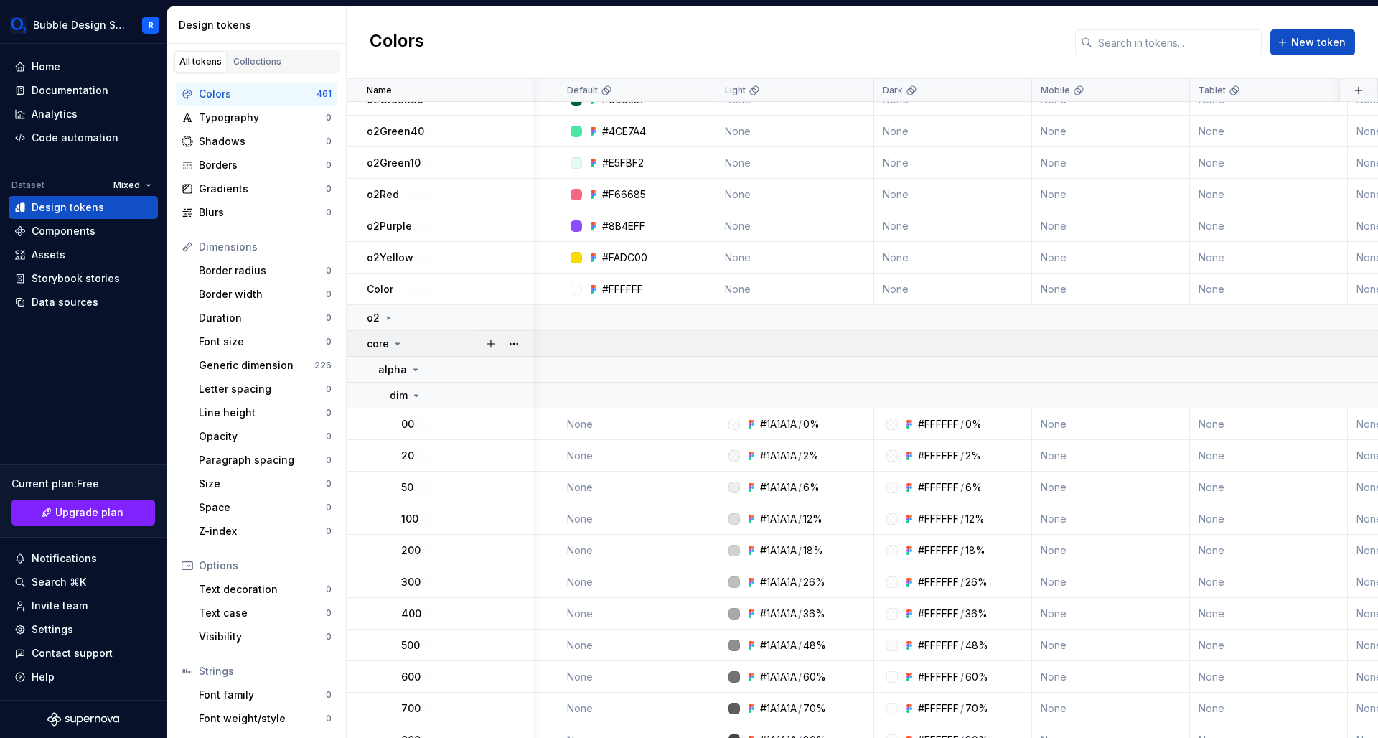
click at [395, 346] on icon at bounding box center [397, 343] width 11 height 11
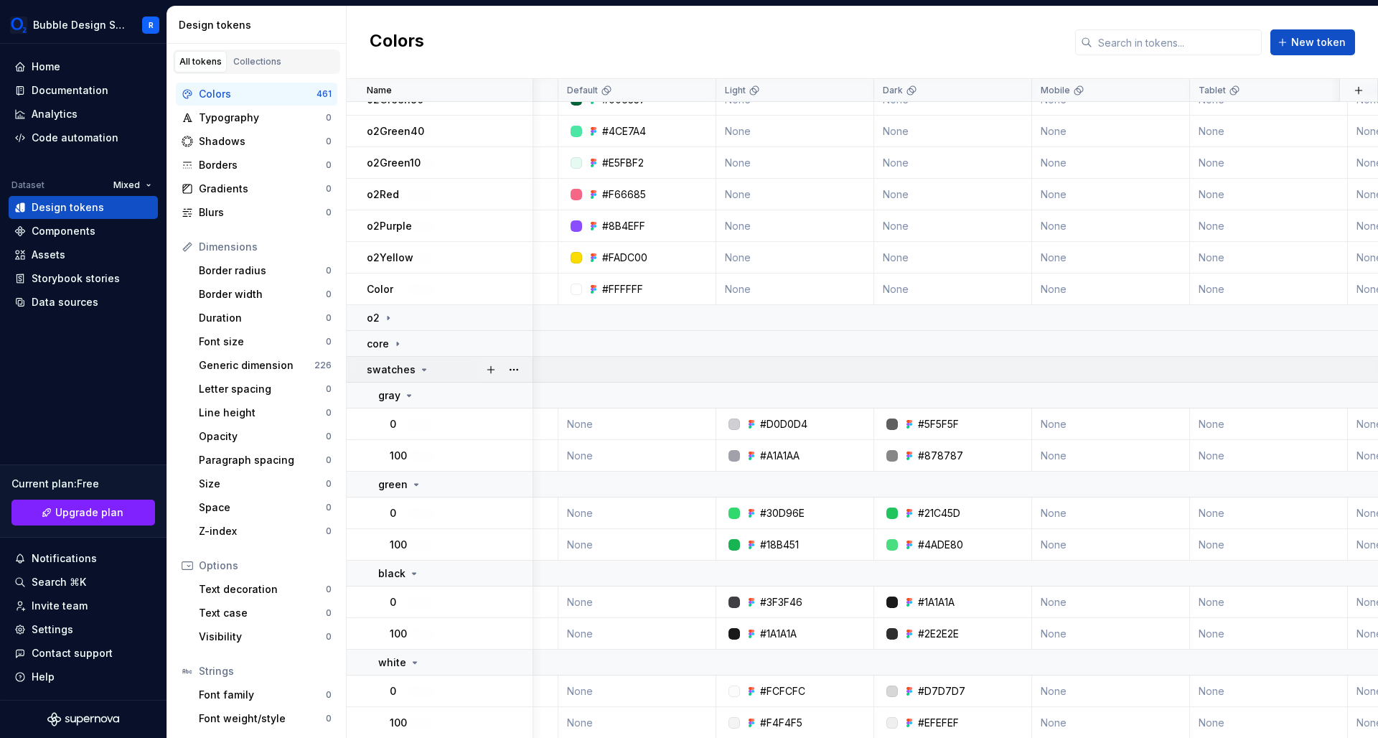
click at [423, 369] on icon at bounding box center [425, 369] width 4 height 1
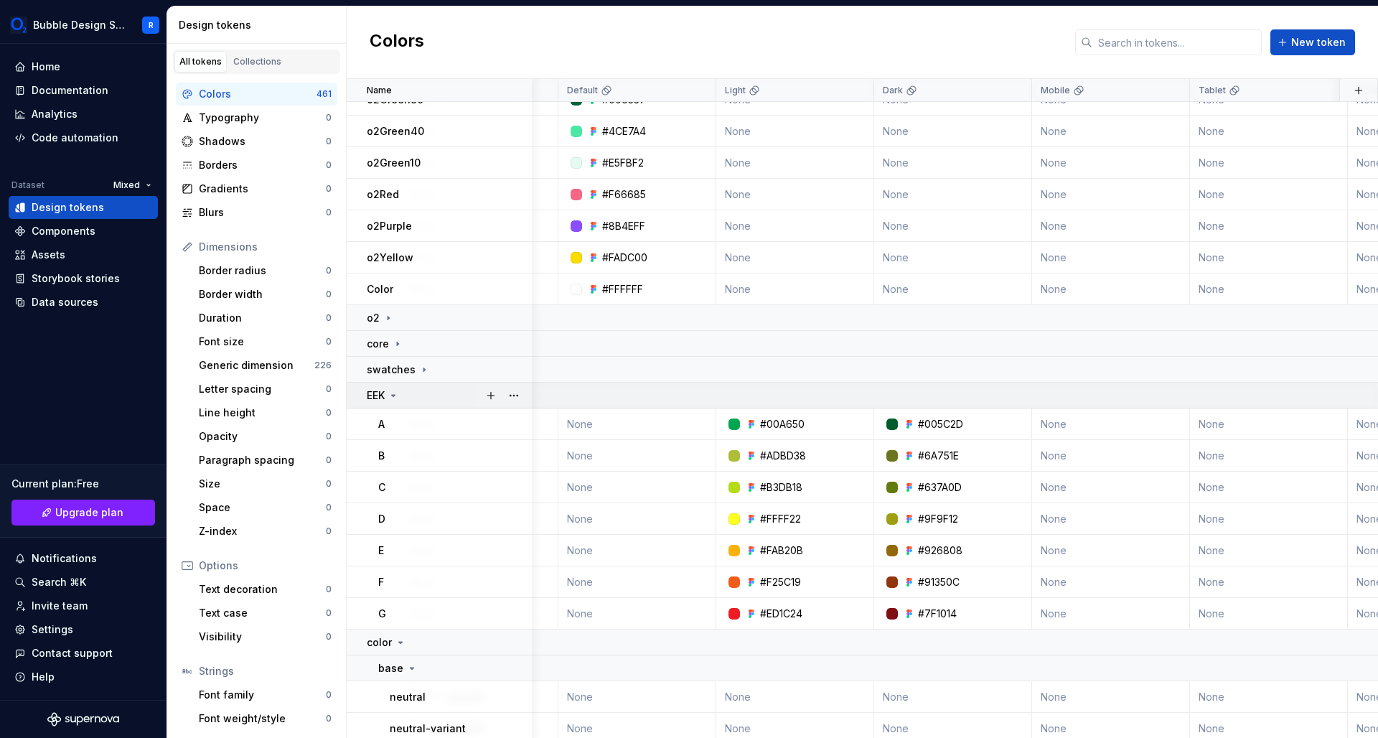
click at [394, 394] on icon at bounding box center [392, 395] width 11 height 11
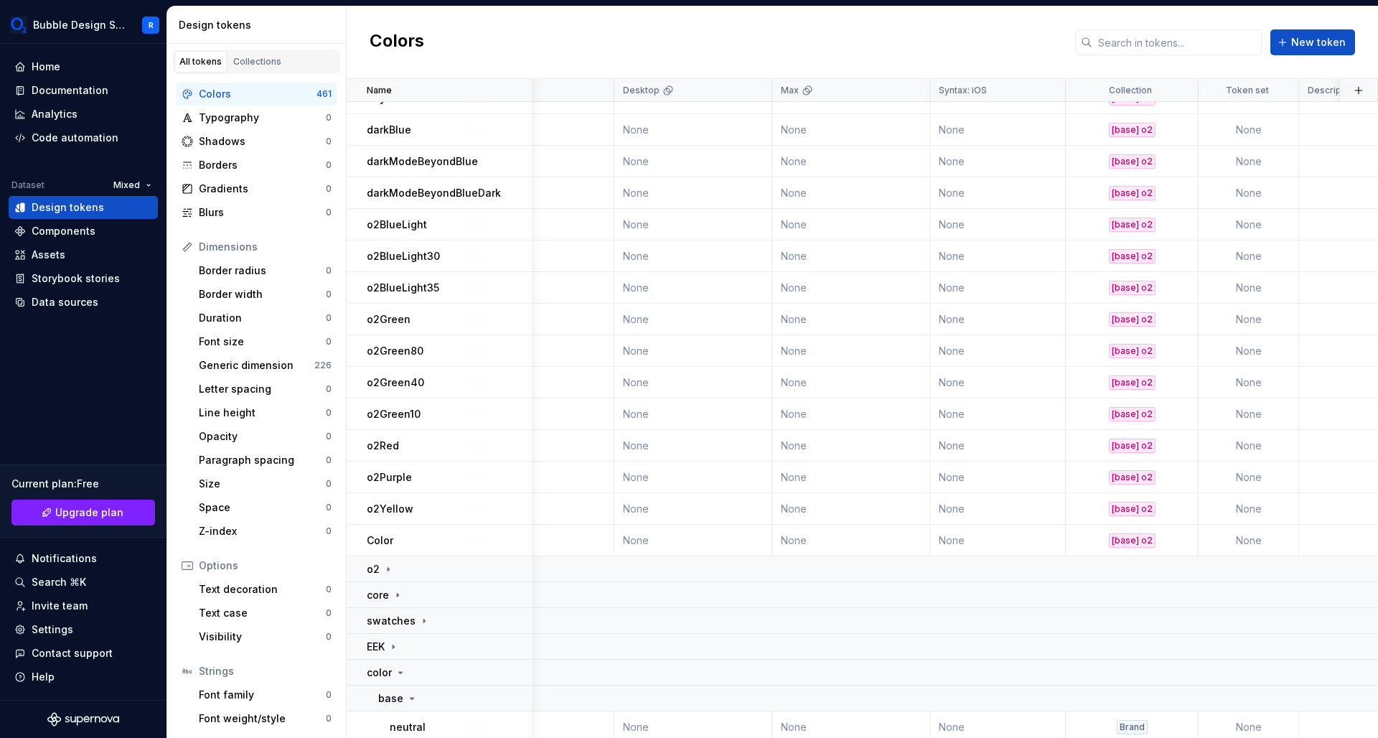
scroll to position [339, 1314]
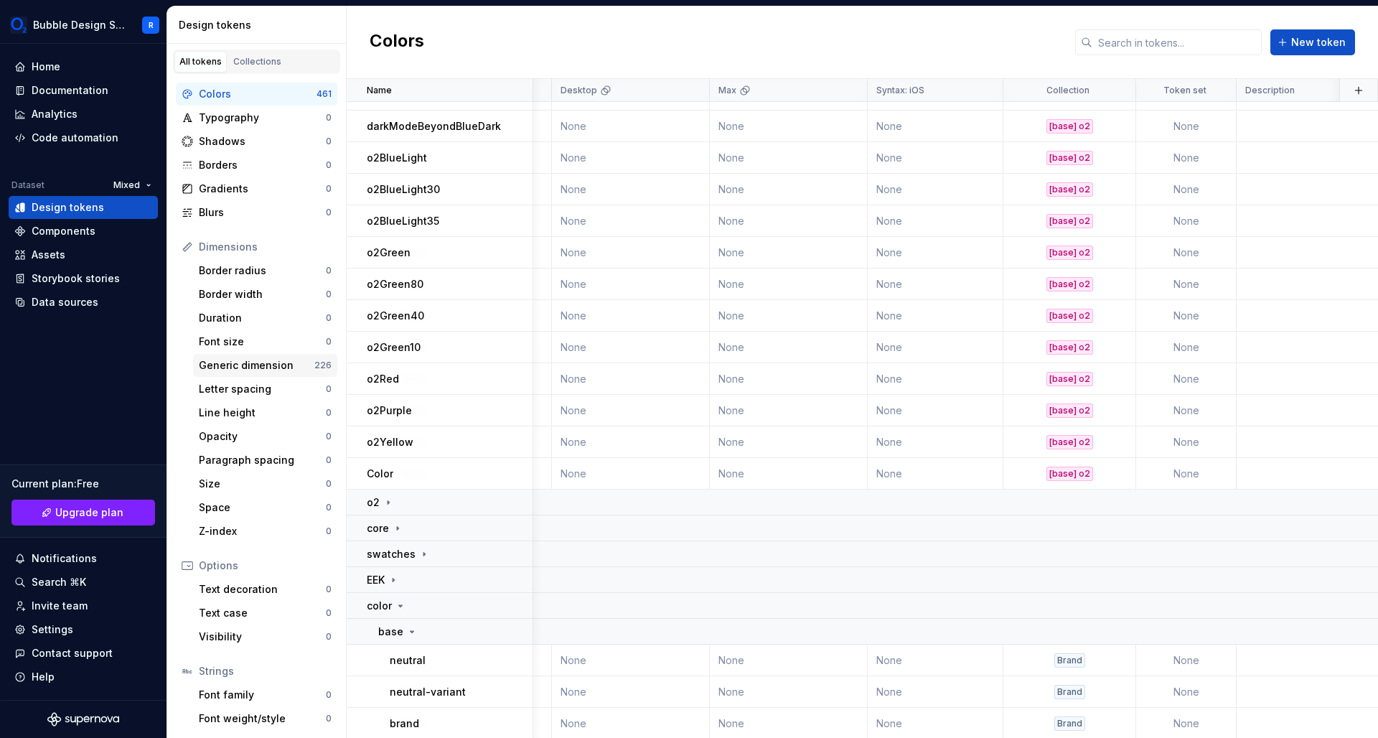
click at [260, 361] on div "Generic dimension" at bounding box center [257, 365] width 116 height 14
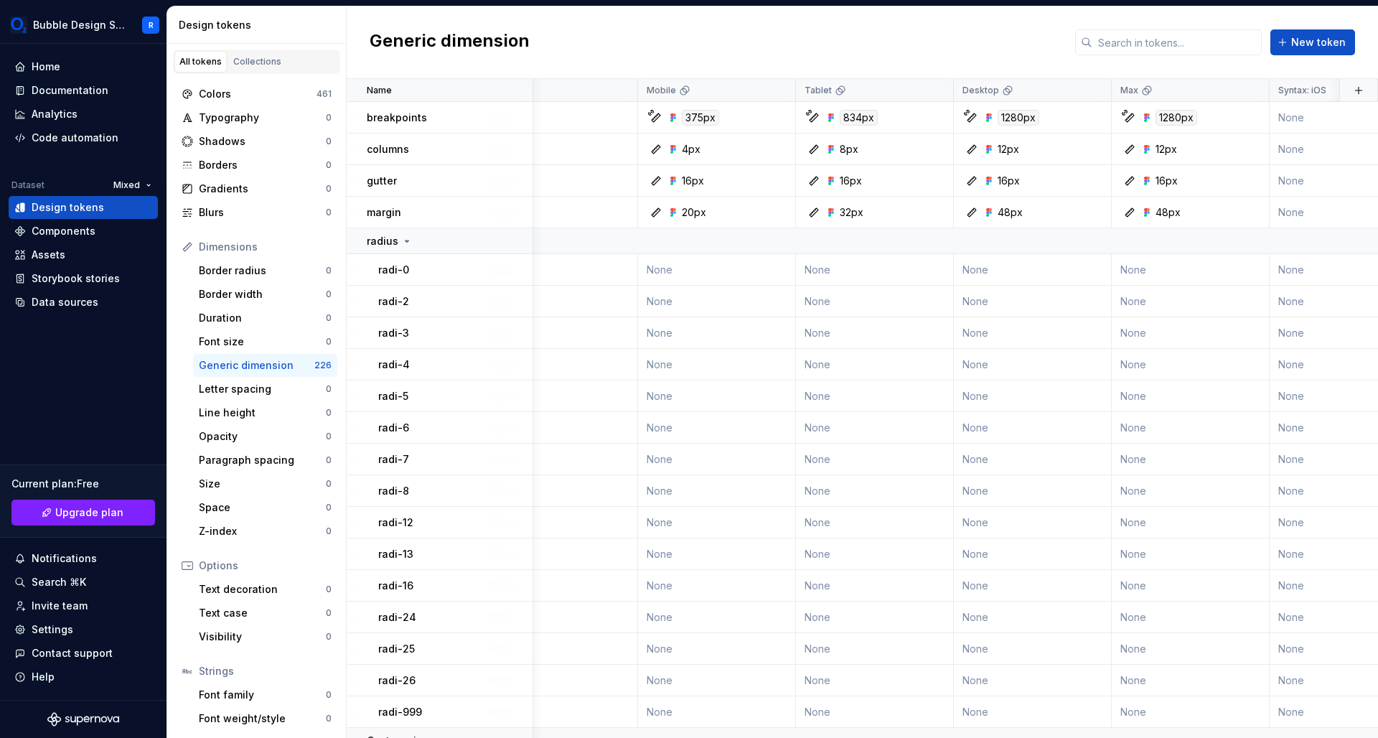
scroll to position [3, 915]
click at [408, 238] on icon at bounding box center [406, 237] width 11 height 11
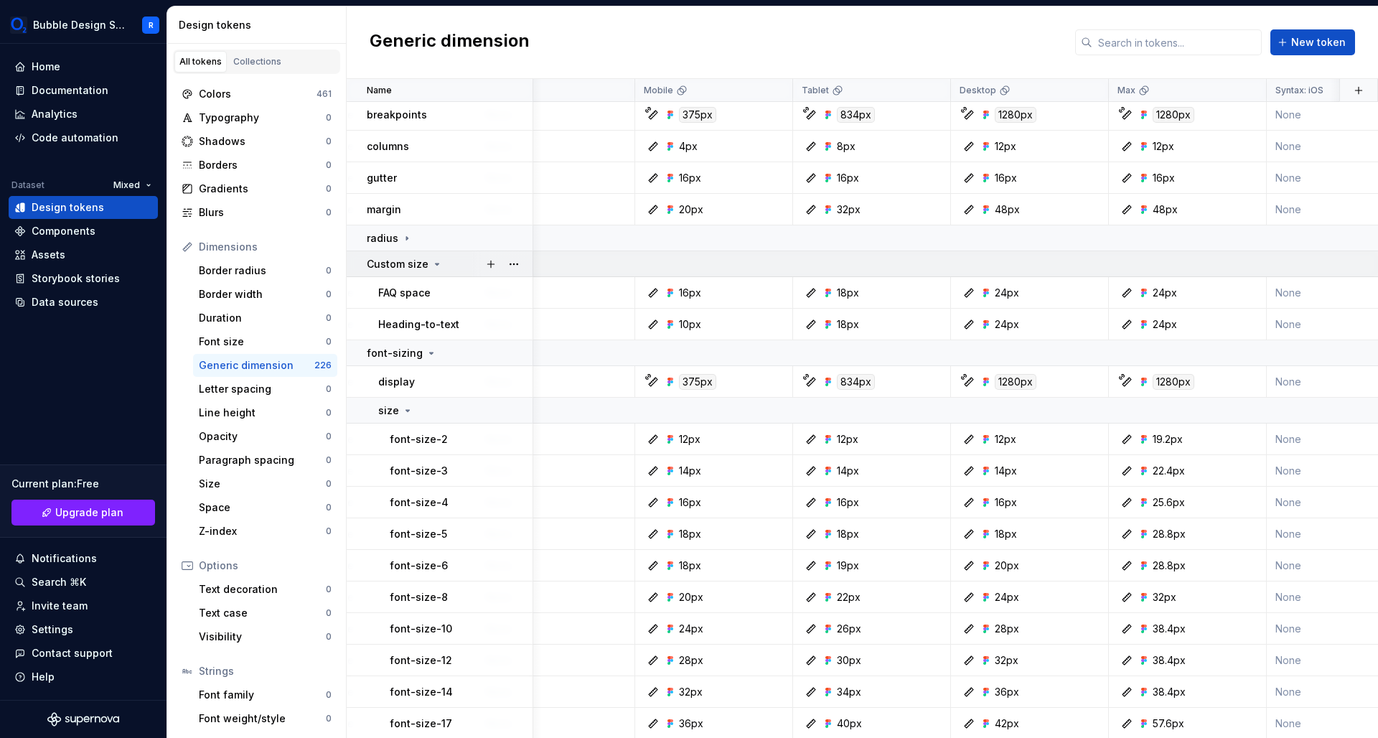
click at [436, 265] on icon at bounding box center [438, 263] width 4 height 1
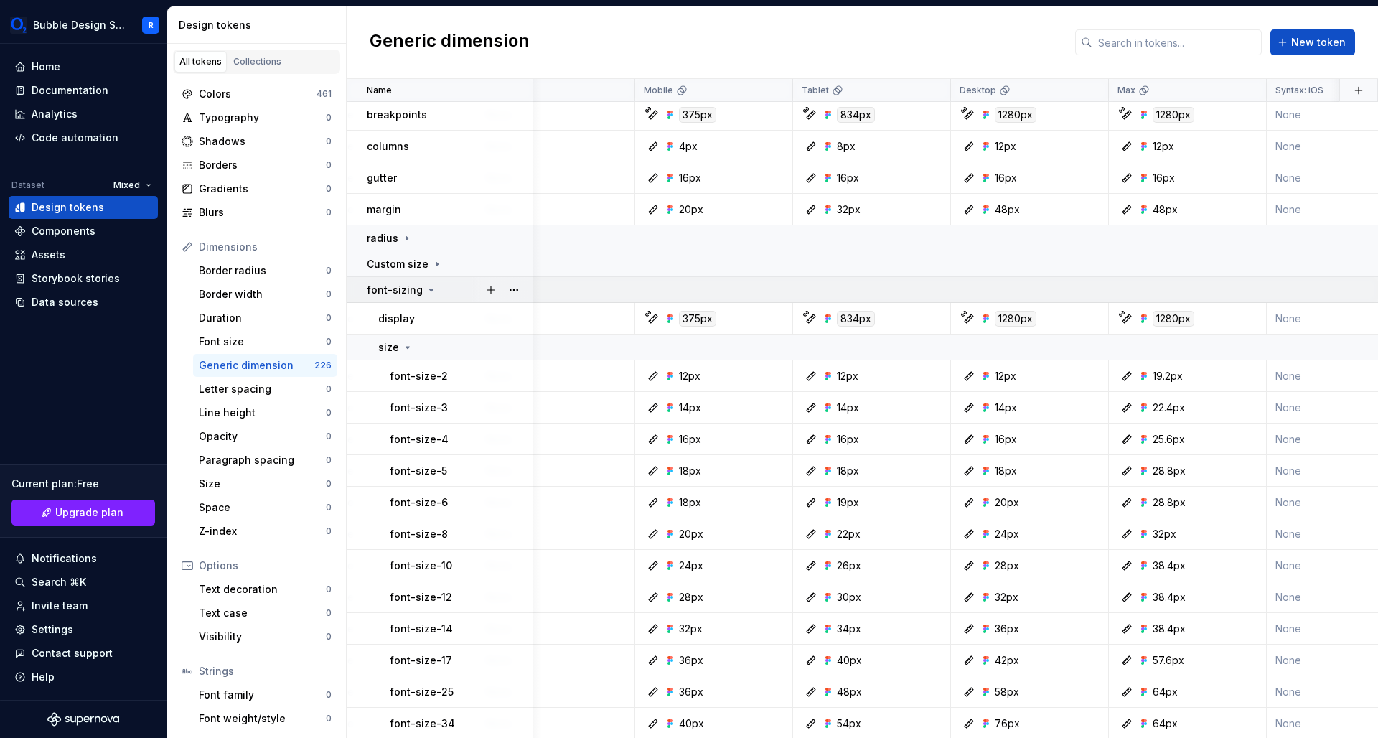
click at [413, 294] on p "font-sizing" at bounding box center [395, 290] width 56 height 14
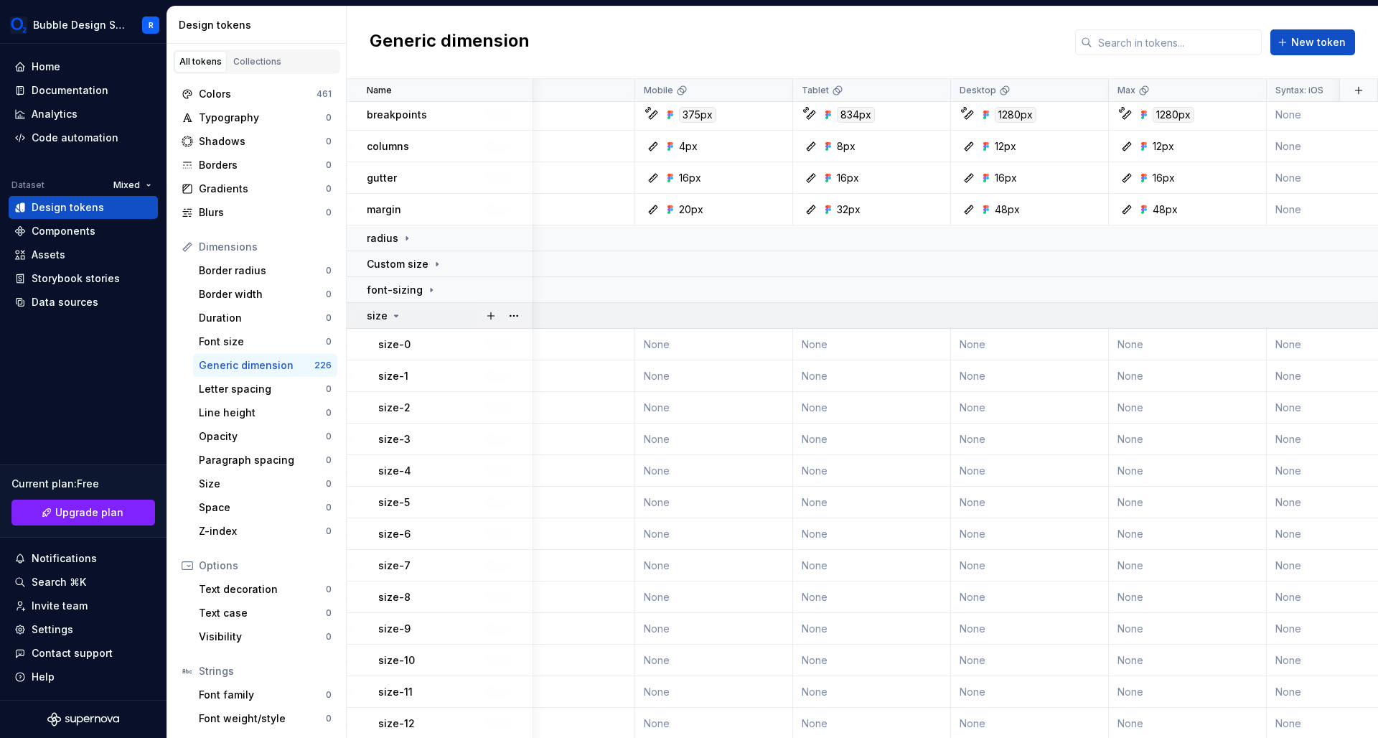
click at [394, 322] on div "size" at bounding box center [384, 316] width 35 height 14
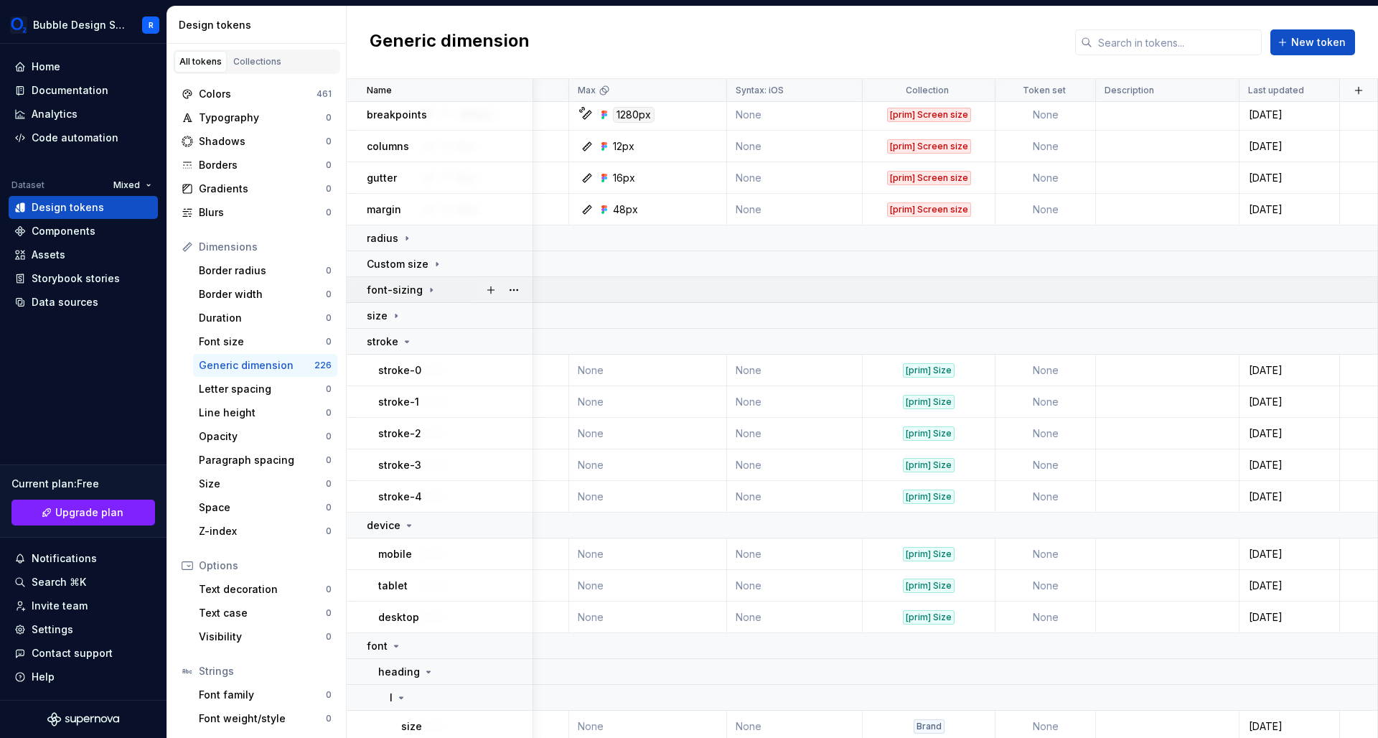
scroll to position [3, 1445]
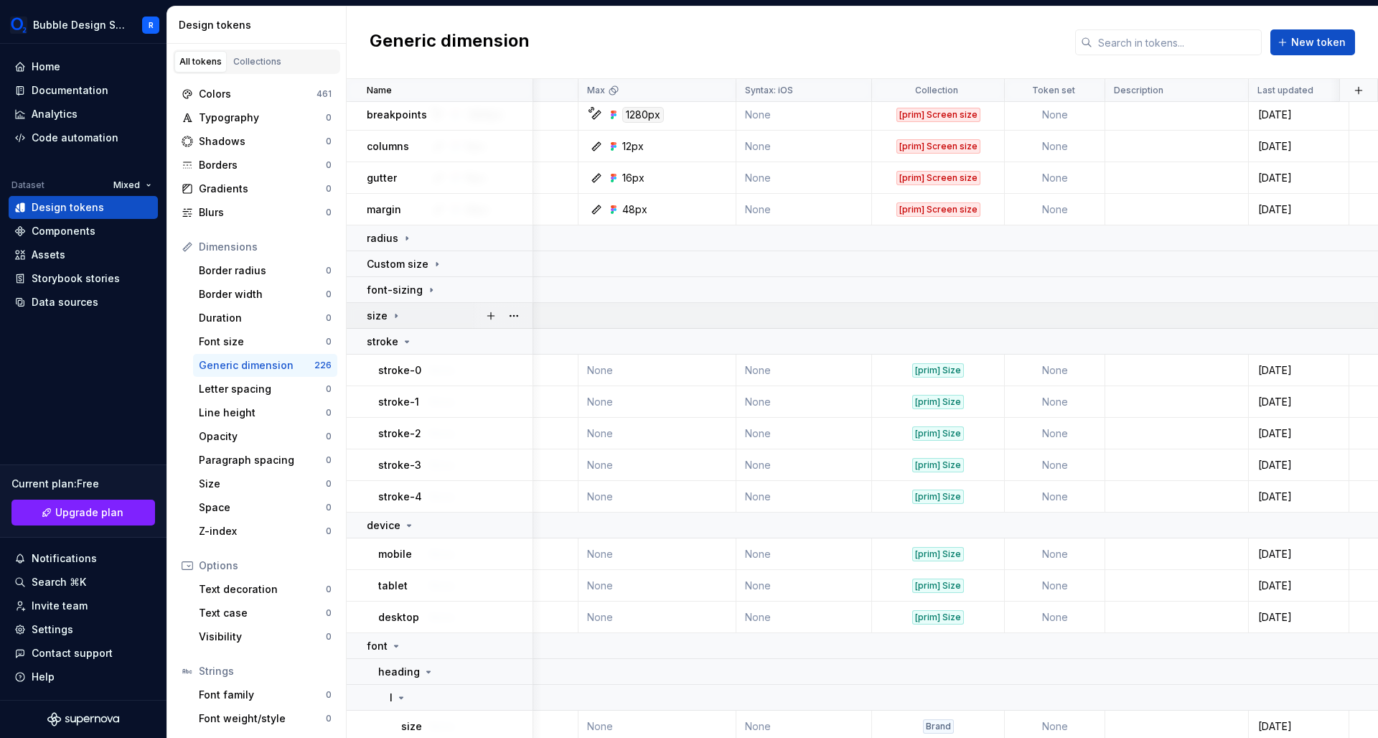
click at [390, 320] on icon at bounding box center [395, 315] width 11 height 11
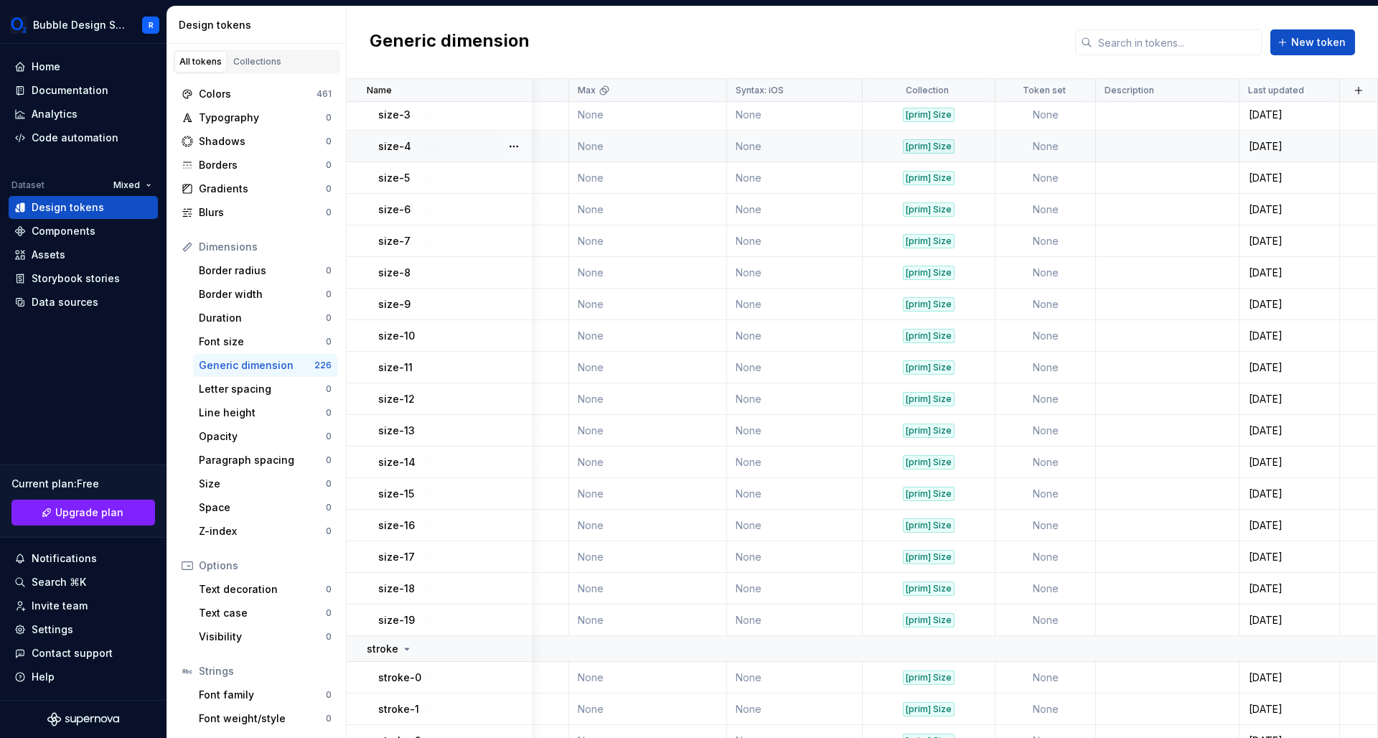
scroll to position [0, 1462]
